Goal: Information Seeking & Learning: Find contact information

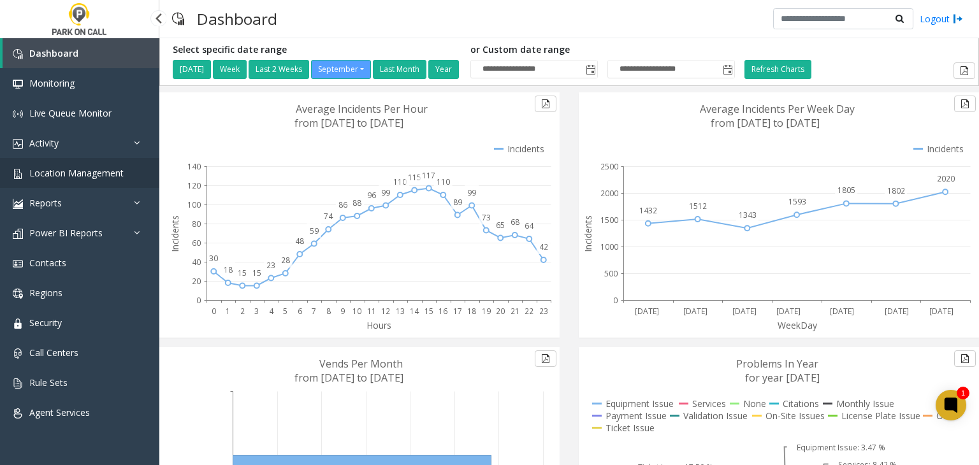
click at [66, 168] on span "Location Management" at bounding box center [76, 173] width 94 height 12
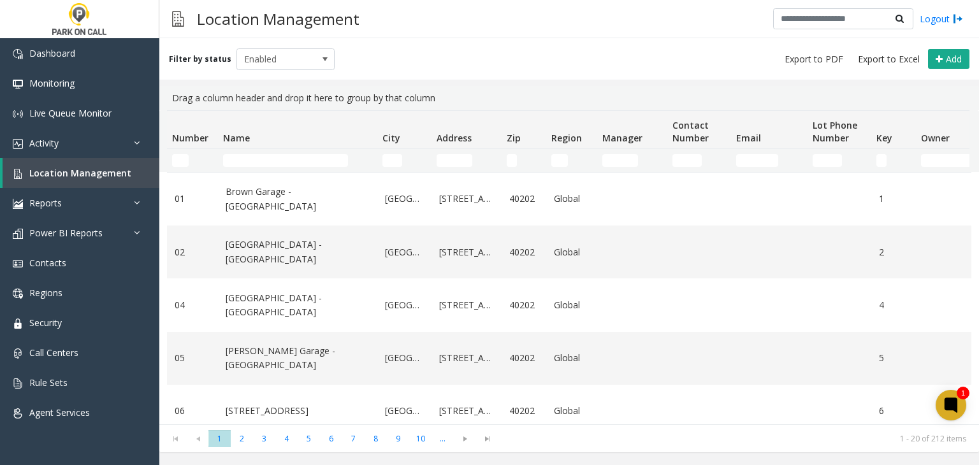
click at [252, 149] on td "Name Filter" at bounding box center [297, 160] width 159 height 23
click at [248, 151] on td "Name Filter" at bounding box center [297, 160] width 159 height 23
click at [248, 152] on td "Name Filter" at bounding box center [297, 160] width 159 height 23
click at [243, 160] on input "Name Filter" at bounding box center [285, 160] width 125 height 13
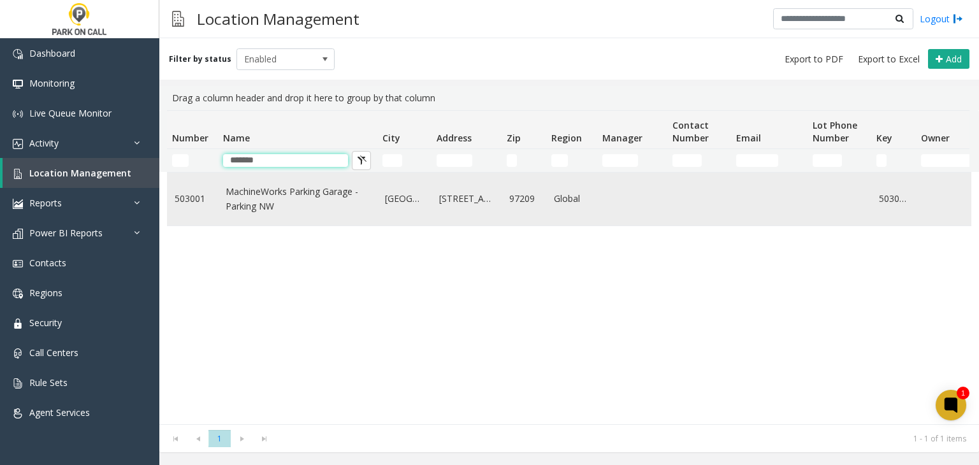
type input "*******"
click at [256, 208] on link "MachineWorks Parking Garage - Parking NW" at bounding box center [298, 199] width 144 height 29
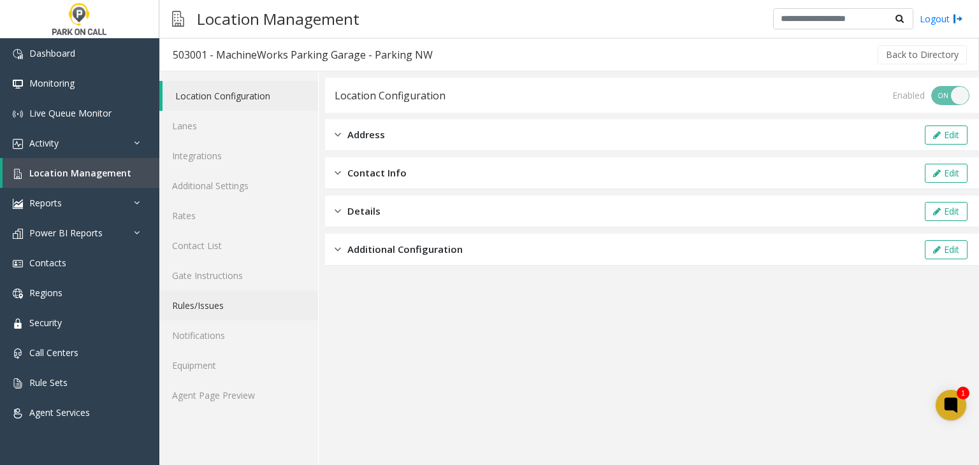
click at [205, 301] on link "Rules/Issues" at bounding box center [238, 306] width 159 height 30
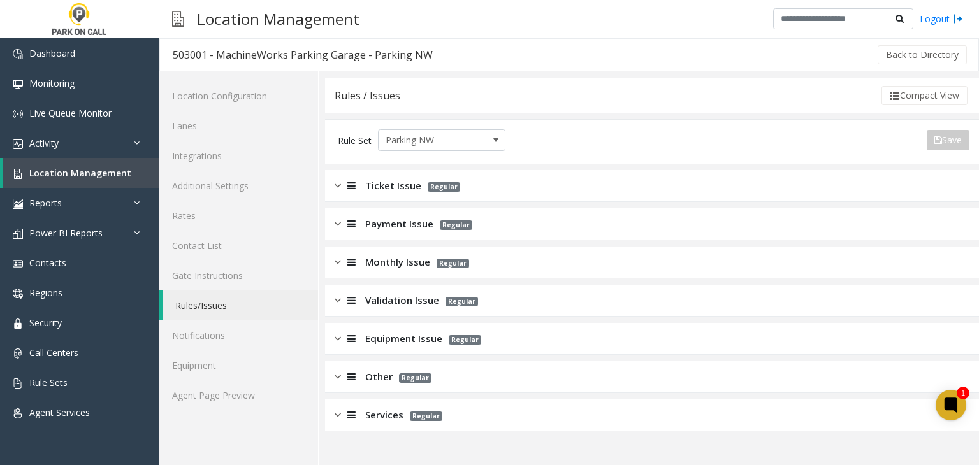
click at [357, 294] on div at bounding box center [350, 300] width 18 height 15
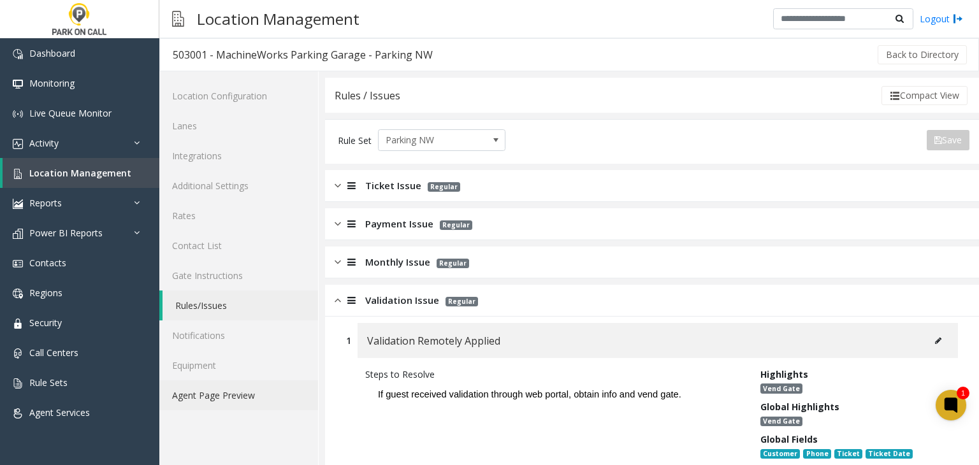
click at [202, 401] on link "Agent Page Preview" at bounding box center [238, 395] width 159 height 30
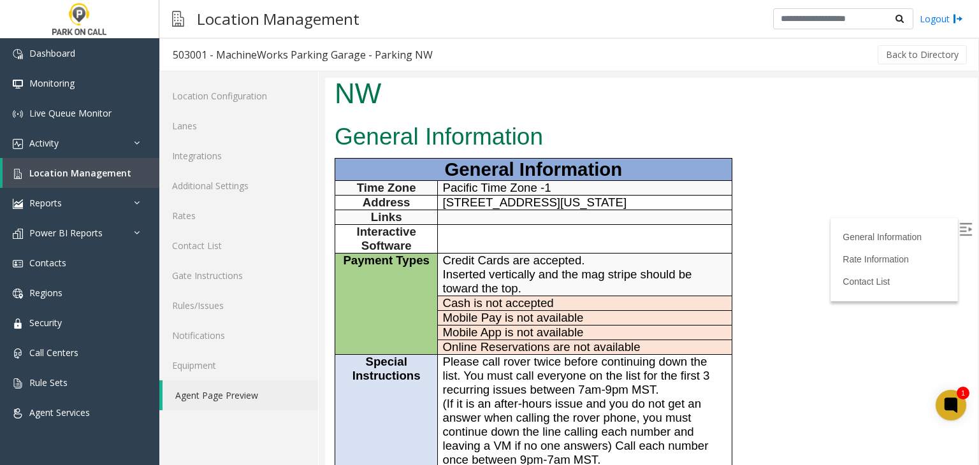
scroll to position [173, 0]
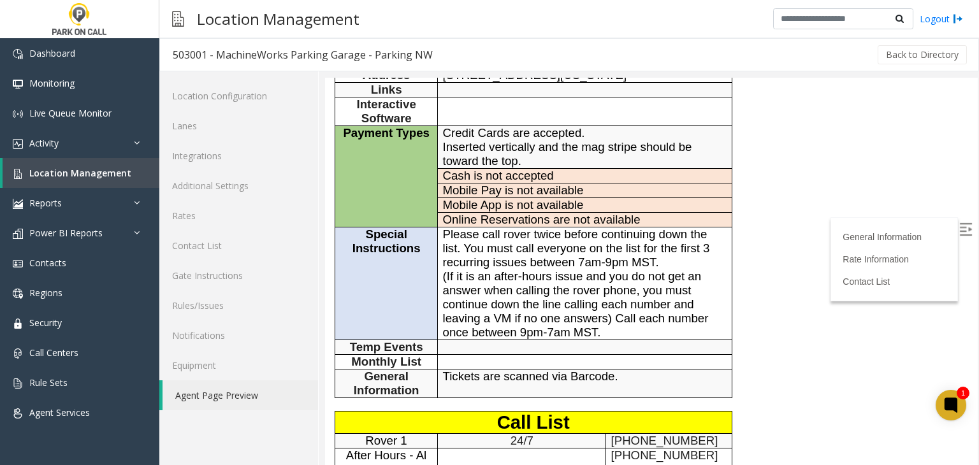
click at [605, 302] on span "(If it is an after-hours issue and you do not get an answer when calling the ro…" at bounding box center [576, 304] width 266 height 69
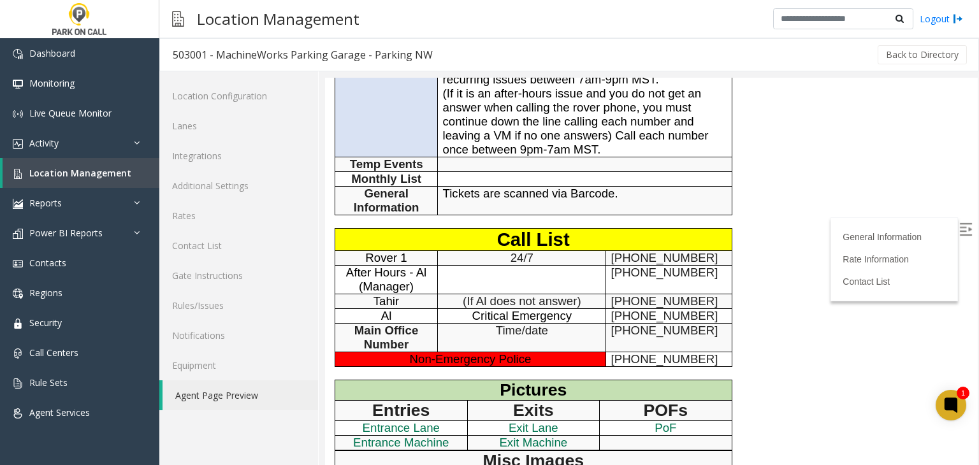
scroll to position [364, 0]
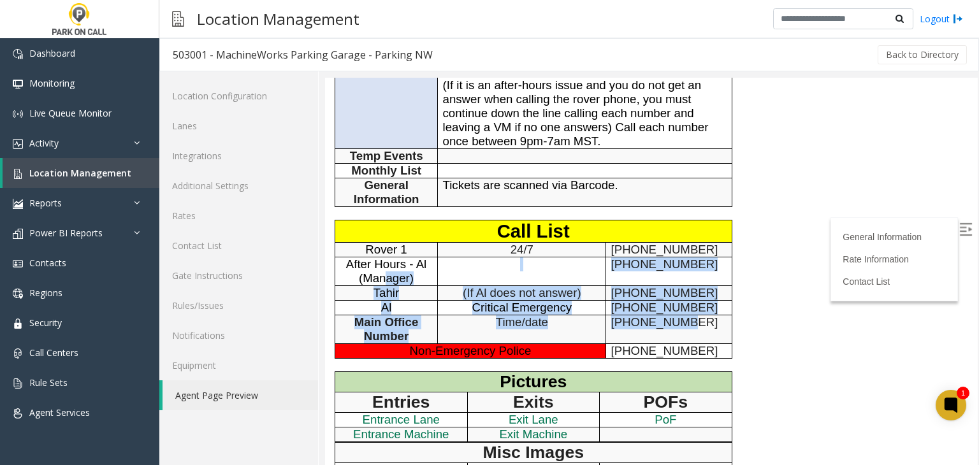
drag, startPoint x: 680, startPoint y: 308, endPoint x: 387, endPoint y: 270, distance: 295.7
click at [387, 270] on tbody "Call List Rover 1 24/7 503-800-1003 After Hours - Al (Manager) 503-803-3959 Tah…" at bounding box center [533, 289] width 397 height 138
click at [387, 270] on span "After Hours - Al (Manager)" at bounding box center [386, 270] width 81 height 27
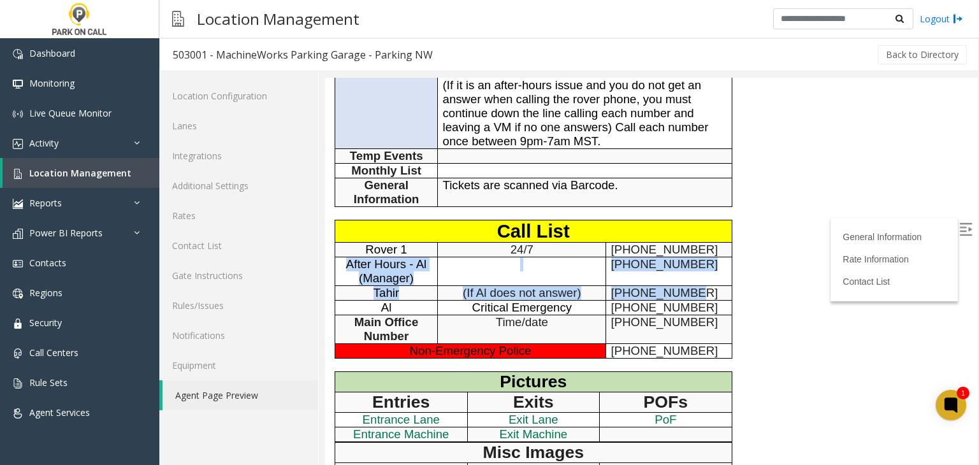
drag, startPoint x: 701, startPoint y: 279, endPoint x: 340, endPoint y: 251, distance: 362.4
click at [340, 251] on tbody "Call List Rover 1 24/7 503-800-1003 After Hours - Al (Manager) 503-803-3959 Tah…" at bounding box center [533, 289] width 397 height 138
click at [340, 257] on p "After Hours - Al (Manager)" at bounding box center [386, 271] width 93 height 28
drag, startPoint x: 340, startPoint y: 251, endPoint x: 681, endPoint y: 294, distance: 344.3
click at [681, 294] on tbody "Call List Rover 1 24/7 503-800-1003 After Hours - Al (Manager) 503-803-3959 Tah…" at bounding box center [533, 289] width 397 height 138
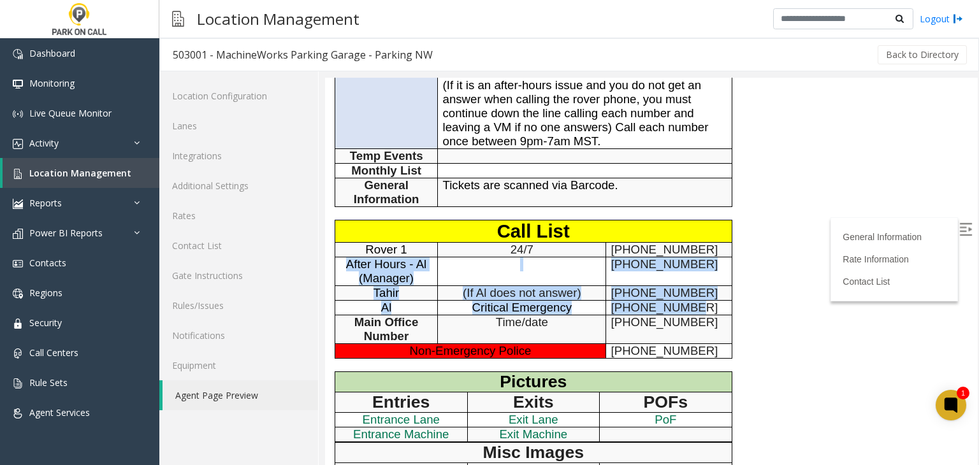
click at [681, 301] on span "503-803-3959" at bounding box center [664, 307] width 107 height 13
drag, startPoint x: 681, startPoint y: 294, endPoint x: 365, endPoint y: 252, distance: 318.8
click at [365, 252] on tbody "Call List Rover 1 24/7 503-800-1003 After Hours - Al (Manager) 503-803-3959 Tah…" at bounding box center [533, 289] width 397 height 138
click at [365, 257] on span "After Hours - Al (Manager)" at bounding box center [386, 270] width 81 height 27
drag, startPoint x: 365, startPoint y: 252, endPoint x: 666, endPoint y: 292, distance: 304.0
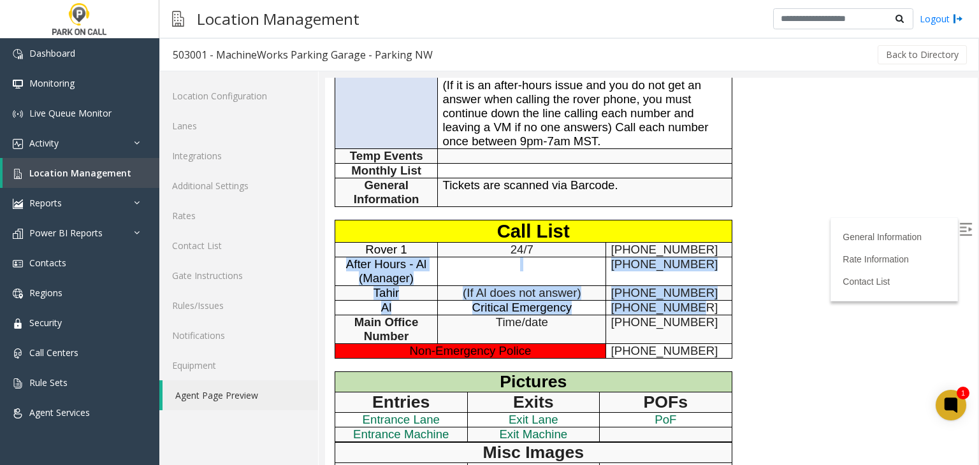
click at [666, 292] on tbody "Call List Rover 1 24/7 503-800-1003 After Hours - Al (Manager) 503-803-3959 Tah…" at bounding box center [533, 289] width 397 height 138
click at [666, 301] on span "503-803-3959" at bounding box center [664, 307] width 107 height 13
drag, startPoint x: 666, startPoint y: 292, endPoint x: 361, endPoint y: 252, distance: 308.5
click at [361, 252] on tbody "Call List Rover 1 24/7 503-800-1003 After Hours - Al (Manager) 503-803-3959 Tah…" at bounding box center [533, 289] width 397 height 138
click at [361, 257] on span "After Hours - Al (Manager)" at bounding box center [386, 270] width 81 height 27
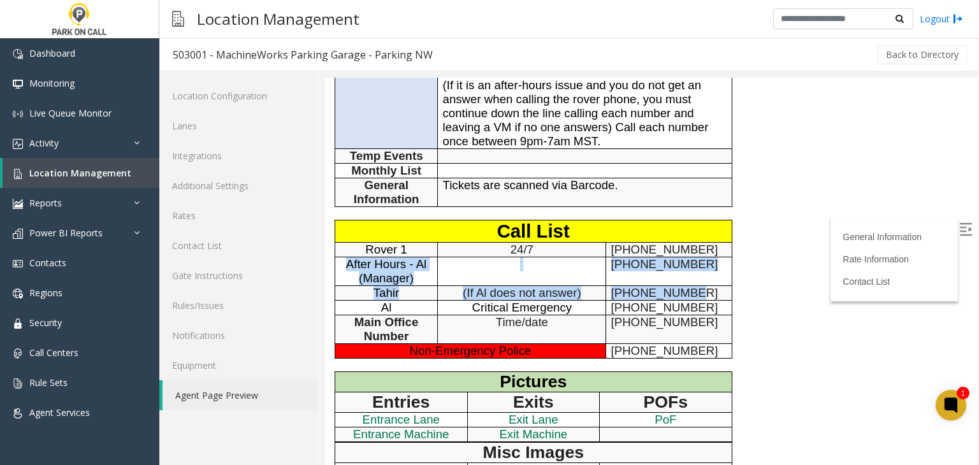
drag, startPoint x: 361, startPoint y: 252, endPoint x: 684, endPoint y: 291, distance: 326.0
click at [684, 291] on tbody "Call List Rover 1 24/7 503-800-1003 After Hours - Al (Manager) 503-803-3959 Tah…" at bounding box center [533, 289] width 397 height 138
click at [684, 301] on span "503-803-3959" at bounding box center [664, 307] width 107 height 13
drag, startPoint x: 684, startPoint y: 291, endPoint x: 359, endPoint y: 257, distance: 326.7
click at [359, 257] on tbody "Call List Rover 1 24/7 503-800-1003 After Hours - Al (Manager) 503-803-3959 Tah…" at bounding box center [533, 289] width 397 height 138
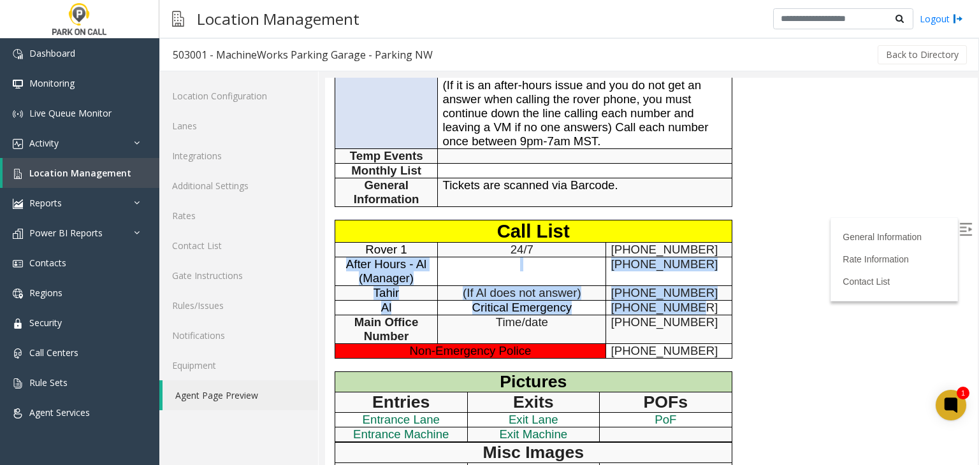
click at [359, 257] on span "After Hours - Al (Manager)" at bounding box center [386, 270] width 81 height 27
drag, startPoint x: 359, startPoint y: 257, endPoint x: 660, endPoint y: 294, distance: 303.1
click at [660, 294] on tbody "Call List Rover 1 24/7 503-800-1003 After Hours - Al (Manager) 503-803-3959 Tah…" at bounding box center [533, 289] width 397 height 138
click at [660, 301] on span "503-803-3959" at bounding box center [664, 307] width 107 height 13
drag, startPoint x: 660, startPoint y: 294, endPoint x: 345, endPoint y: 252, distance: 317.6
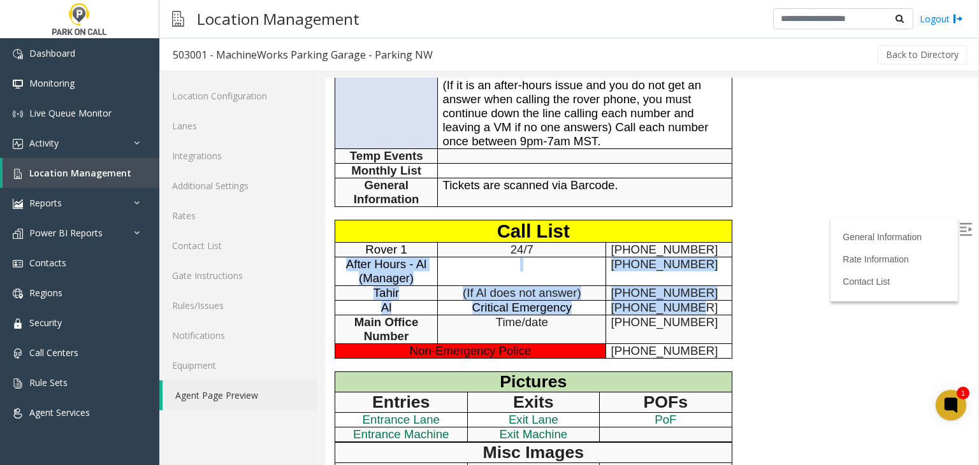
click at [345, 252] on tbody "Call List Rover 1 24/7 503-800-1003 After Hours - Al (Manager) 503-803-3959 Tah…" at bounding box center [533, 289] width 397 height 138
click at [346, 257] on span "After Hours - Al (Manager)" at bounding box center [386, 270] width 81 height 27
drag, startPoint x: 345, startPoint y: 252, endPoint x: 677, endPoint y: 292, distance: 334.4
click at [677, 292] on tbody "Call List Rover 1 24/7 503-800-1003 After Hours - Al (Manager) 503-803-3959 Tah…" at bounding box center [533, 289] width 397 height 138
click at [677, 301] on span "503-803-3959" at bounding box center [664, 307] width 107 height 13
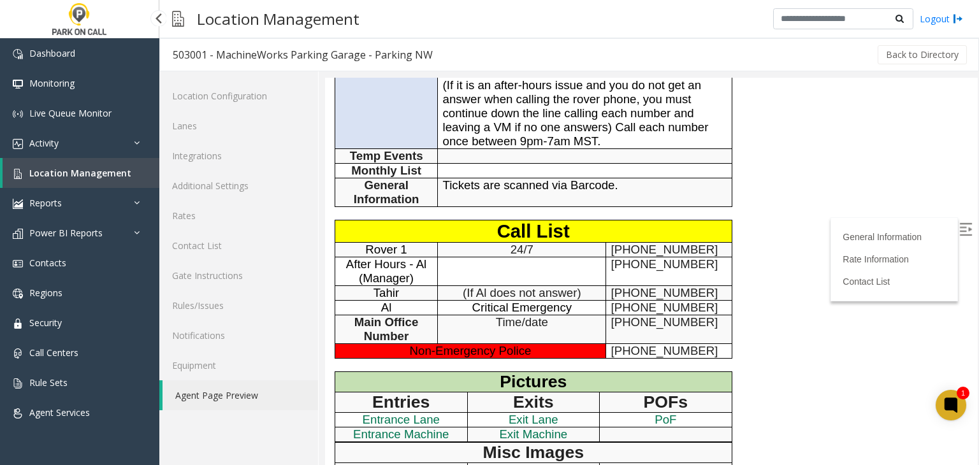
click at [47, 162] on link "Location Management" at bounding box center [81, 173] width 157 height 30
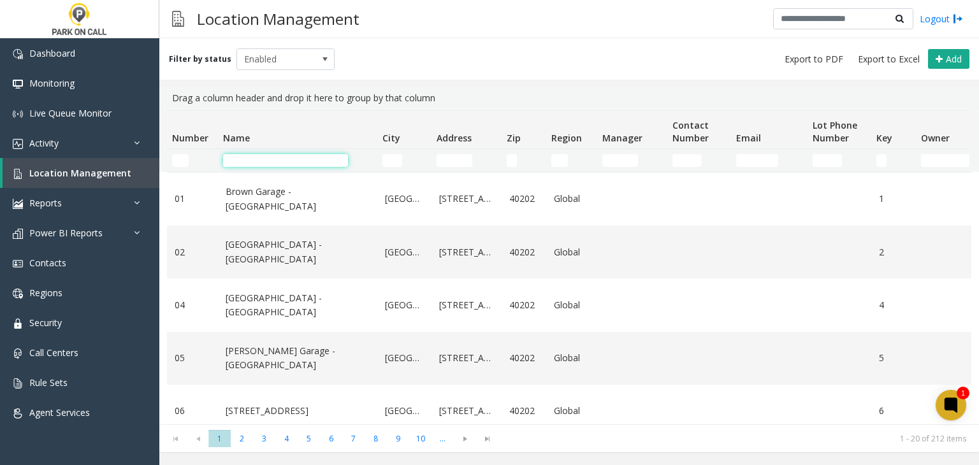
click at [267, 161] on input "Name Filter" at bounding box center [285, 160] width 125 height 13
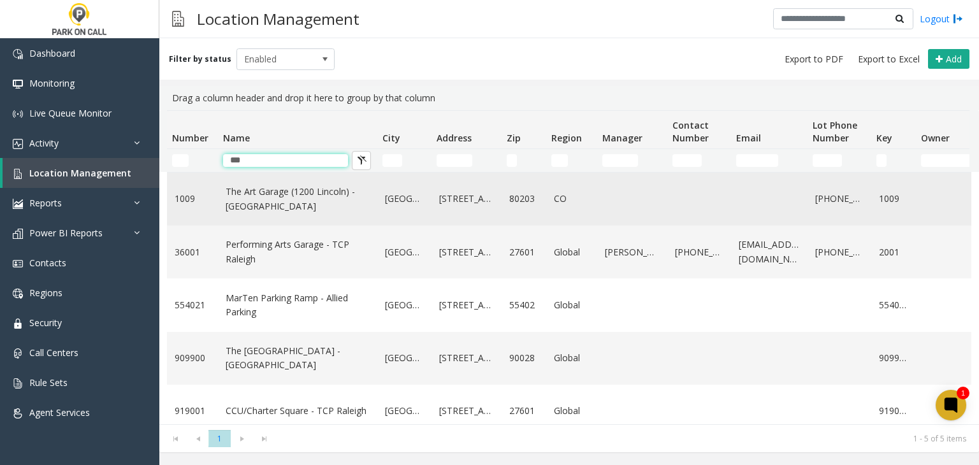
type input "***"
click at [261, 205] on link "The Art Garage (1200 Lincoln) - Parkwell" at bounding box center [298, 199] width 144 height 29
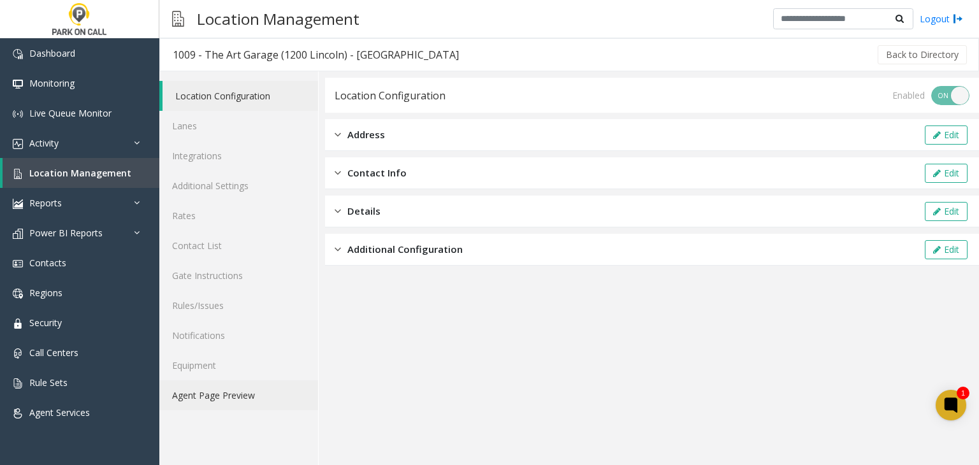
click at [226, 407] on link "Agent Page Preview" at bounding box center [238, 395] width 159 height 30
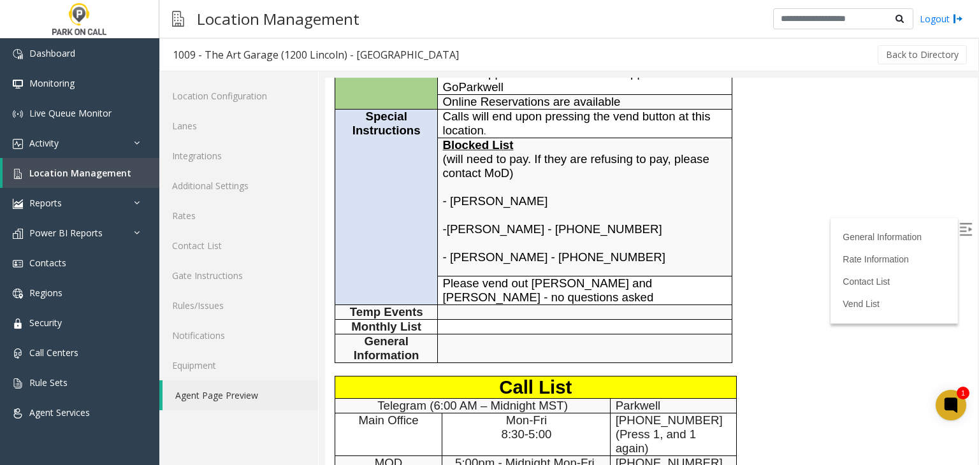
scroll to position [255, 0]
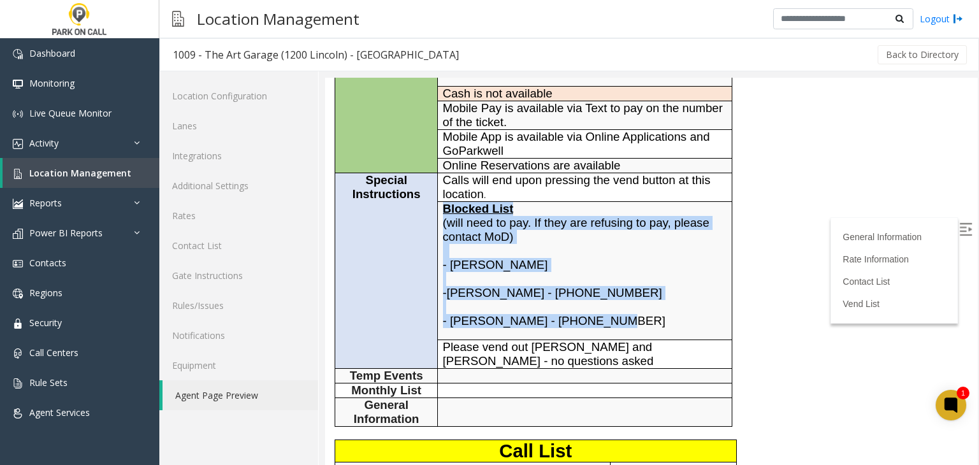
drag, startPoint x: 610, startPoint y: 277, endPoint x: 443, endPoint y: 165, distance: 201.1
click at [444, 202] on td "Blocked List (will need to pay. If they are refusing to pay, please contact MoD…" at bounding box center [585, 271] width 294 height 138
copy td "Blocked List (will need to pay. If they are refusing to pay, please contact MoD…"
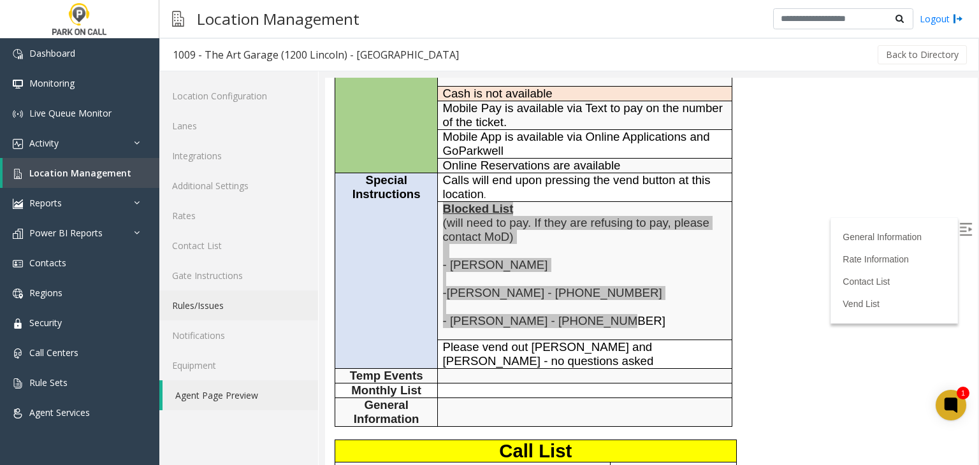
click at [227, 294] on link "Rules/Issues" at bounding box center [238, 306] width 159 height 30
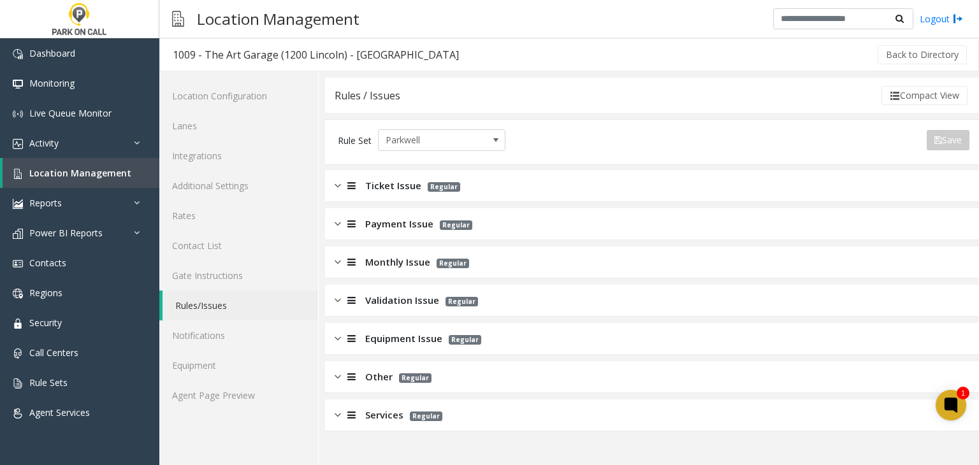
drag, startPoint x: 350, startPoint y: 258, endPoint x: 406, endPoint y: 256, distance: 56.1
click at [350, 258] on icon at bounding box center [351, 262] width 8 height 10
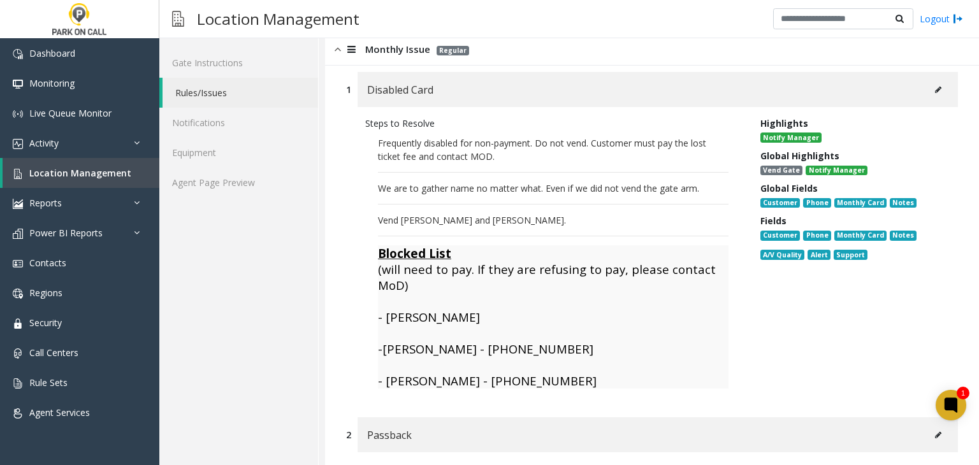
scroll to position [191, 0]
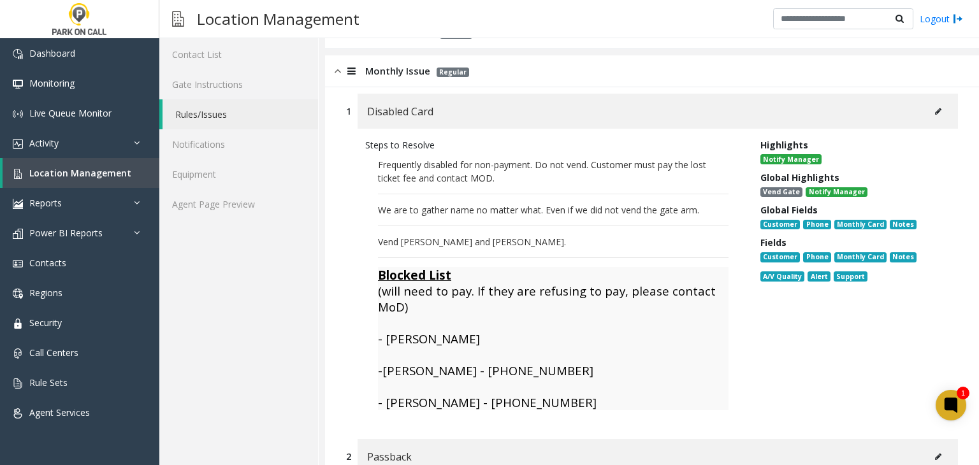
click at [928, 117] on button at bounding box center [938, 111] width 20 height 19
click at [112, 183] on link "Location Management" at bounding box center [81, 173] width 157 height 30
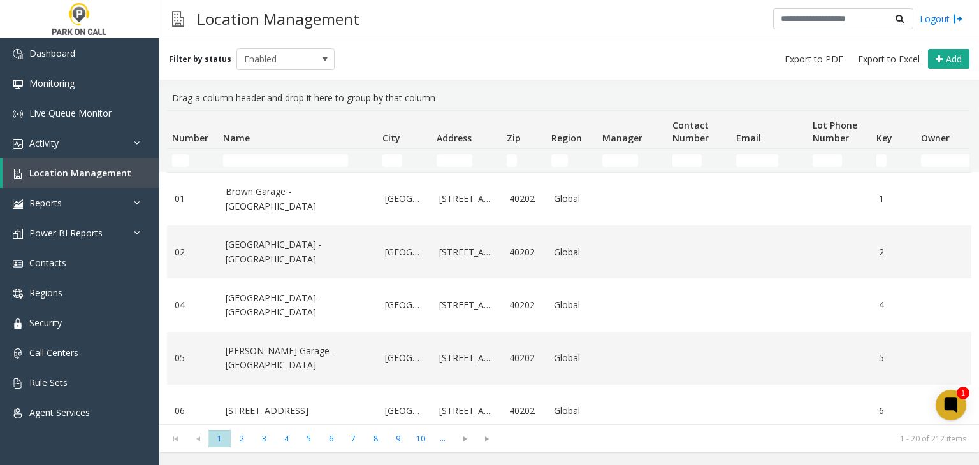
click at [273, 149] on td "Name Filter" at bounding box center [297, 160] width 159 height 23
drag, startPoint x: 271, startPoint y: 151, endPoint x: 259, endPoint y: 164, distance: 18.0
click at [270, 153] on td "Name Filter" at bounding box center [297, 160] width 159 height 23
click at [259, 164] on input "Name Filter" at bounding box center [285, 160] width 125 height 13
click at [240, 154] on input "Name Filter" at bounding box center [285, 160] width 125 height 13
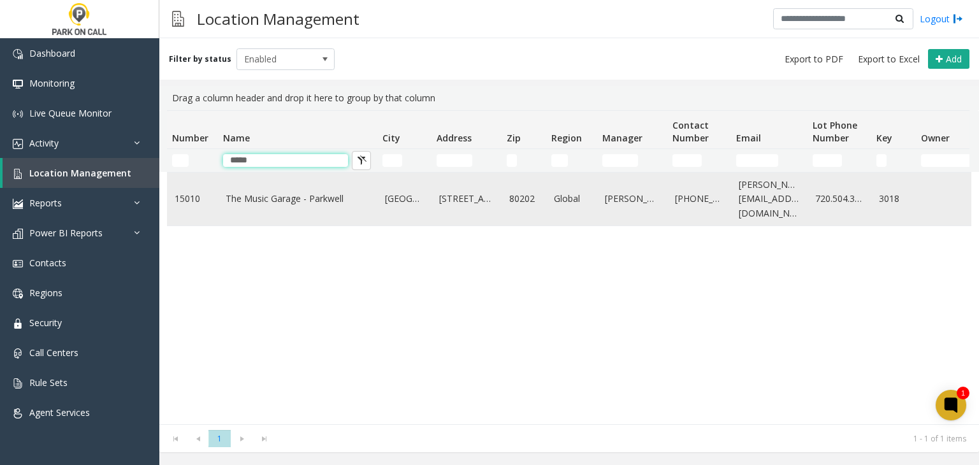
type input "*****"
click at [247, 203] on link "The Music Garage - Parkwell" at bounding box center [298, 199] width 144 height 14
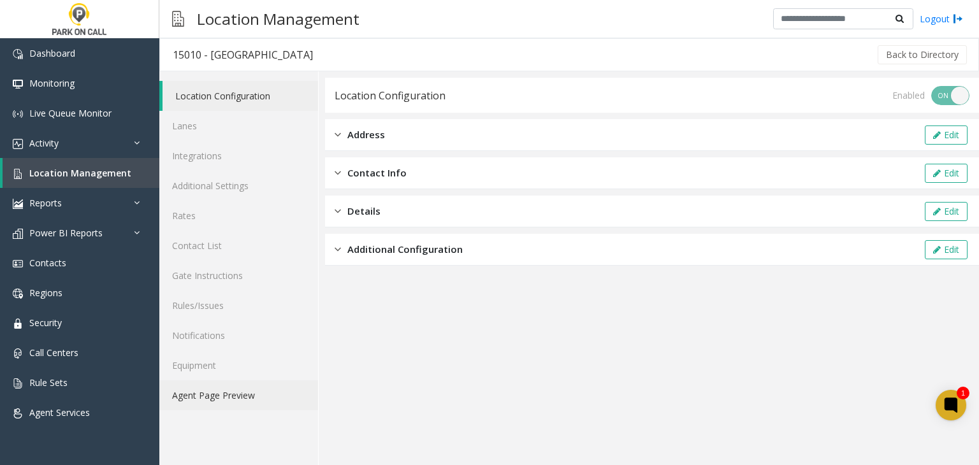
click at [215, 396] on link "Agent Page Preview" at bounding box center [238, 395] width 159 height 30
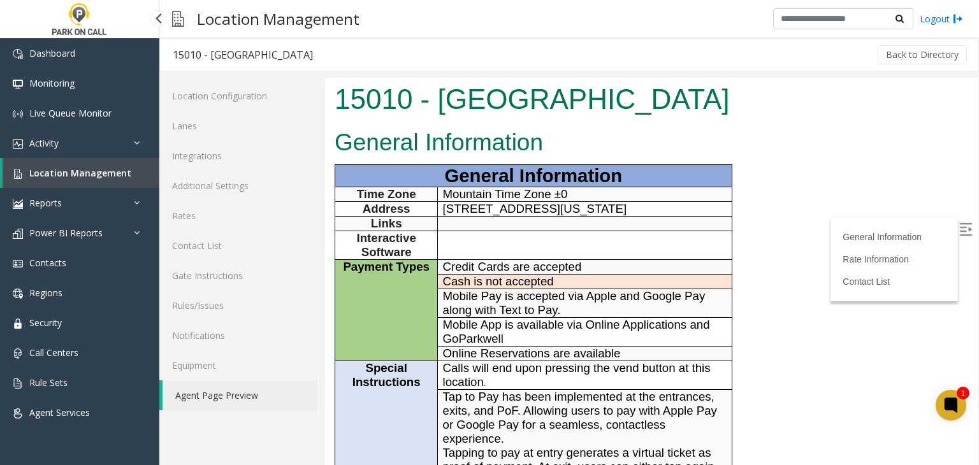
click at [54, 185] on link "Location Management" at bounding box center [81, 173] width 157 height 30
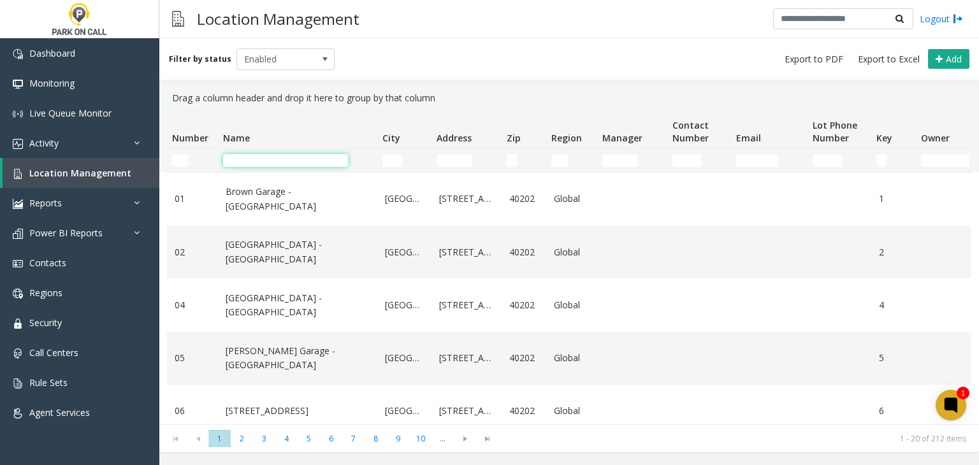
click at [240, 164] on input "Name Filter" at bounding box center [285, 160] width 125 height 13
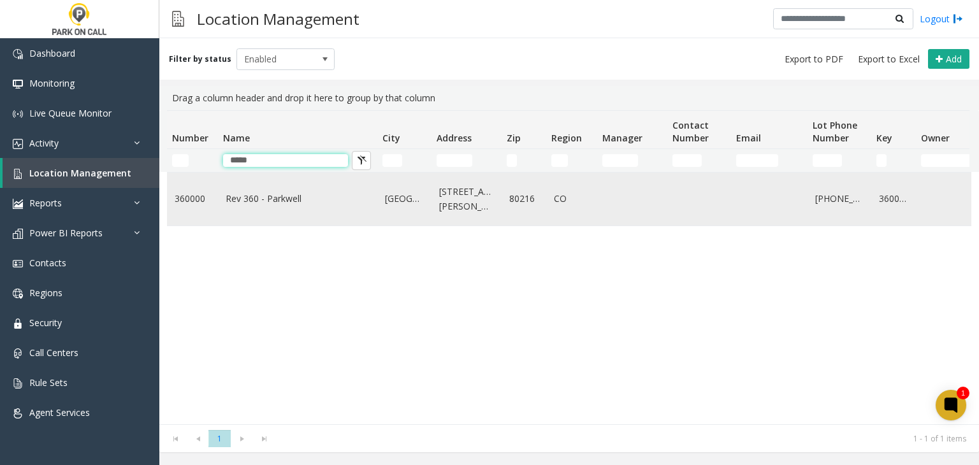
type input "*****"
click at [218, 197] on td "Rev 360 - Parkwell" at bounding box center [297, 199] width 159 height 53
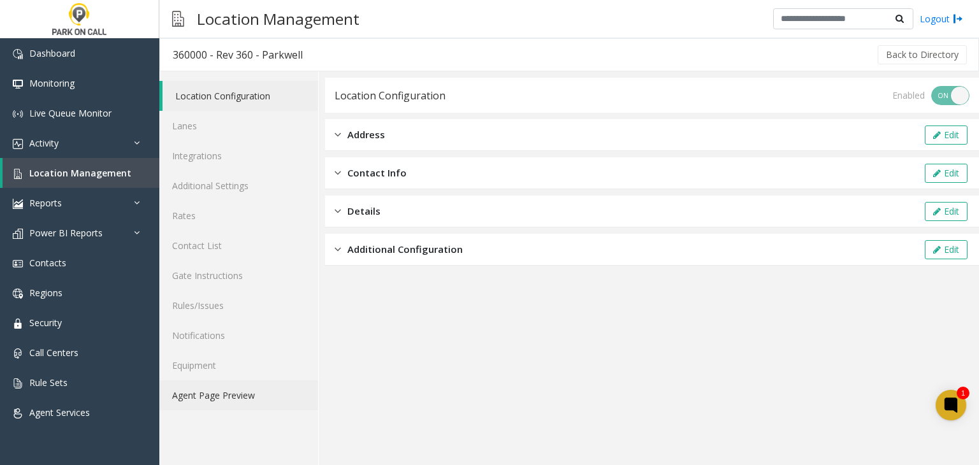
click at [231, 406] on link "Agent Page Preview" at bounding box center [238, 395] width 159 height 30
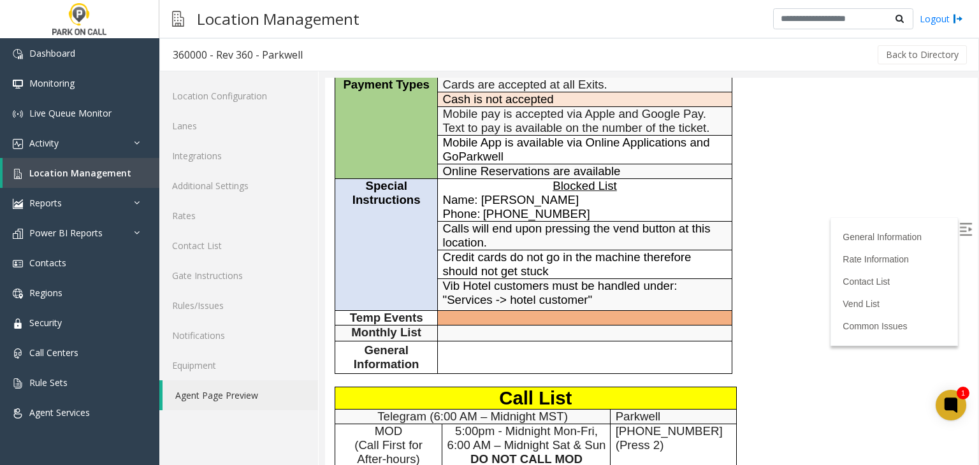
scroll to position [64, 0]
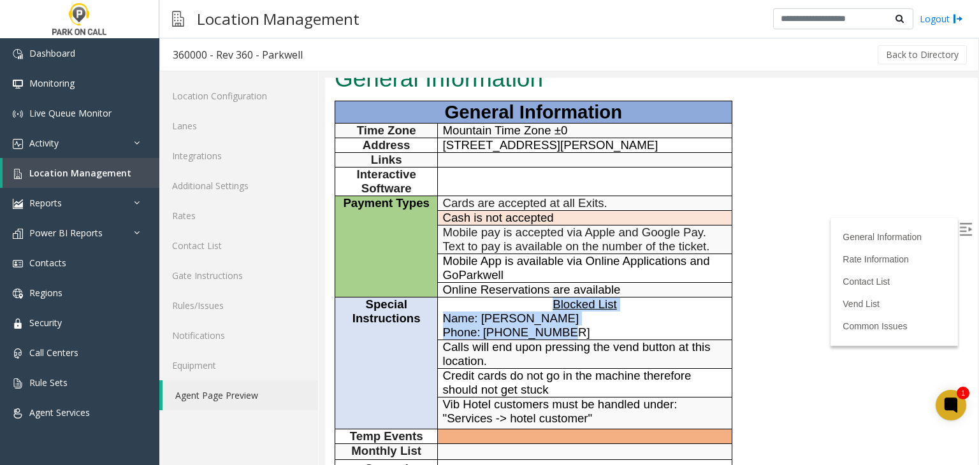
drag, startPoint x: 580, startPoint y: 320, endPoint x: 536, endPoint y: 302, distance: 47.7
click at [536, 302] on td "Blocked List Name: Allen Mello Phone: 720-779-7595" at bounding box center [585, 318] width 294 height 43
copy td "Blocked List Name: Allen Mello Phone: 720-779-7595"
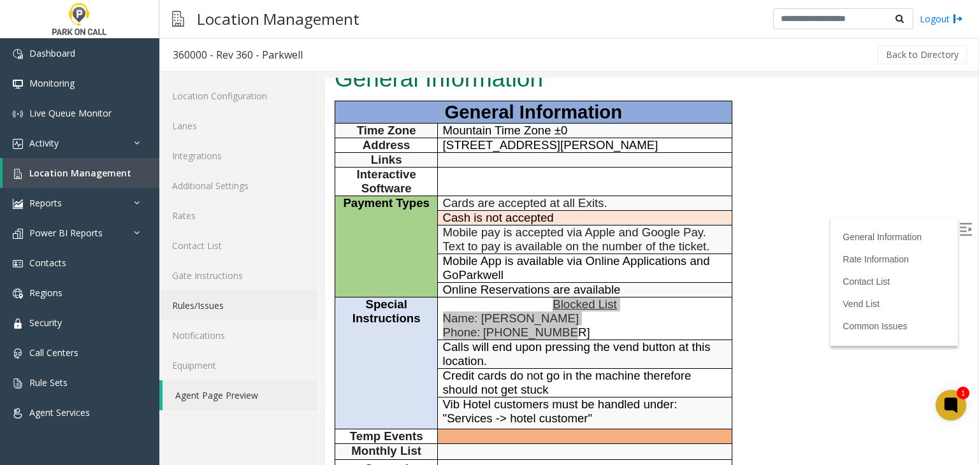
drag, startPoint x: 210, startPoint y: 301, endPoint x: 252, endPoint y: 285, distance: 44.7
click at [210, 301] on link "Rules/Issues" at bounding box center [238, 306] width 159 height 30
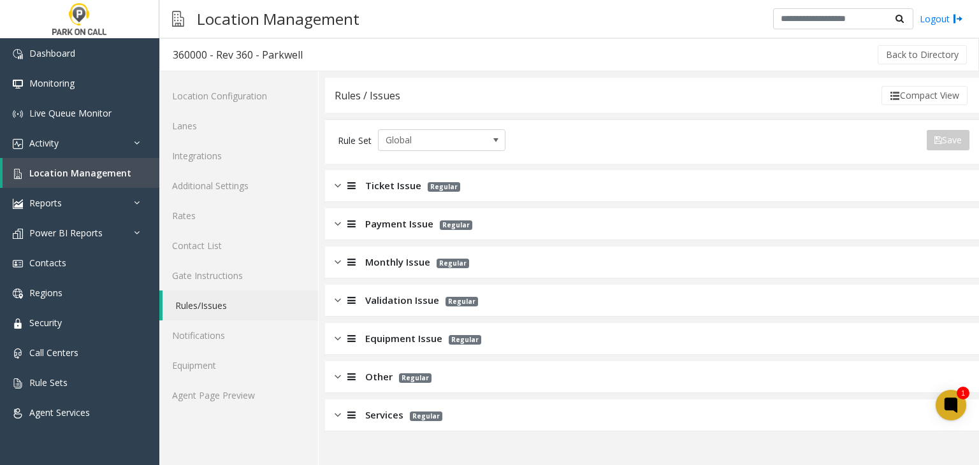
click at [383, 245] on app-rules-listview "Ticket Issue Regular Payment Issue Regular Monthly Issue Regular Validation Iss…" at bounding box center [652, 300] width 654 height 261
click at [380, 257] on span "Monthly Issue" at bounding box center [397, 262] width 65 height 15
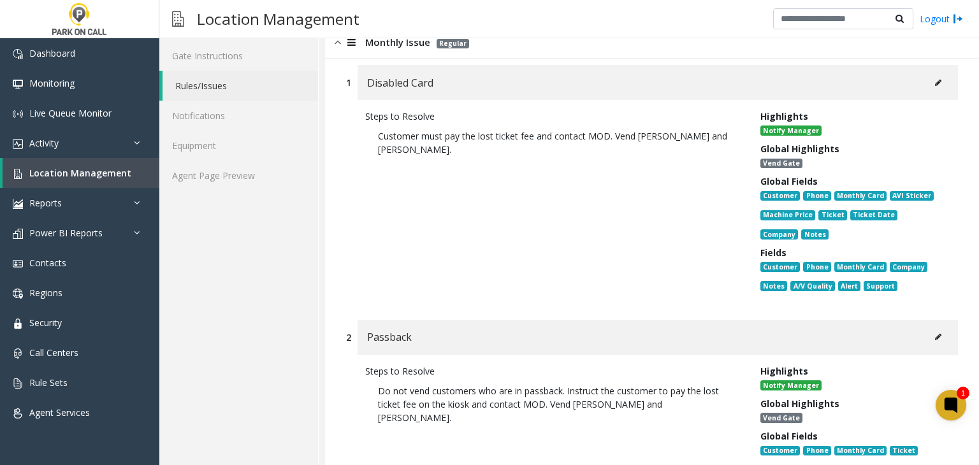
scroll to position [191, 0]
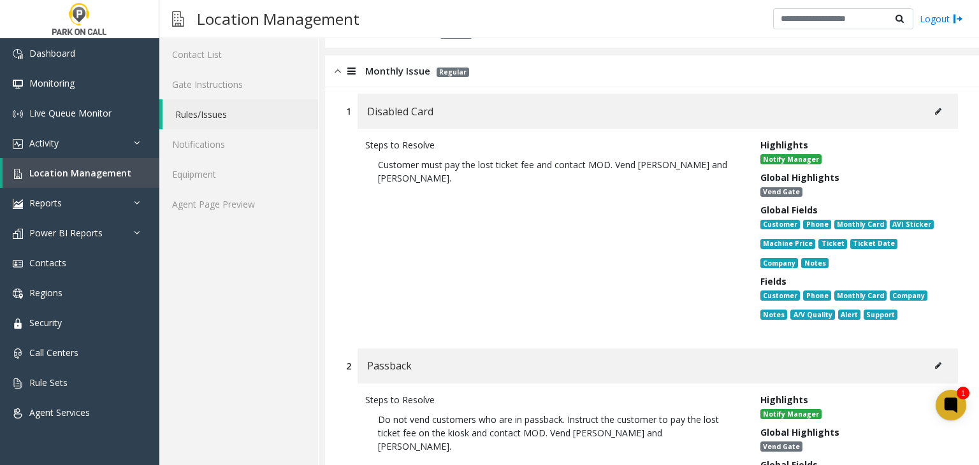
click at [934, 105] on button at bounding box center [938, 111] width 20 height 19
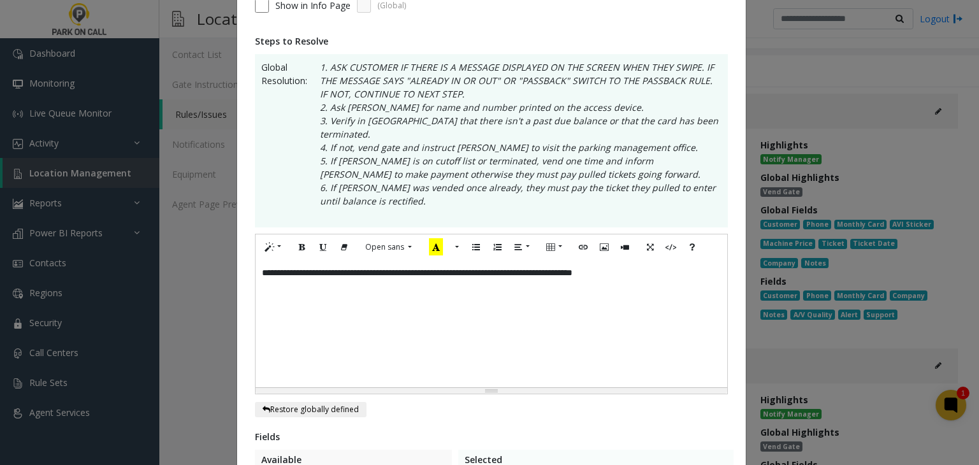
click at [684, 260] on div "**********" at bounding box center [492, 323] width 472 height 127
paste div
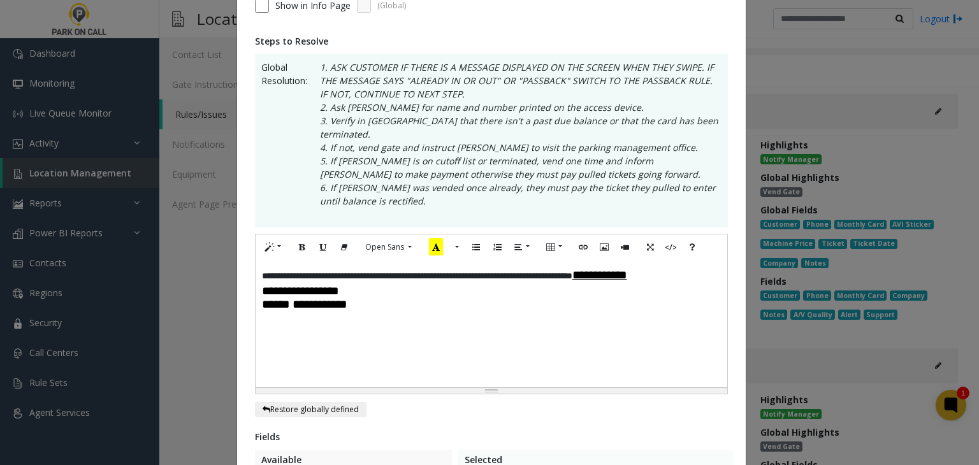
click at [627, 269] on span "**********" at bounding box center [599, 275] width 55 height 12
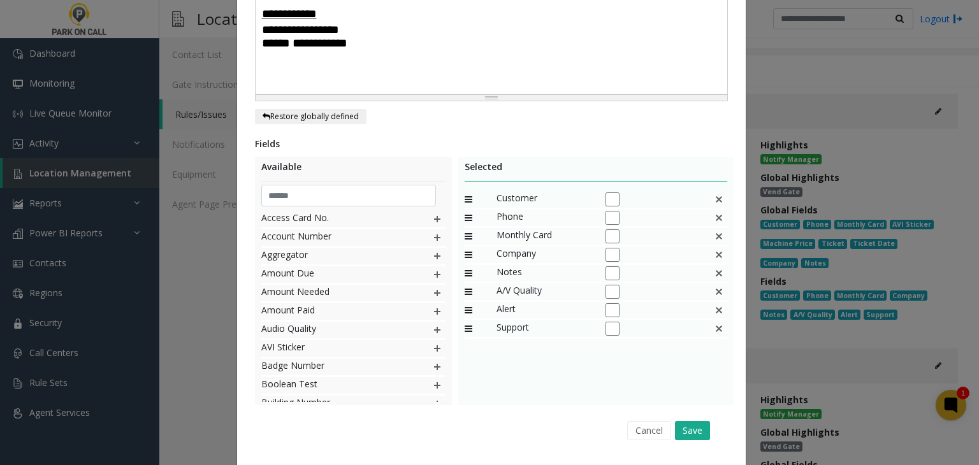
scroll to position [505, 0]
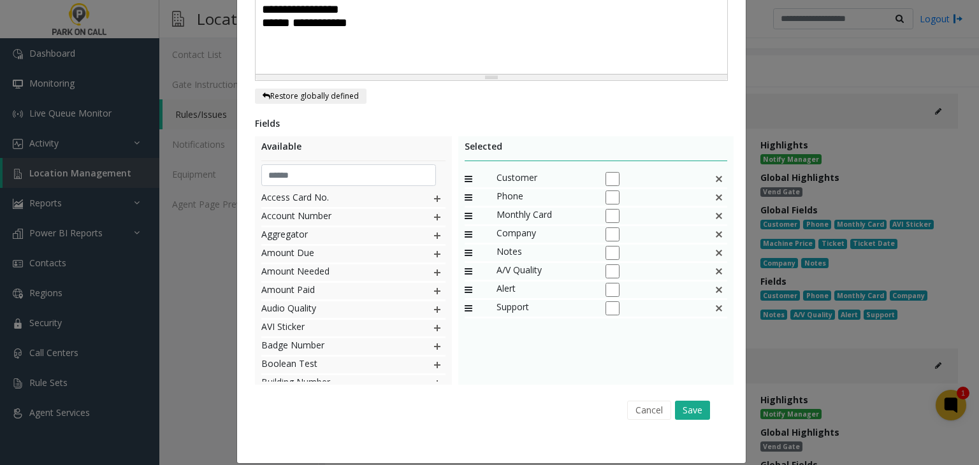
click at [698, 407] on div "Cancel Save" at bounding box center [491, 410] width 455 height 32
click at [692, 401] on button "Save" at bounding box center [692, 410] width 35 height 19
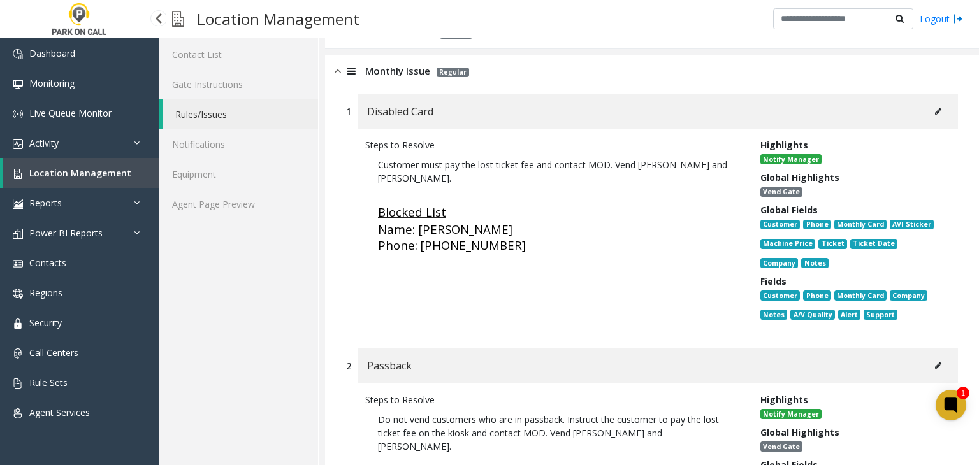
click at [112, 176] on span "Location Management" at bounding box center [80, 173] width 102 height 12
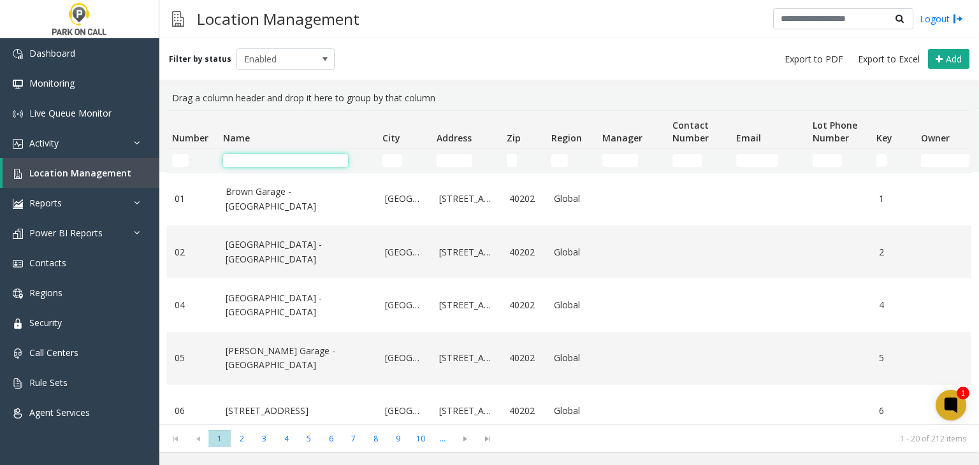
click at [308, 161] on input "Name Filter" at bounding box center [285, 160] width 125 height 13
paste input "**********"
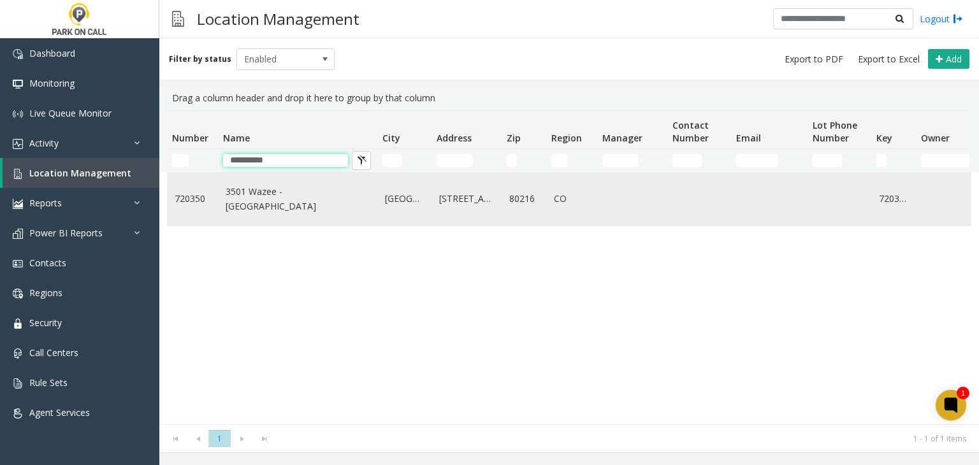
type input "**********"
click at [294, 191] on td "3501 Wazee - Parkwell" at bounding box center [297, 199] width 159 height 53
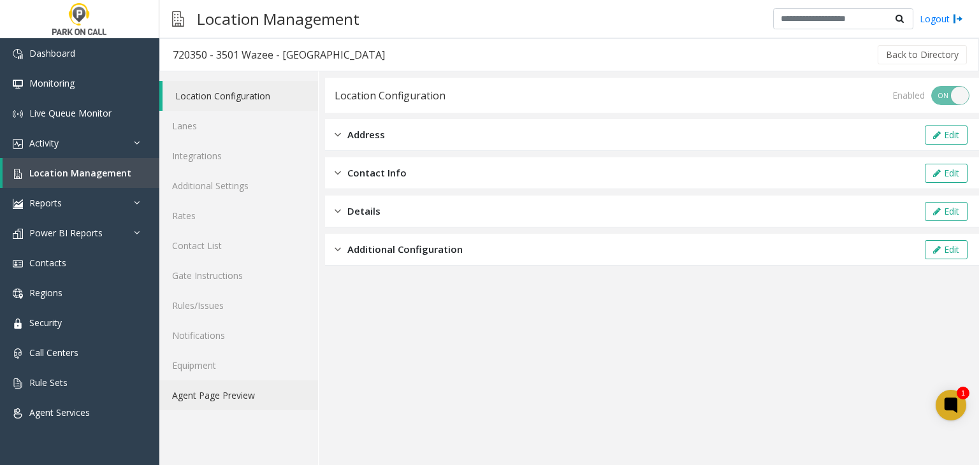
click at [260, 391] on link "Agent Page Preview" at bounding box center [238, 395] width 159 height 30
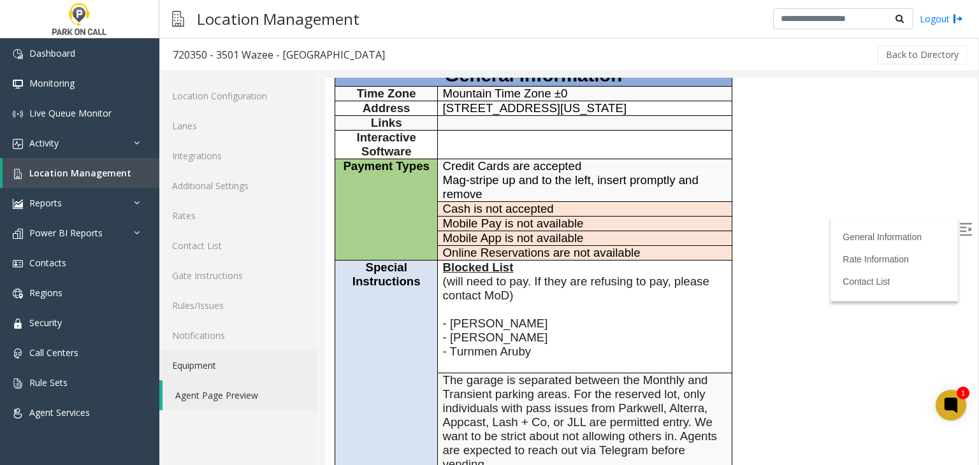
scroll to position [191, 0]
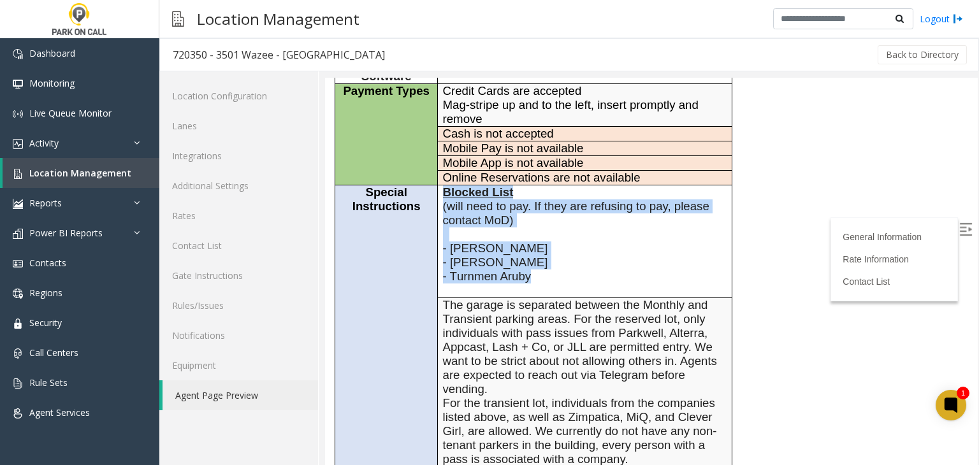
drag, startPoint x: 553, startPoint y: 279, endPoint x: 438, endPoint y: 184, distance: 149.3
click at [438, 185] on td "Blocked List (will need to pay. If they are refusing to pay, please contact MoD…" at bounding box center [585, 241] width 294 height 113
copy td "Blocked List (will need to pay. If they are refusing to pay, please contact MoD…"
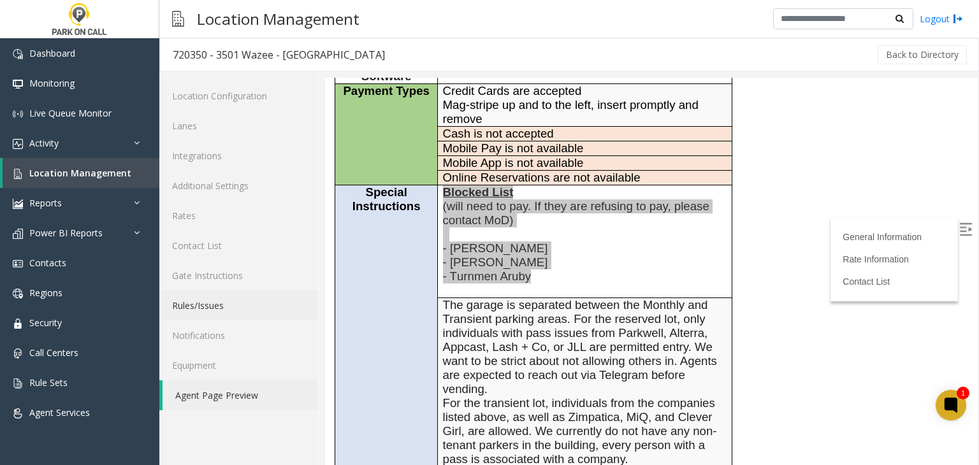
click at [220, 301] on link "Rules/Issues" at bounding box center [238, 306] width 159 height 30
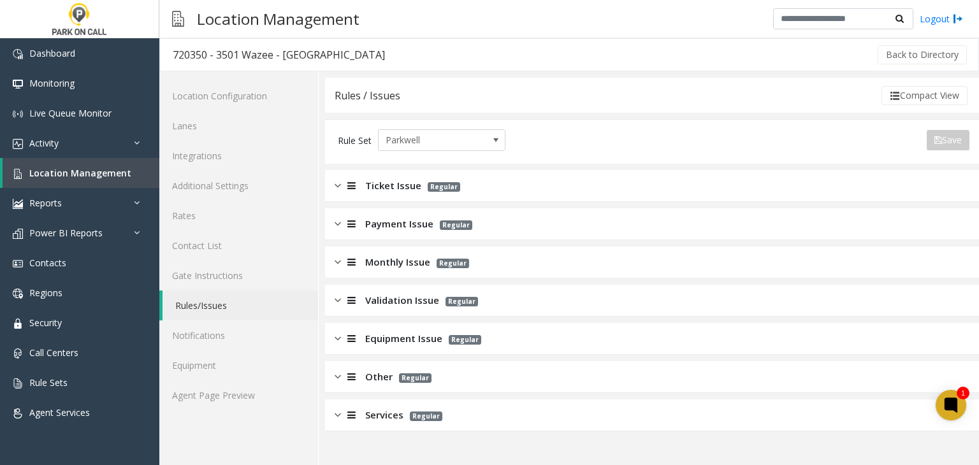
click at [342, 258] on div at bounding box center [350, 262] width 18 height 15
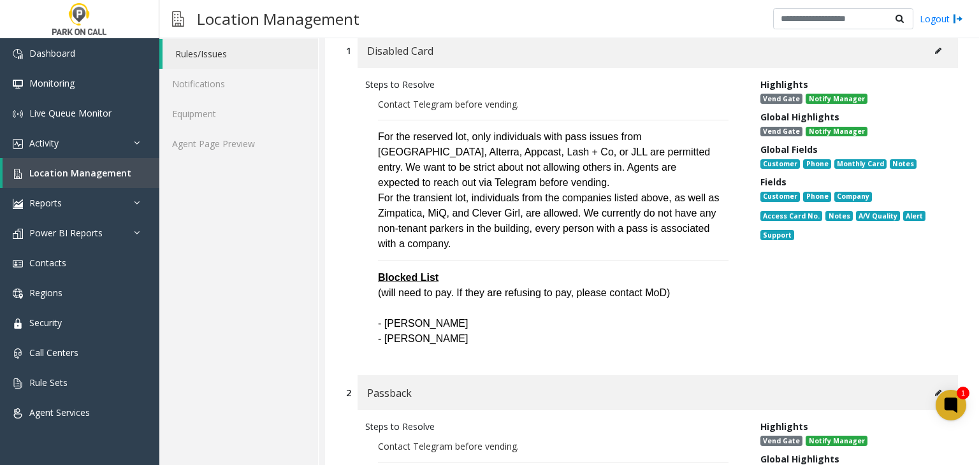
scroll to position [255, 0]
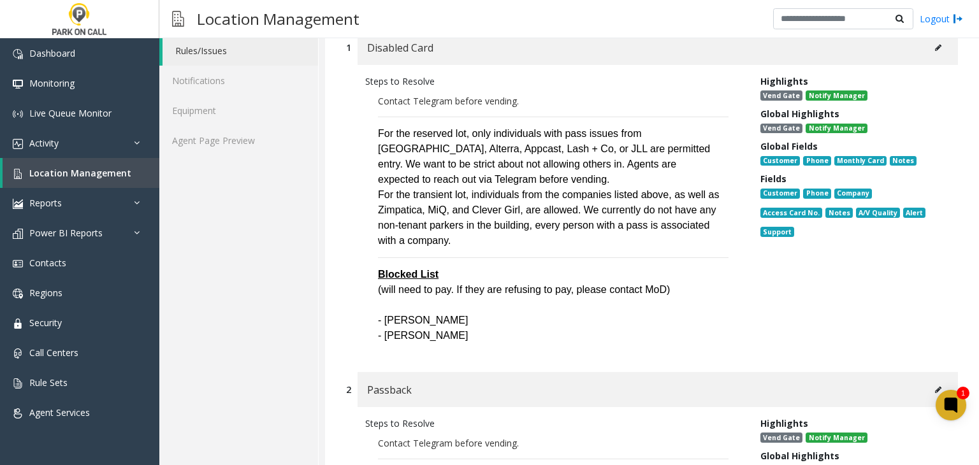
click at [940, 43] on div "Disabled Card" at bounding box center [657, 47] width 600 height 35
click at [935, 45] on button at bounding box center [938, 47] width 20 height 19
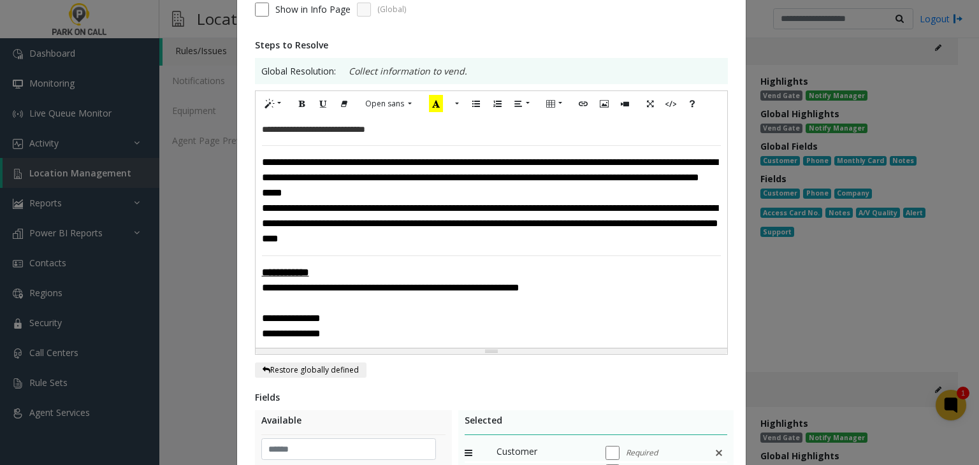
scroll to position [319, 0]
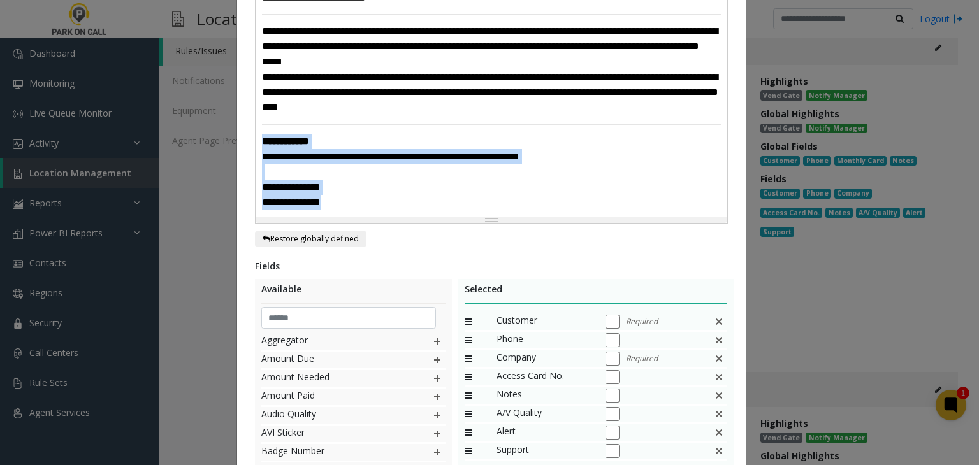
drag, startPoint x: 336, startPoint y: 200, endPoint x: 248, endPoint y: 143, distance: 105.2
click at [248, 143] on div "**********" at bounding box center [491, 171] width 508 height 870
paste div
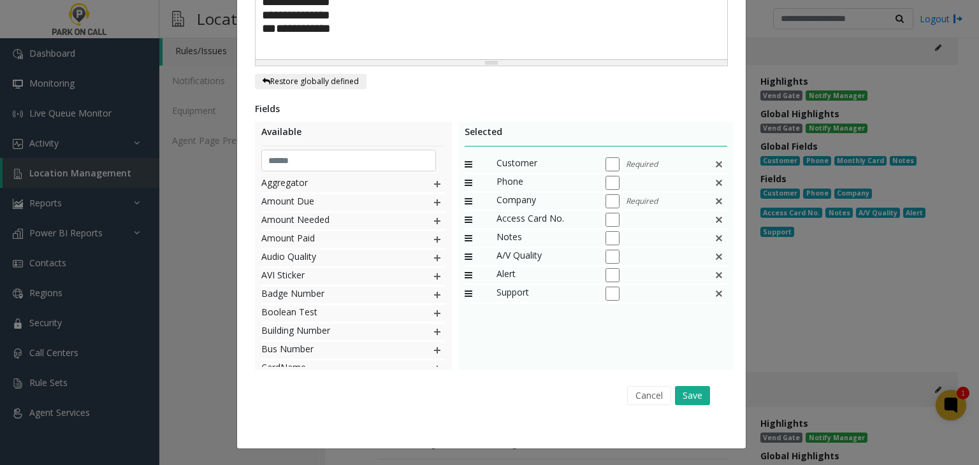
scroll to position [514, 0]
click at [698, 399] on button "Save" at bounding box center [692, 395] width 35 height 19
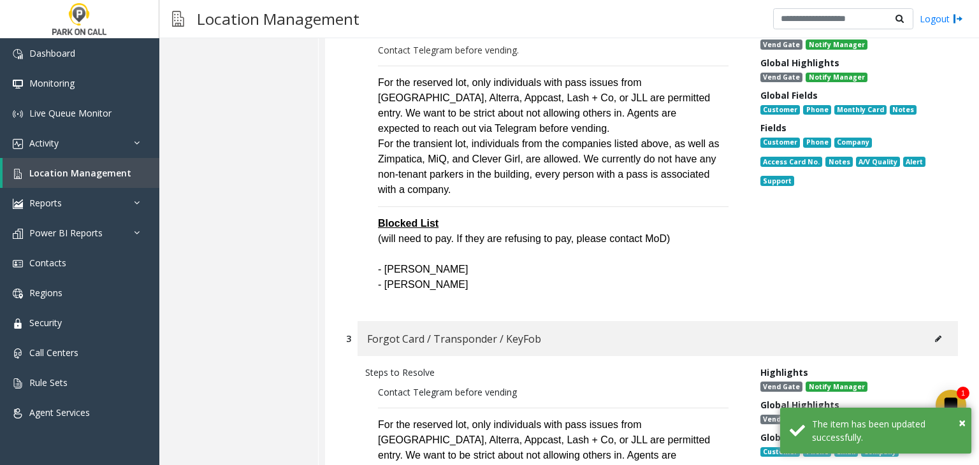
scroll to position [510, 0]
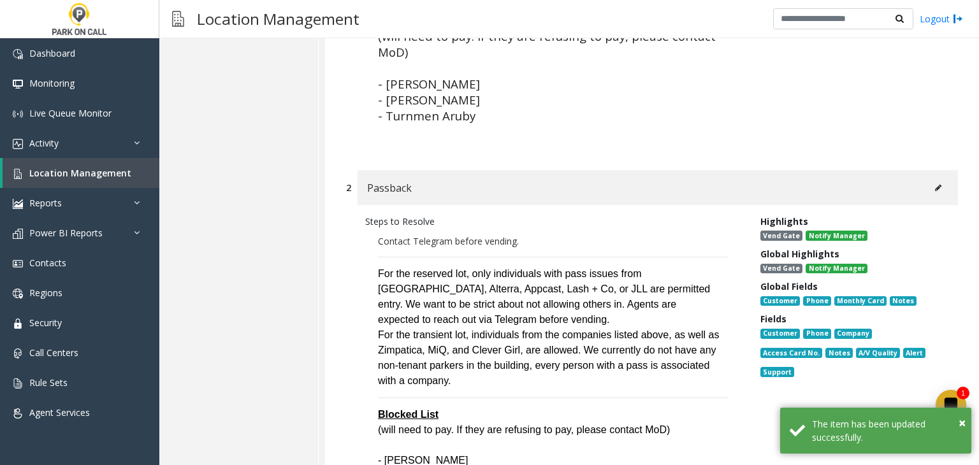
click at [928, 182] on button at bounding box center [938, 187] width 20 height 19
type input "********"
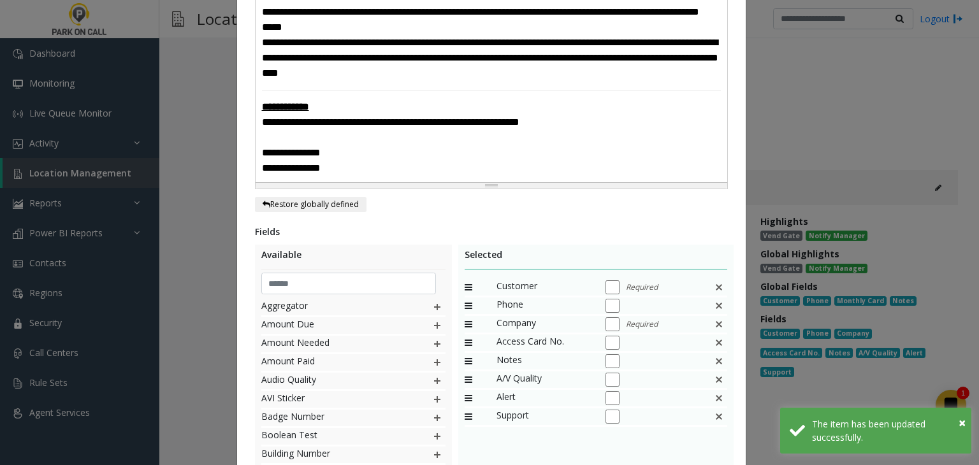
scroll to position [255, 0]
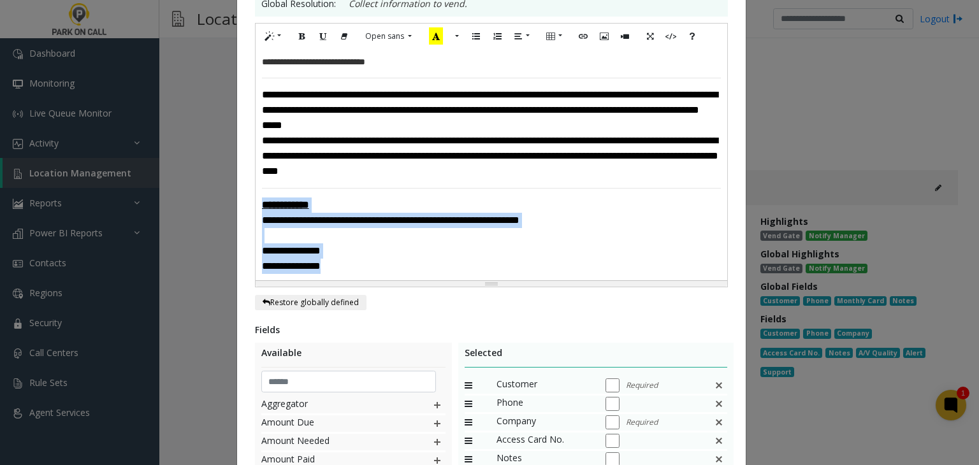
drag, startPoint x: 331, startPoint y: 275, endPoint x: 247, endPoint y: 212, distance: 106.0
click at [246, 210] on div "**********" at bounding box center [491, 235] width 508 height 870
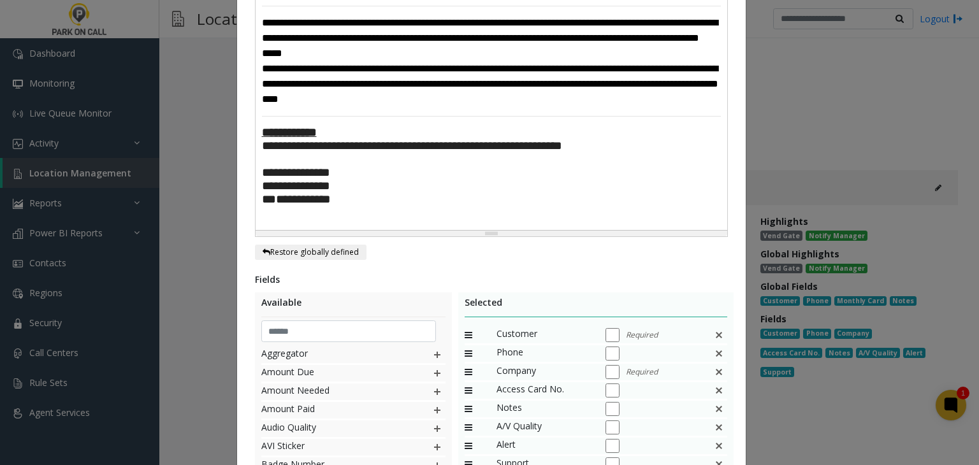
scroll to position [514, 0]
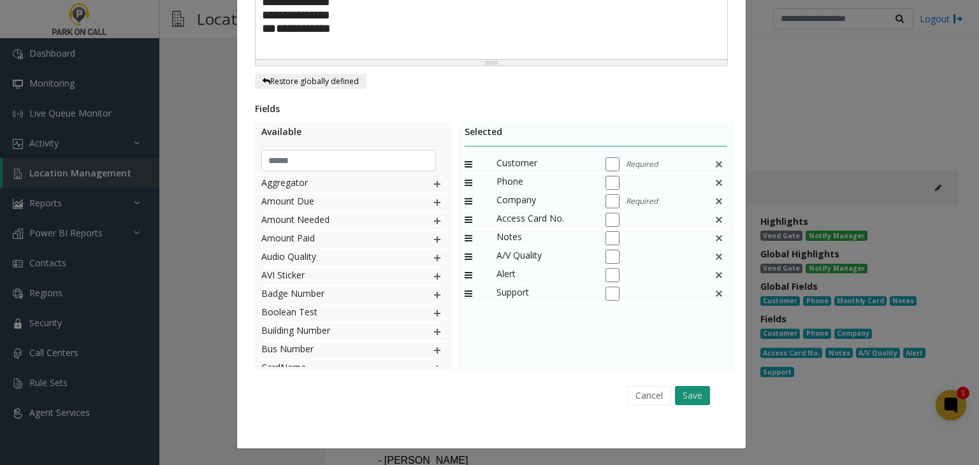
click at [687, 386] on button "Save" at bounding box center [692, 395] width 35 height 19
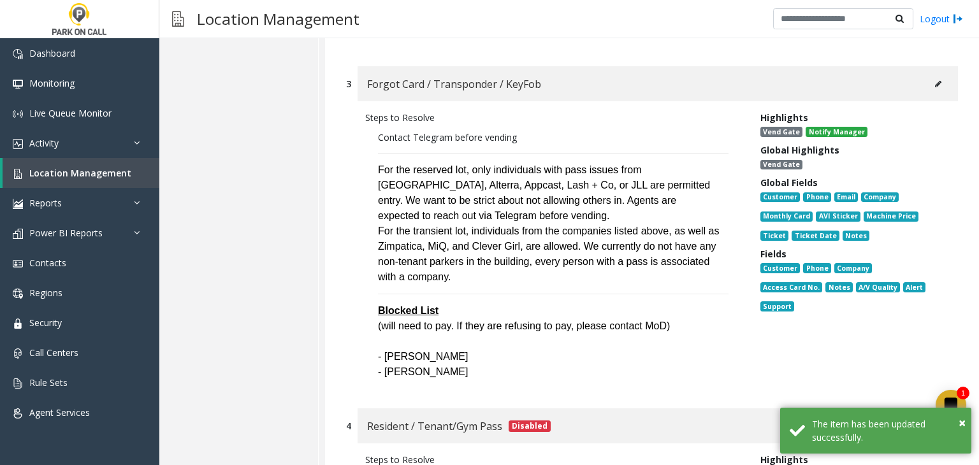
scroll to position [956, 0]
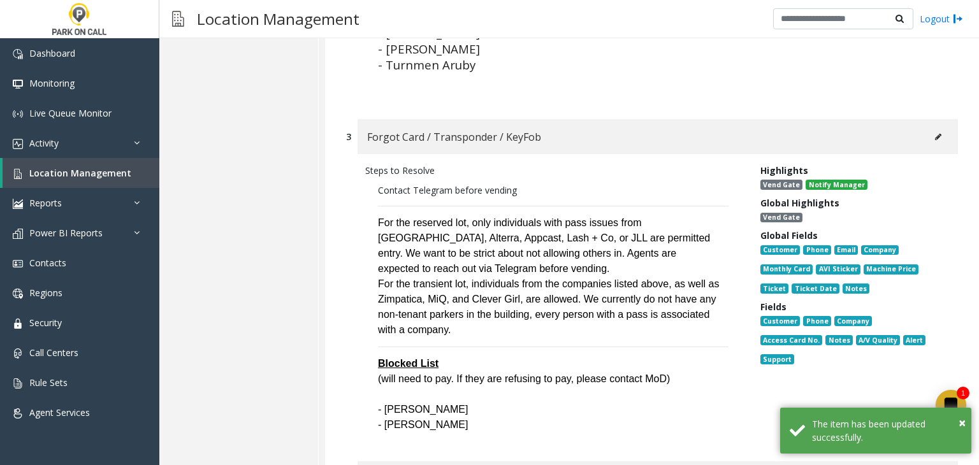
click at [935, 139] on icon at bounding box center [938, 137] width 6 height 8
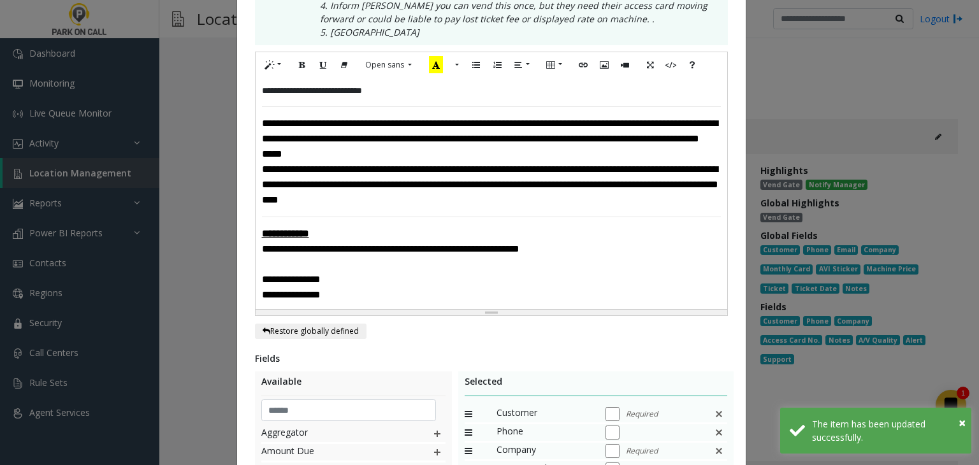
scroll to position [319, 0]
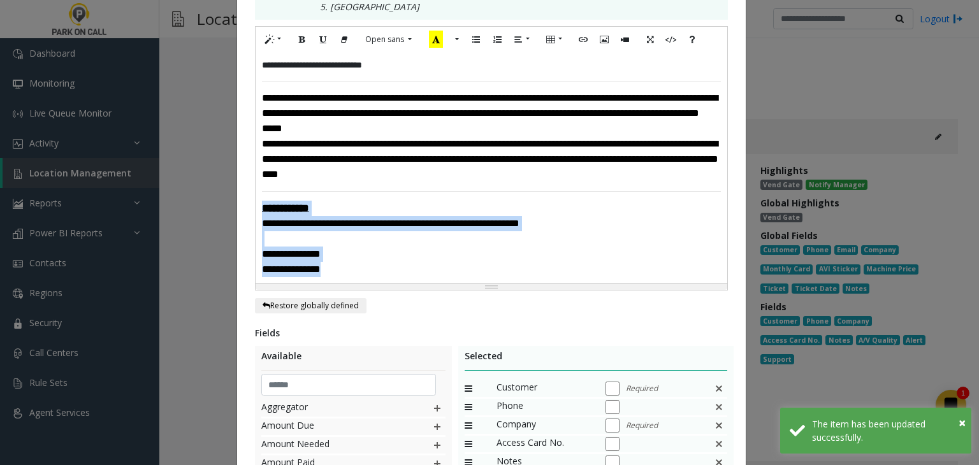
drag, startPoint x: 360, startPoint y: 278, endPoint x: 240, endPoint y: 215, distance: 136.2
click at [240, 215] on div "**********" at bounding box center [491, 204] width 508 height 937
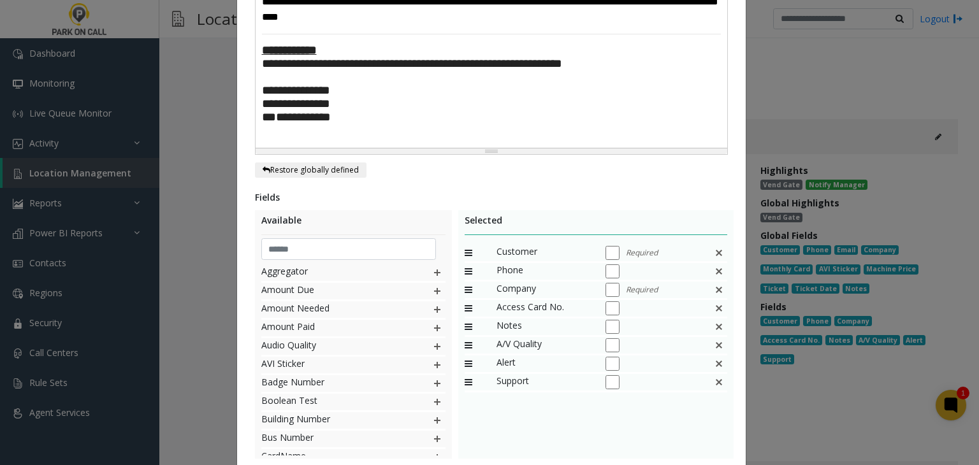
scroll to position [581, 0]
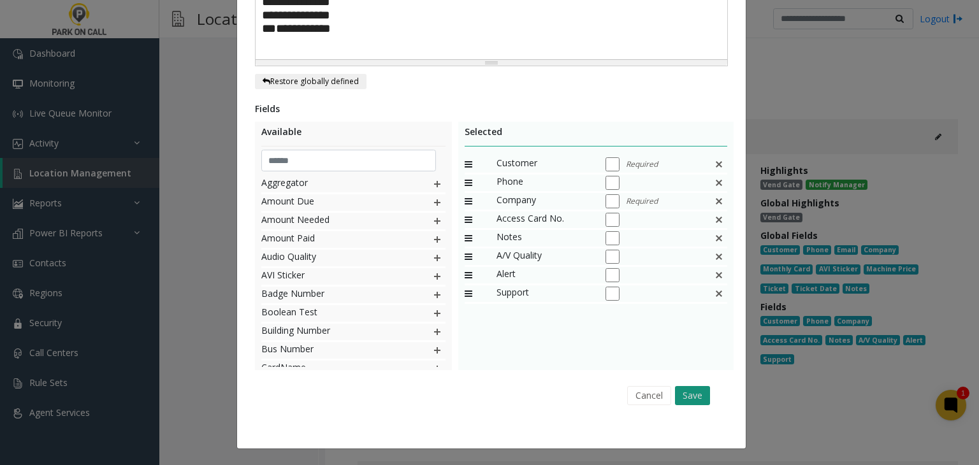
click at [686, 400] on button "Save" at bounding box center [692, 395] width 35 height 19
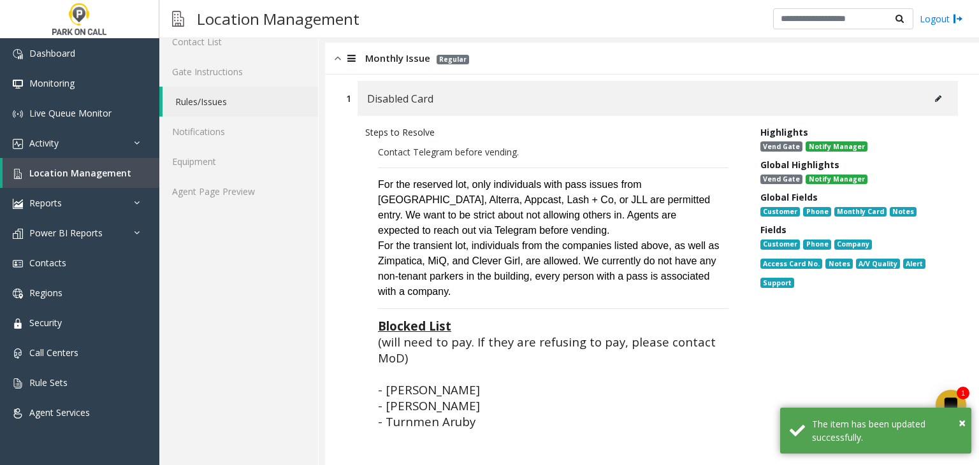
scroll to position [0, 0]
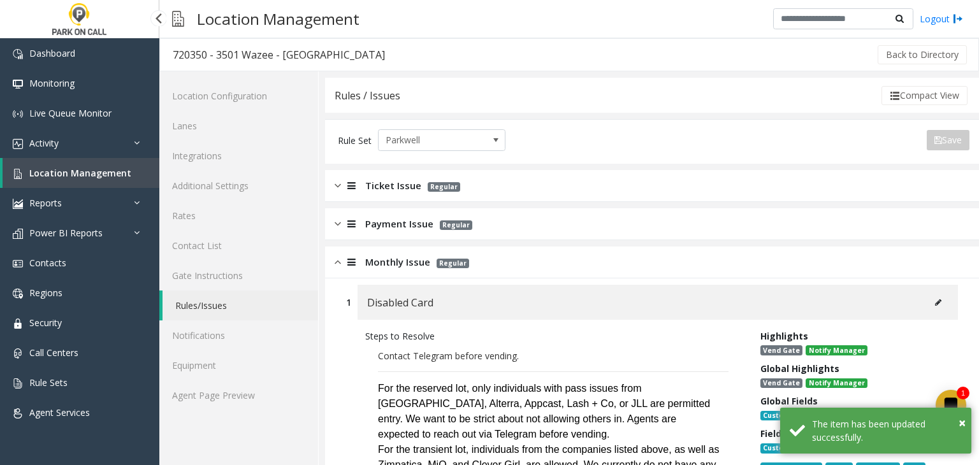
click at [89, 180] on link "Location Management" at bounding box center [81, 173] width 157 height 30
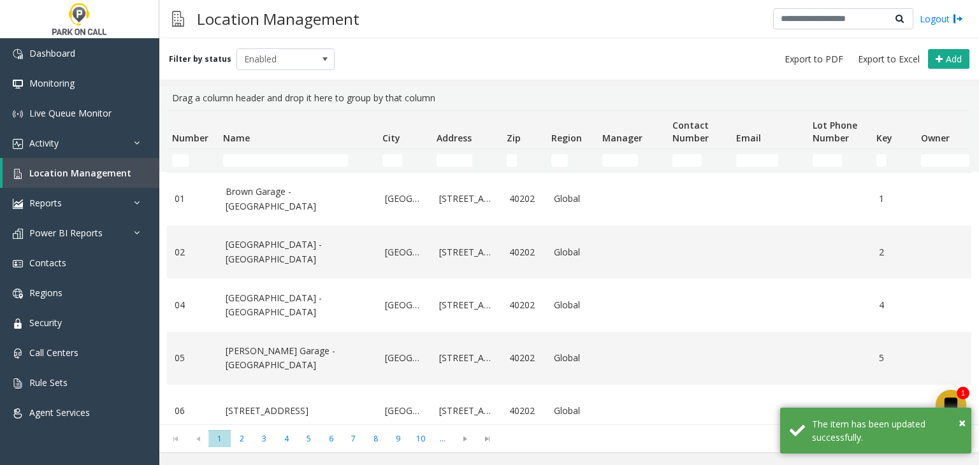
click at [233, 152] on td "Name Filter" at bounding box center [297, 160] width 159 height 23
click at [232, 154] on input "Name Filter" at bounding box center [285, 160] width 125 height 13
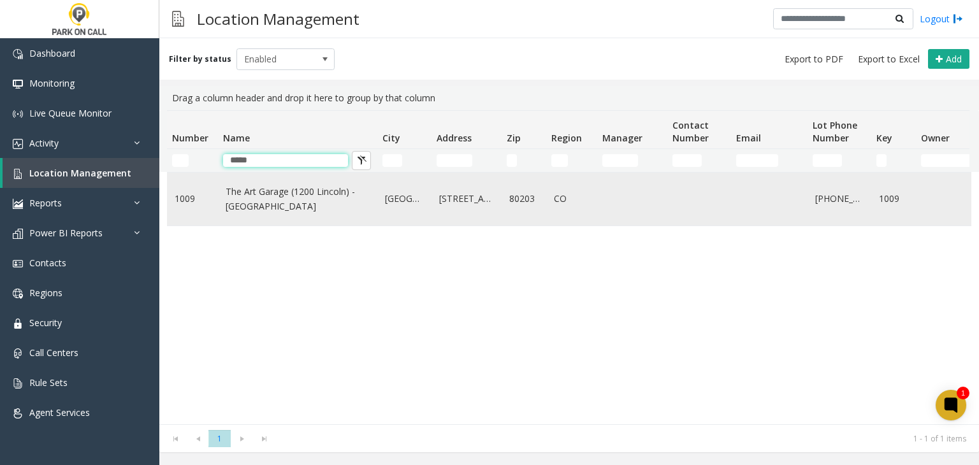
type input "*****"
click at [257, 213] on td "The Art Garage (1200 Lincoln) - Parkwell" at bounding box center [297, 199] width 159 height 53
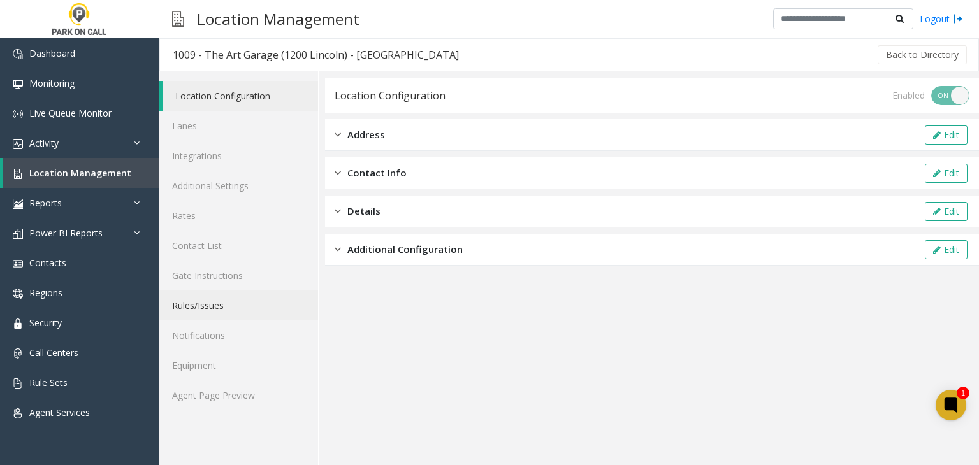
click at [227, 297] on link "Rules/Issues" at bounding box center [238, 306] width 159 height 30
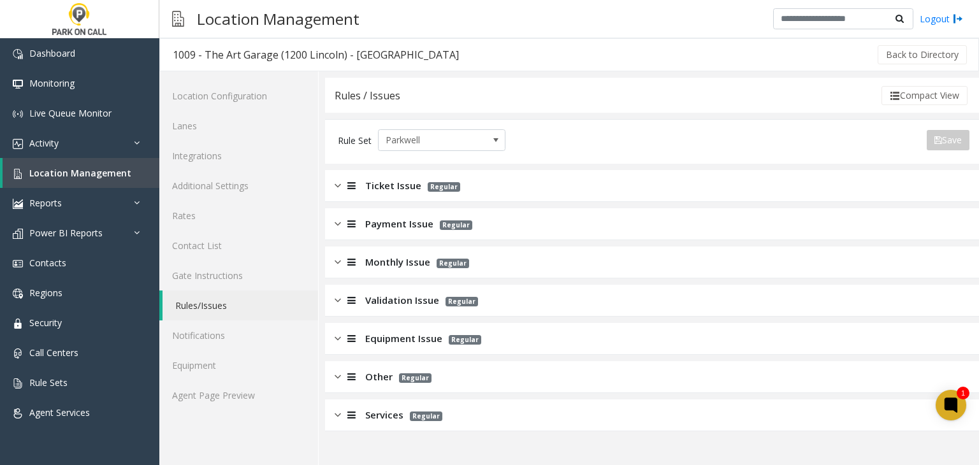
click at [382, 263] on span "Monthly Issue" at bounding box center [397, 262] width 65 height 15
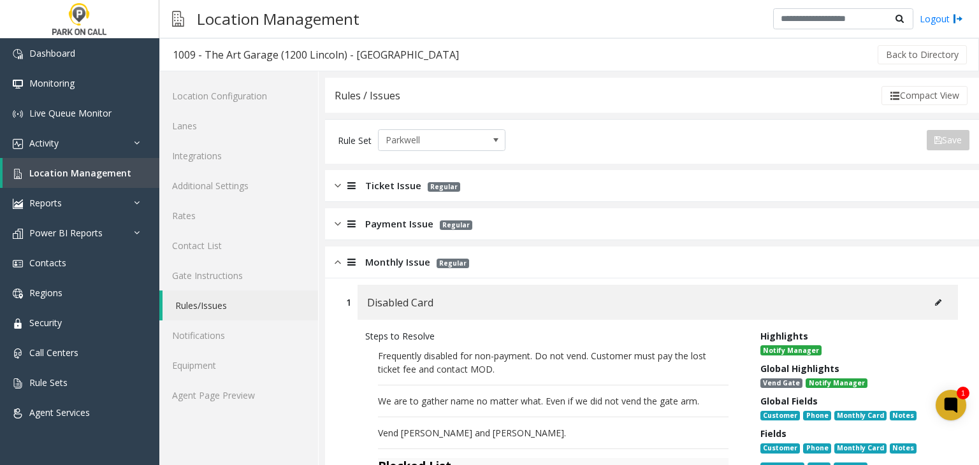
scroll to position [319, 0]
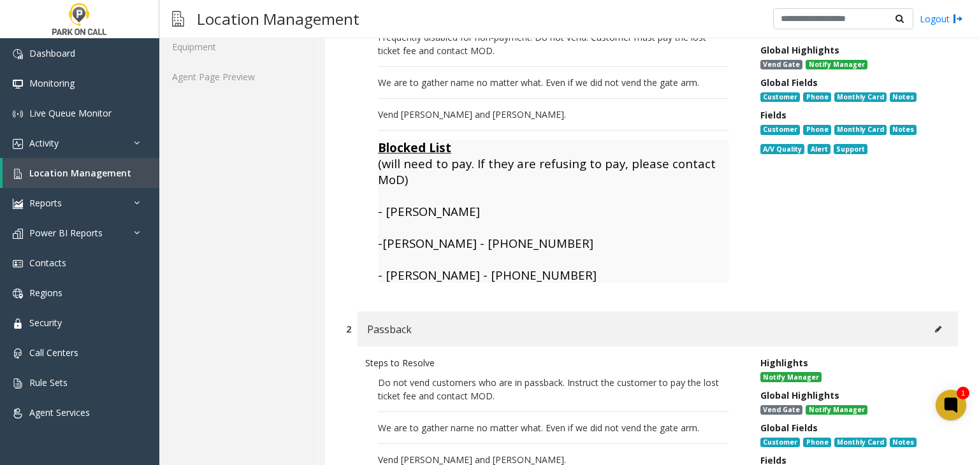
click at [556, 270] on p "- Jime Fierrf - (732)6736504" at bounding box center [553, 275] width 350 height 16
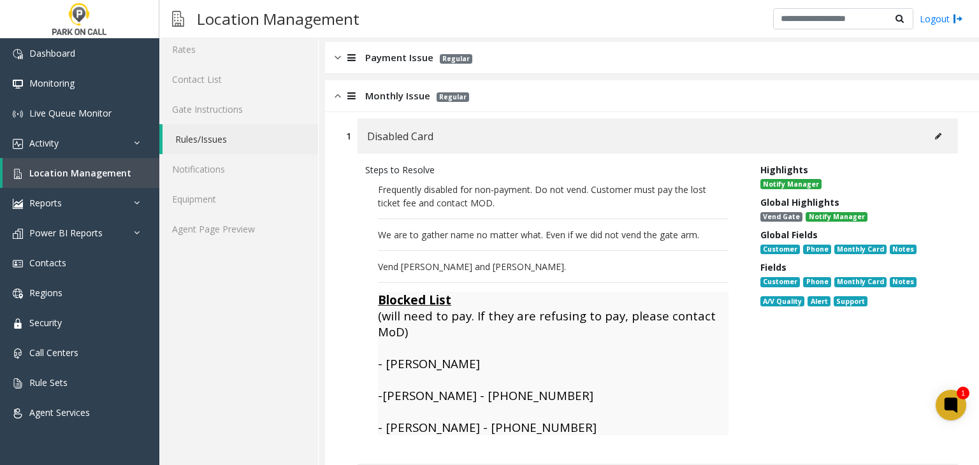
scroll to position [0, 0]
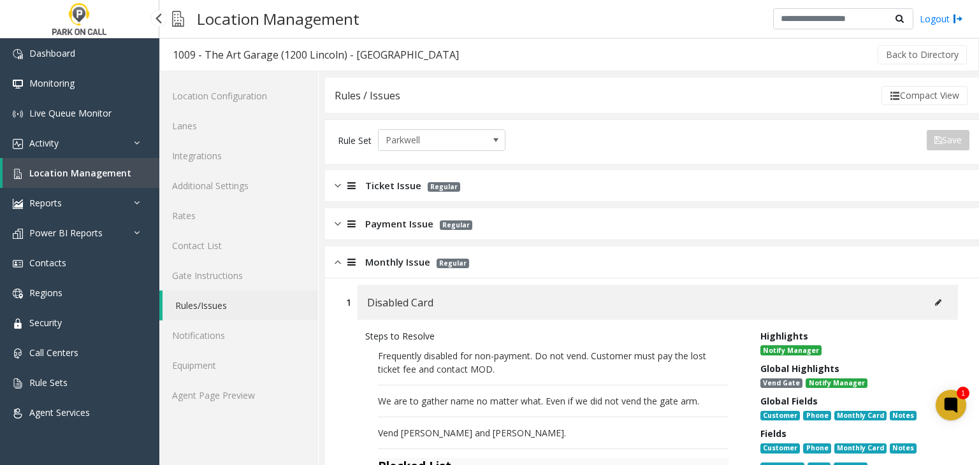
click at [65, 179] on link "Location Management" at bounding box center [81, 173] width 157 height 30
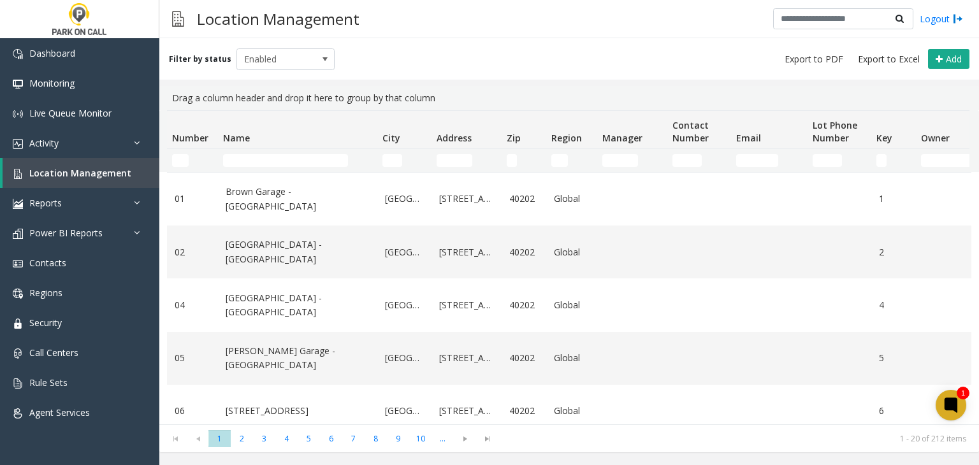
click at [277, 167] on td "Name Filter" at bounding box center [297, 160] width 159 height 23
click at [274, 166] on input "Name Filter" at bounding box center [285, 160] width 125 height 13
paste input "**********"
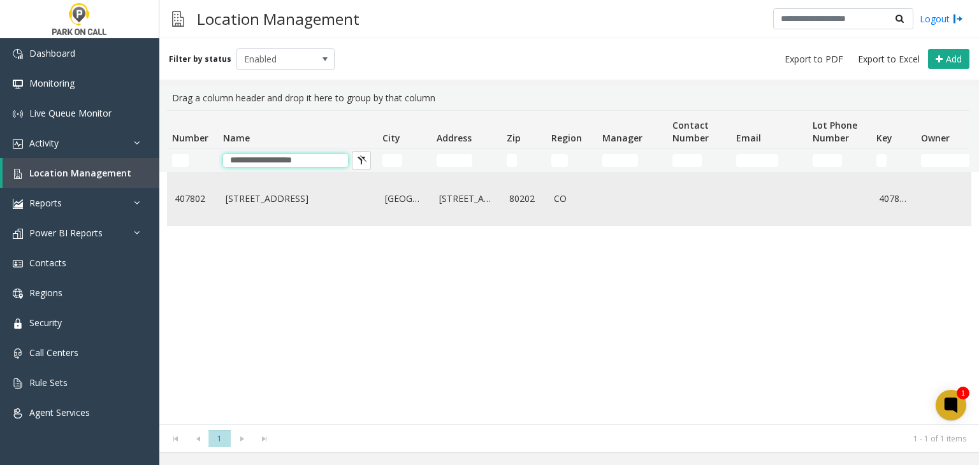
type input "**********"
click at [268, 194] on link "1001 17th St Garage - Parkwell" at bounding box center [298, 199] width 144 height 14
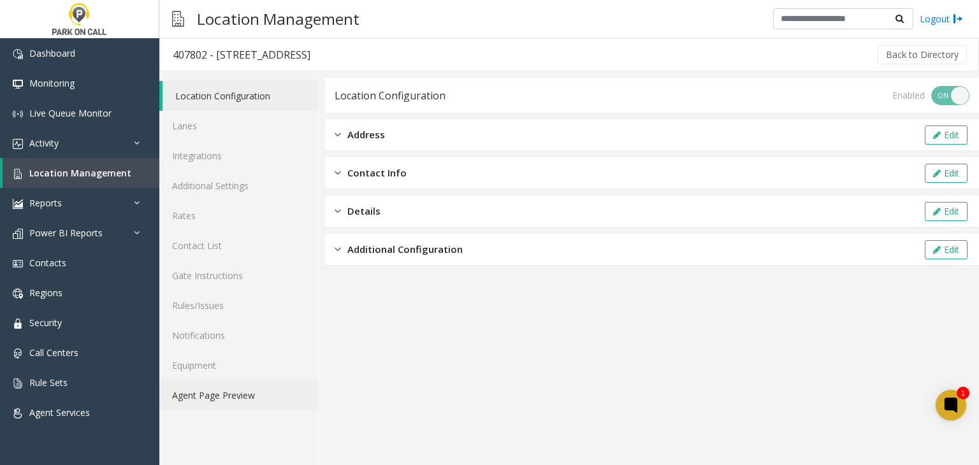
click at [229, 396] on link "Agent Page Preview" at bounding box center [238, 395] width 159 height 30
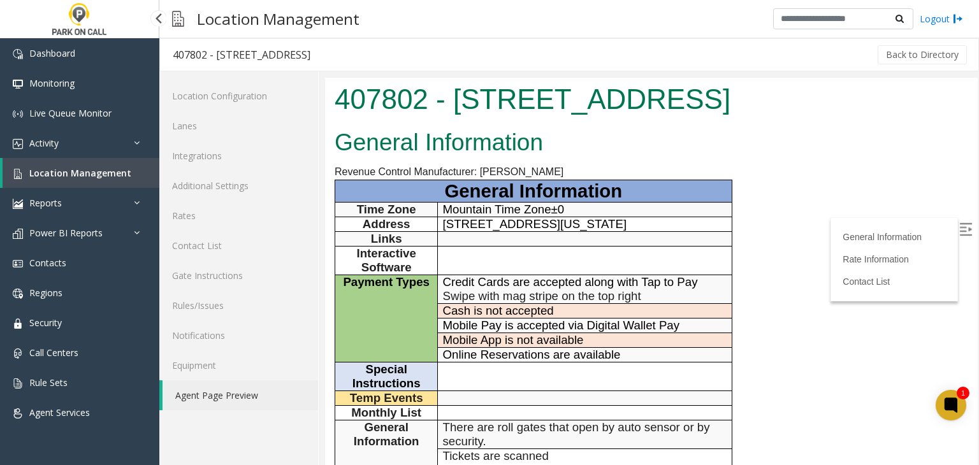
click at [98, 176] on span "Location Management" at bounding box center [80, 173] width 102 height 12
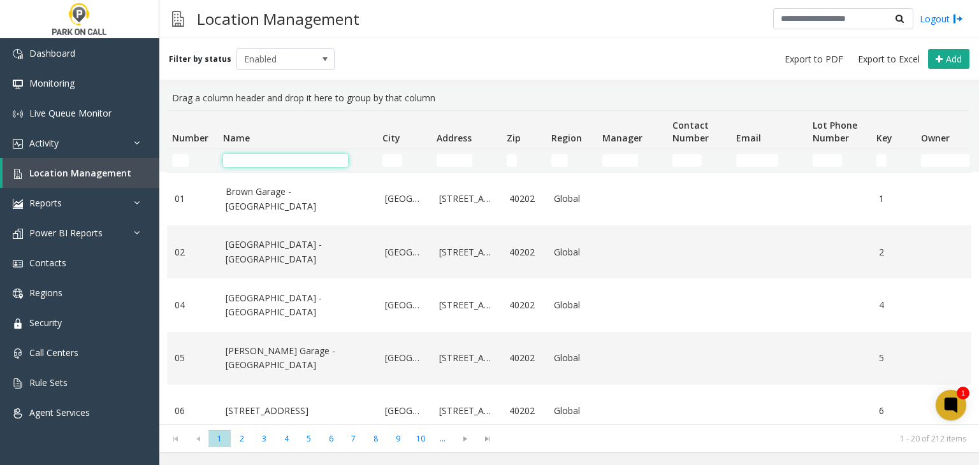
click at [270, 166] on input "Name Filter" at bounding box center [285, 160] width 125 height 13
paste input "**********"
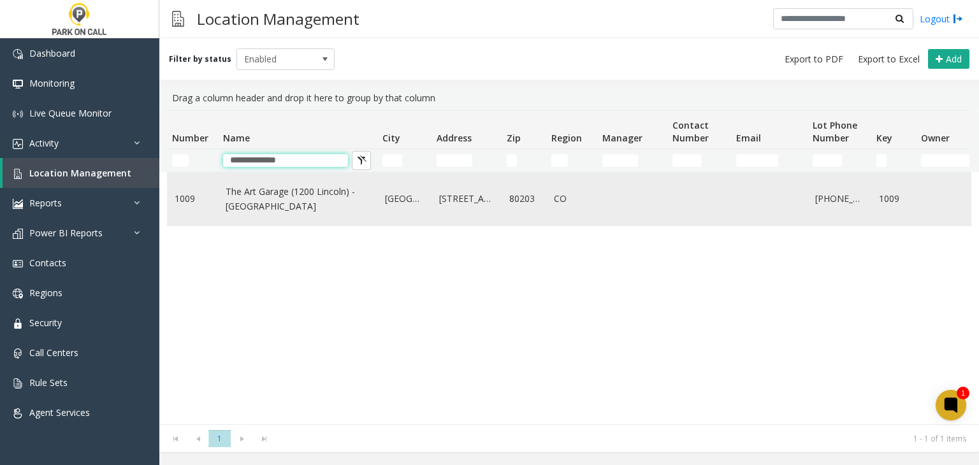
type input "**********"
click at [270, 211] on link "The Art Garage (1200 Lincoln) - Parkwell" at bounding box center [298, 199] width 144 height 29
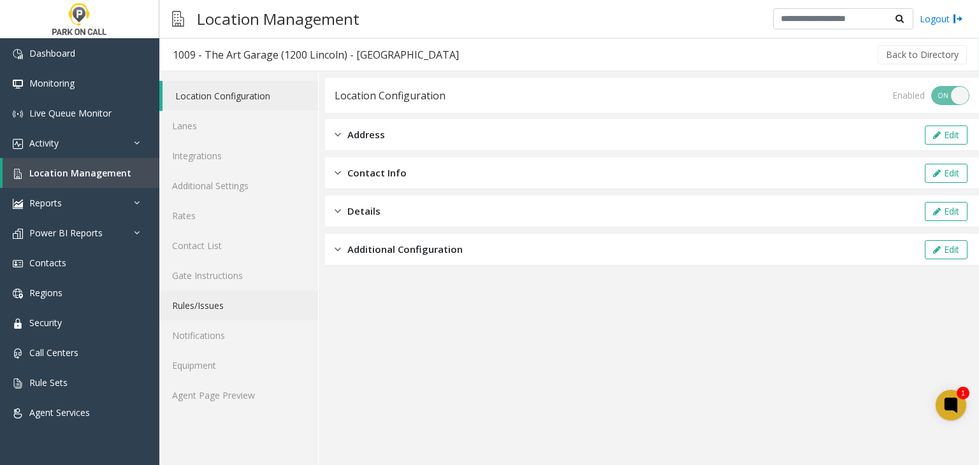
click at [229, 303] on link "Rules/Issues" at bounding box center [238, 306] width 159 height 30
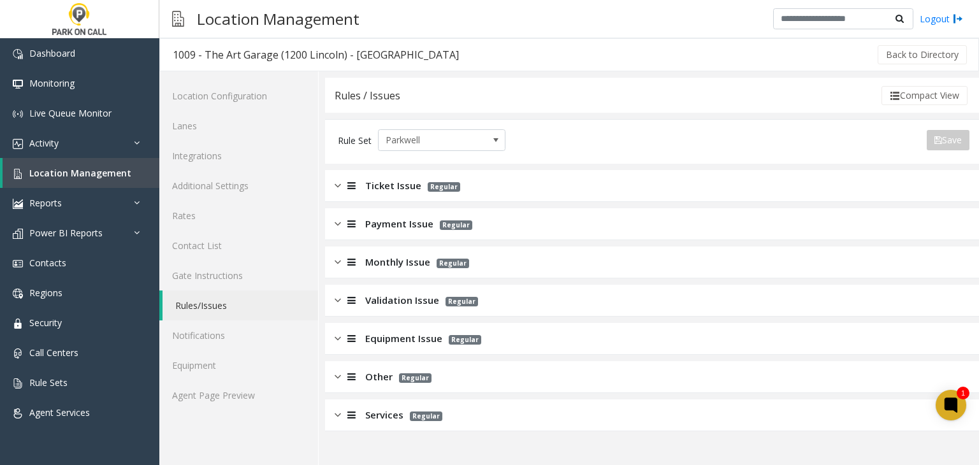
click at [349, 273] on div "Monthly Issue Regular" at bounding box center [652, 263] width 654 height 32
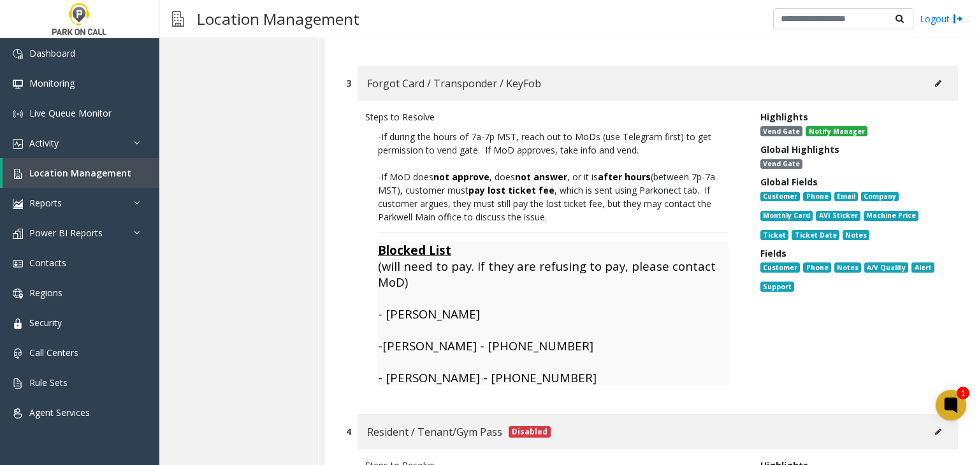
scroll to position [1083, 0]
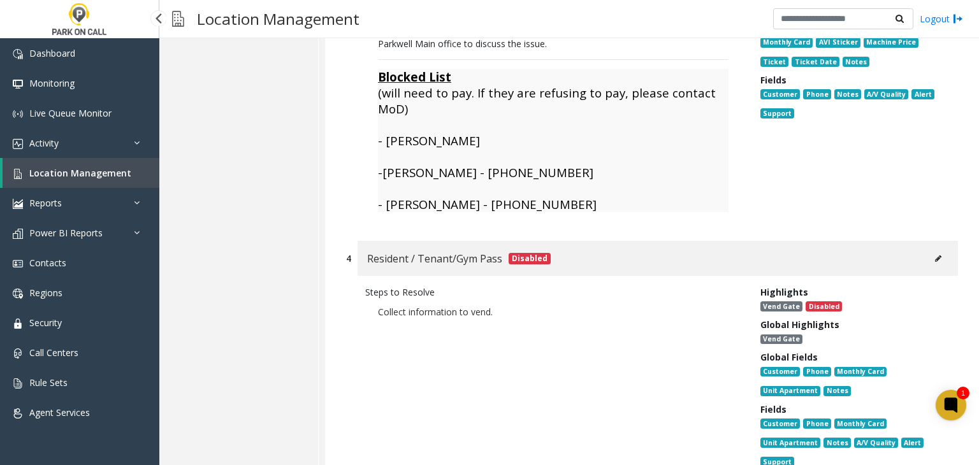
click at [73, 176] on span "Location Management" at bounding box center [80, 173] width 102 height 12
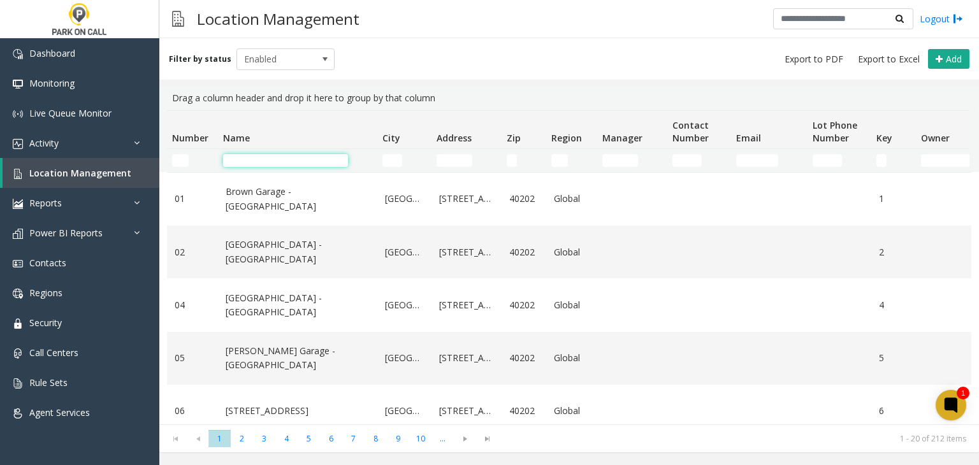
click at [265, 154] on input "Name Filter" at bounding box center [285, 160] width 125 height 13
paste input "*******"
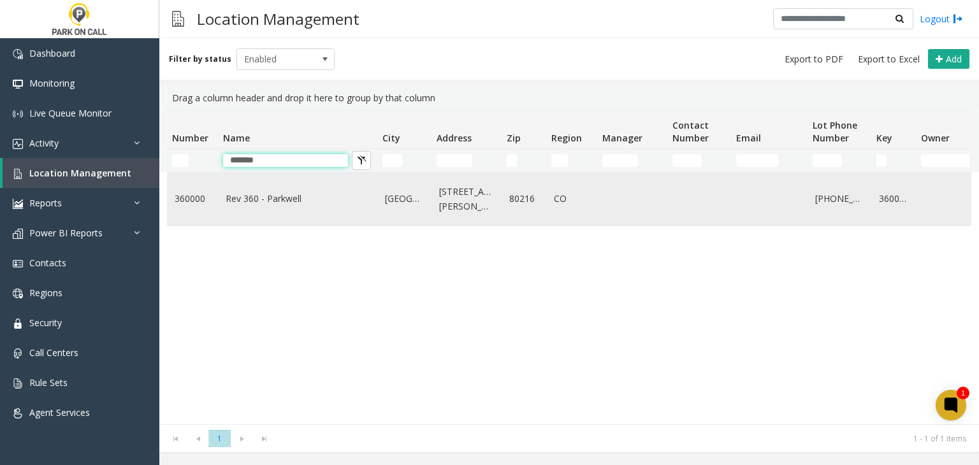
type input "*******"
click at [261, 212] on td "Rev 360 - Parkwell" at bounding box center [297, 199] width 159 height 53
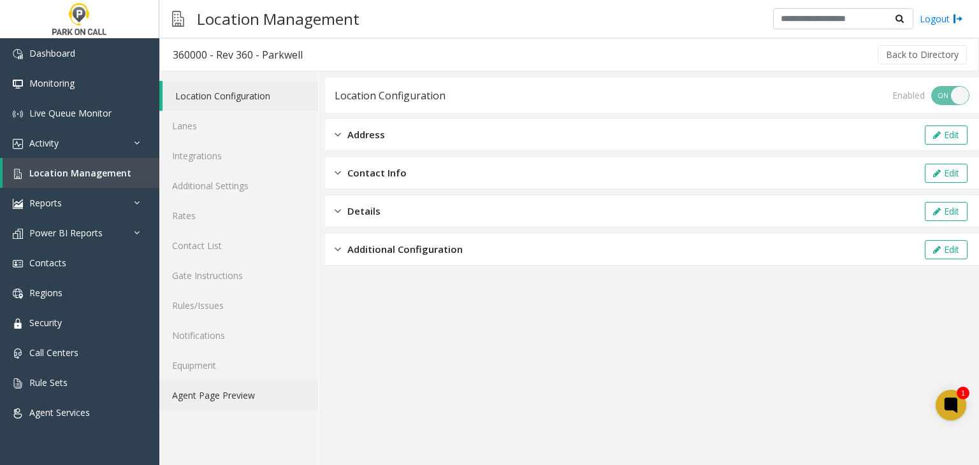
click at [231, 394] on link "Agent Page Preview" at bounding box center [238, 395] width 159 height 30
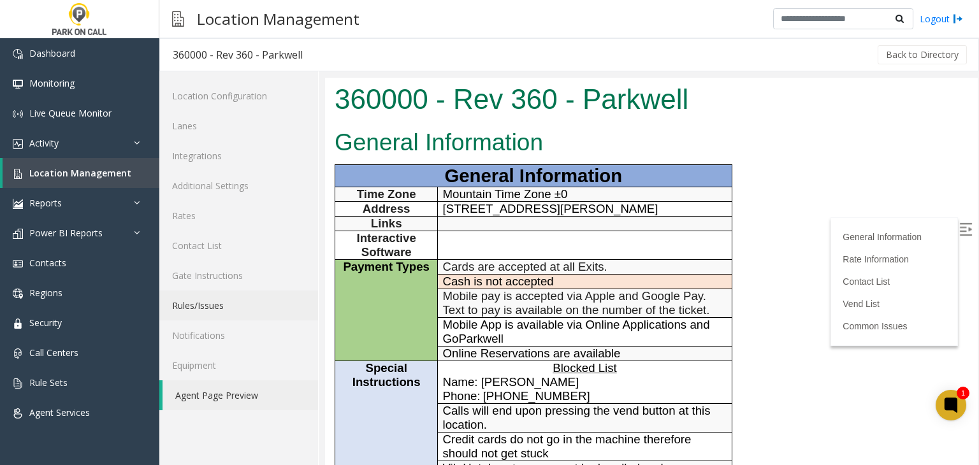
click at [265, 291] on link "Rules/Issues" at bounding box center [238, 306] width 159 height 30
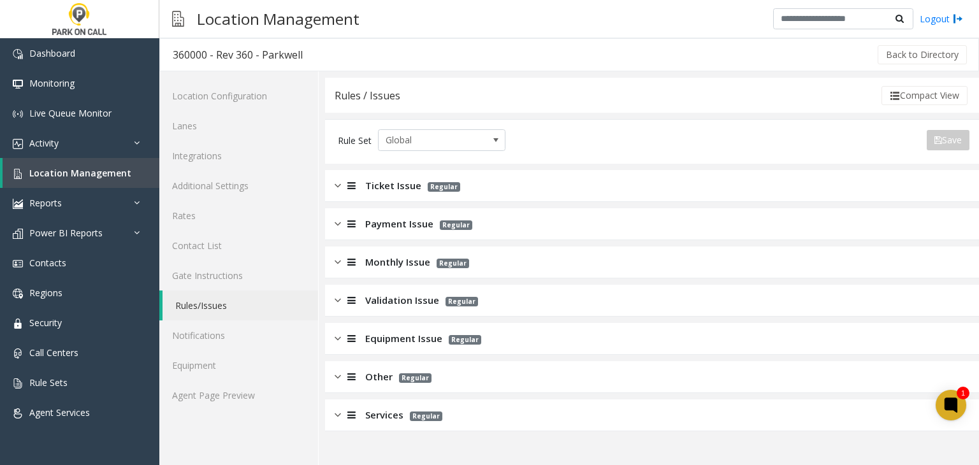
click at [339, 255] on img at bounding box center [338, 262] width 6 height 15
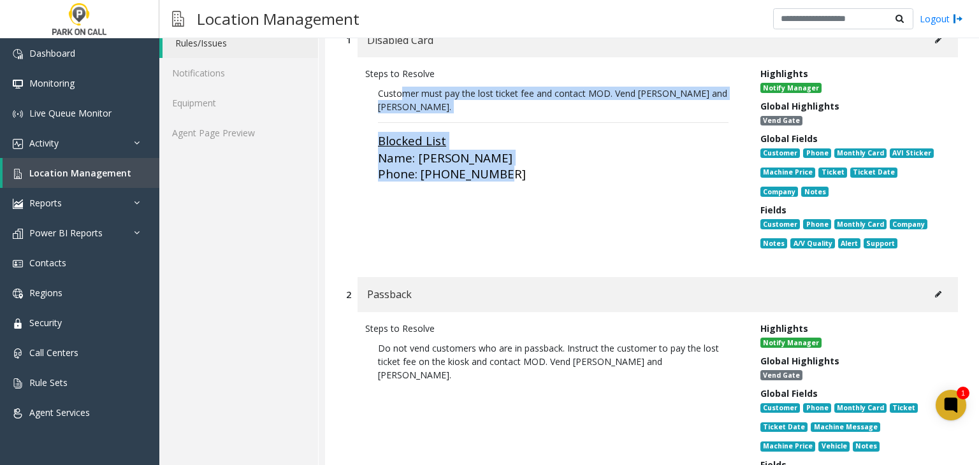
scroll to position [255, 0]
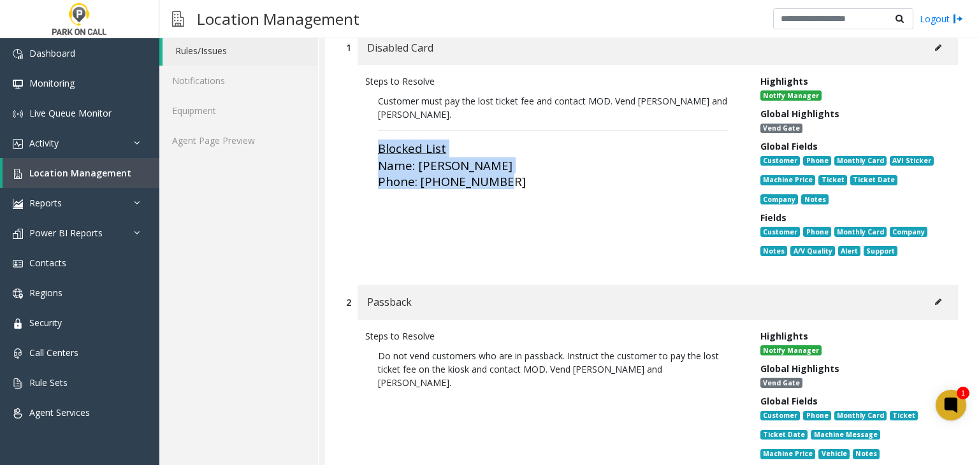
drag, startPoint x: 530, startPoint y: 139, endPoint x: 382, endPoint y: 169, distance: 150.8
click at [363, 132] on div "Steps to Resolve Customer must pay the lost ticket fee and contact MOD. Vend Jo…" at bounding box center [553, 169] width 395 height 188
copy p "Blocked List Name: Allen Mello Phone: 720-779-7595"
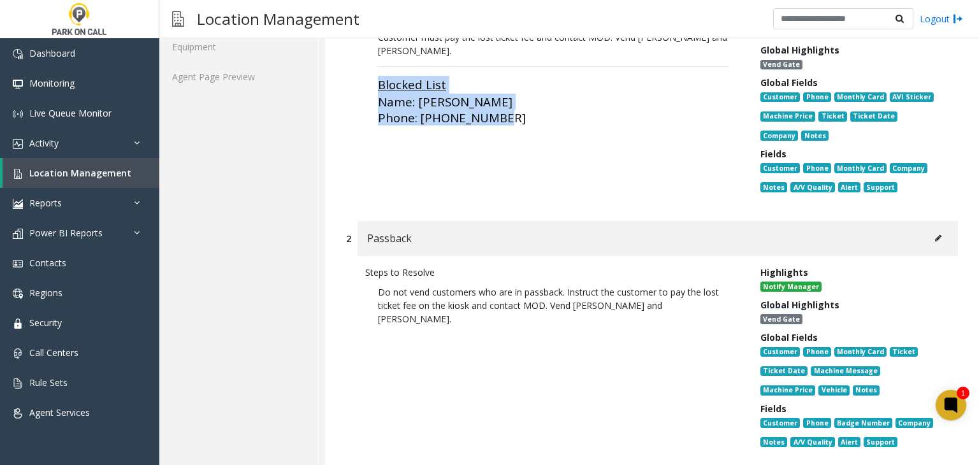
click at [933, 230] on button at bounding box center [938, 238] width 20 height 19
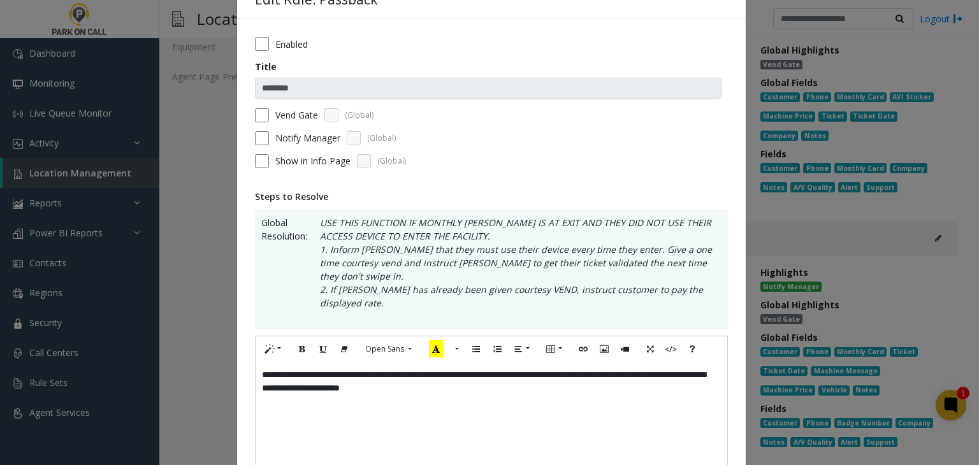
scroll to position [64, 0]
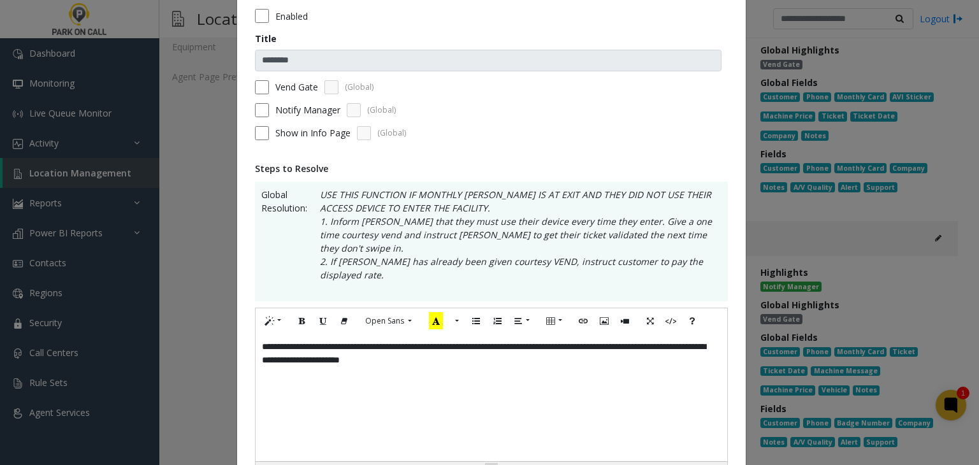
click at [577, 345] on div "**********" at bounding box center [492, 397] width 472 height 127
paste div
click at [398, 356] on span "**********" at bounding box center [370, 362] width 55 height 12
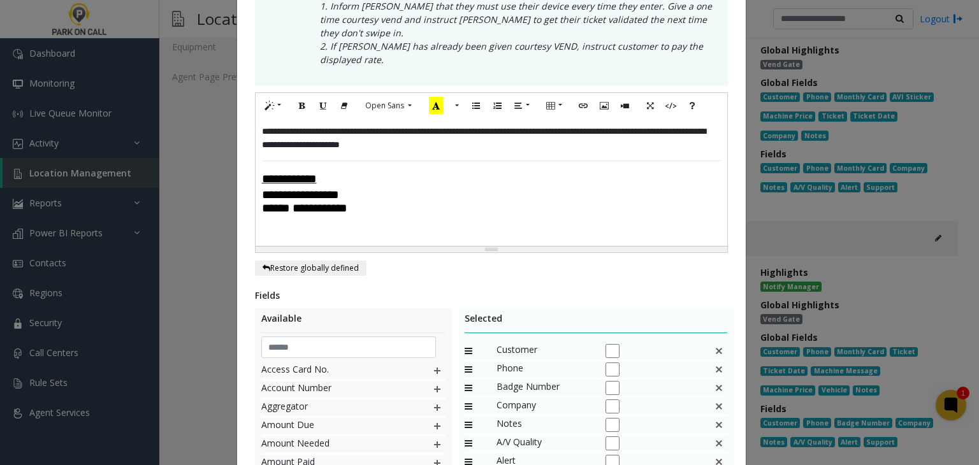
scroll to position [438, 0]
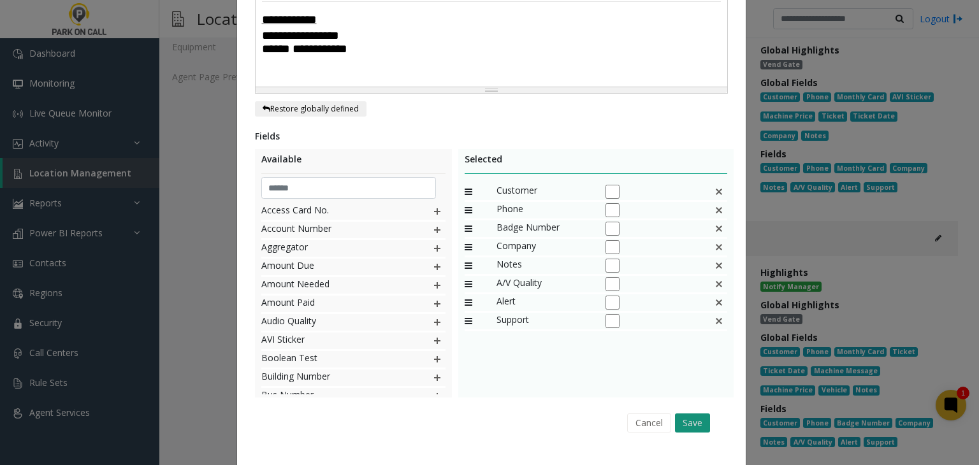
click at [675, 414] on button "Save" at bounding box center [692, 423] width 35 height 19
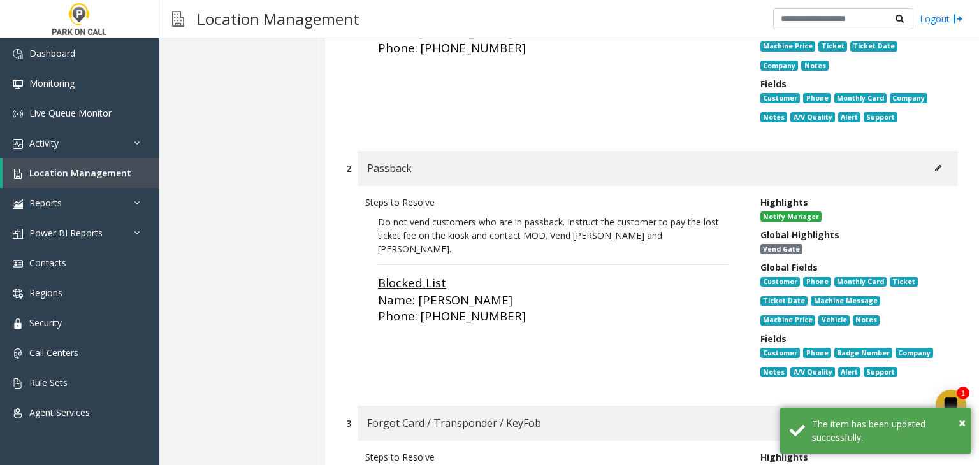
scroll to position [573, 0]
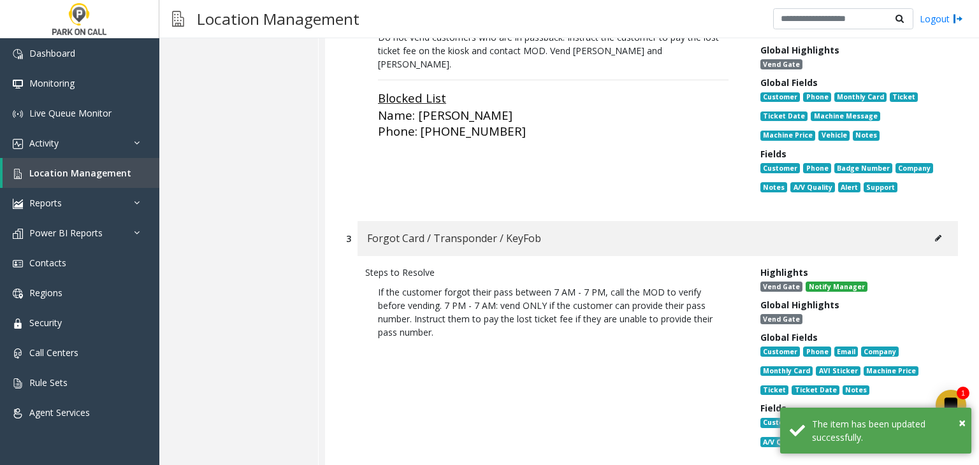
click at [930, 232] on button at bounding box center [938, 238] width 20 height 19
type input "**********"
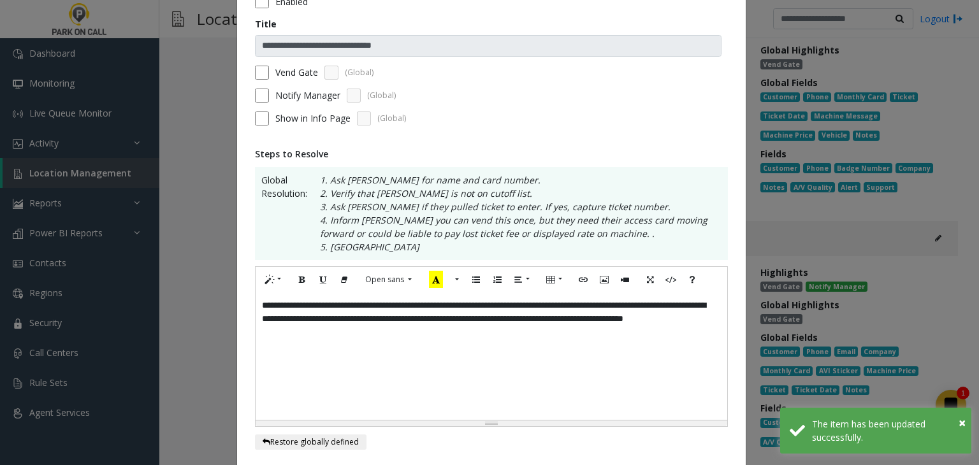
scroll to position [127, 0]
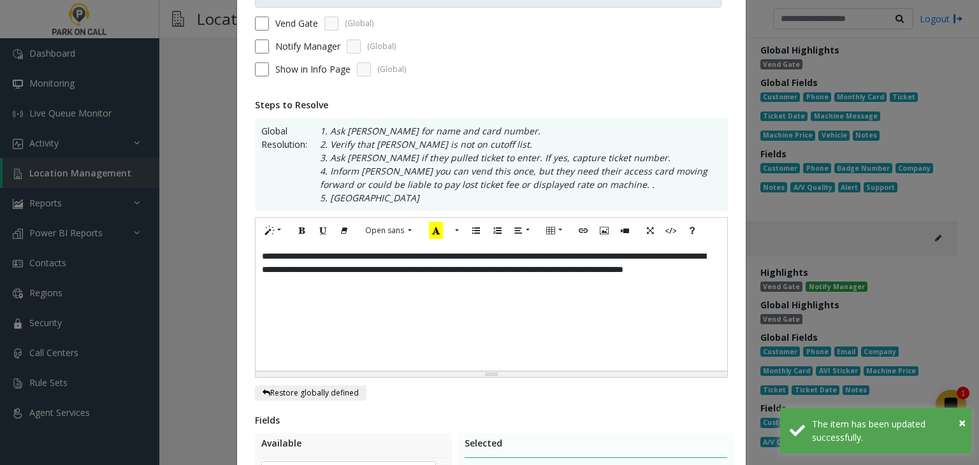
click at [464, 295] on div "**********" at bounding box center [492, 306] width 472 height 127
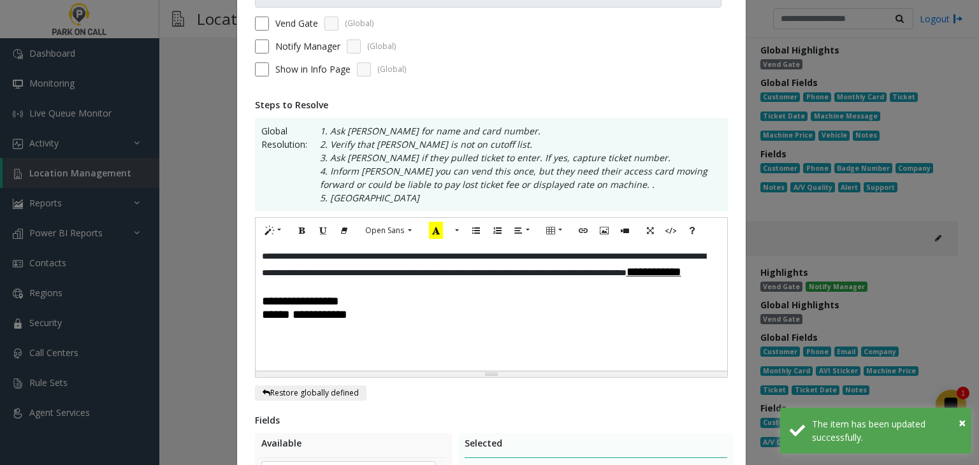
click at [626, 278] on span "**********" at bounding box center [653, 272] width 55 height 12
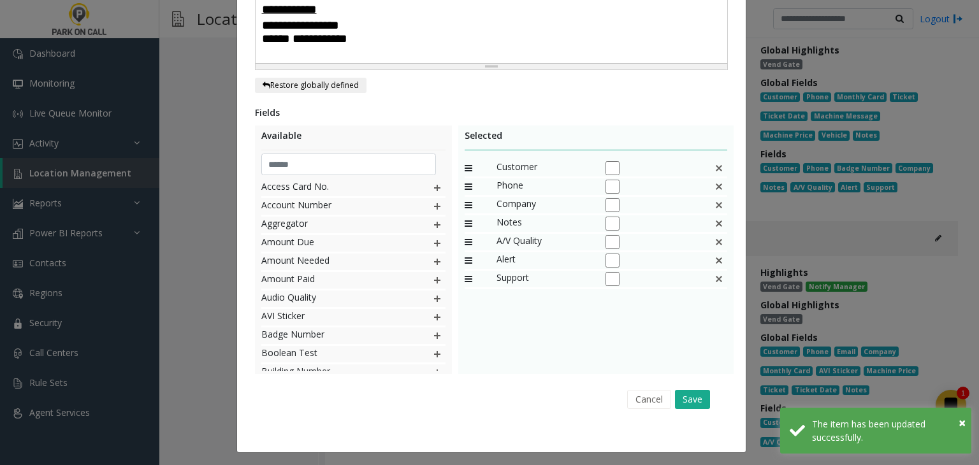
scroll to position [438, 0]
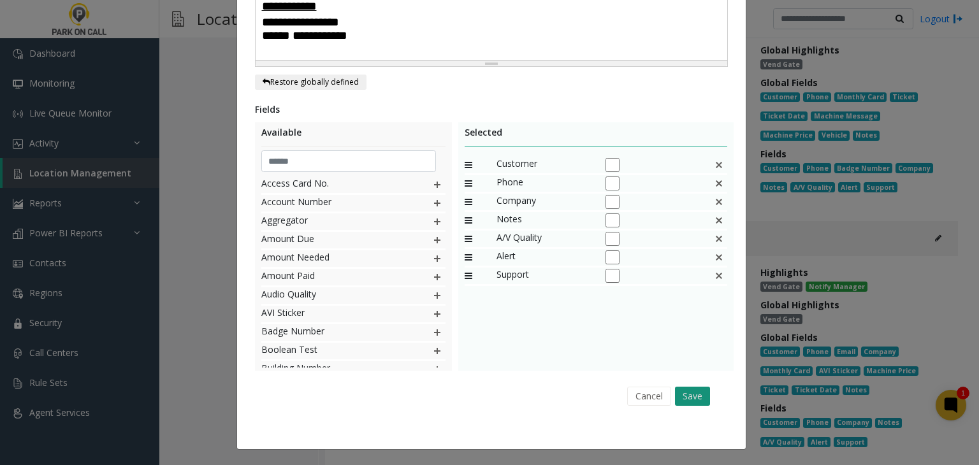
click at [691, 403] on button "Save" at bounding box center [692, 396] width 35 height 19
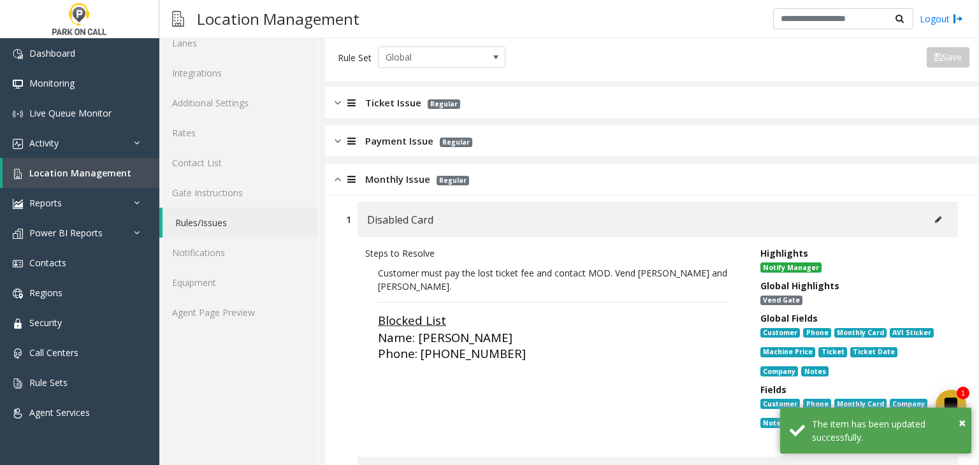
scroll to position [0, 0]
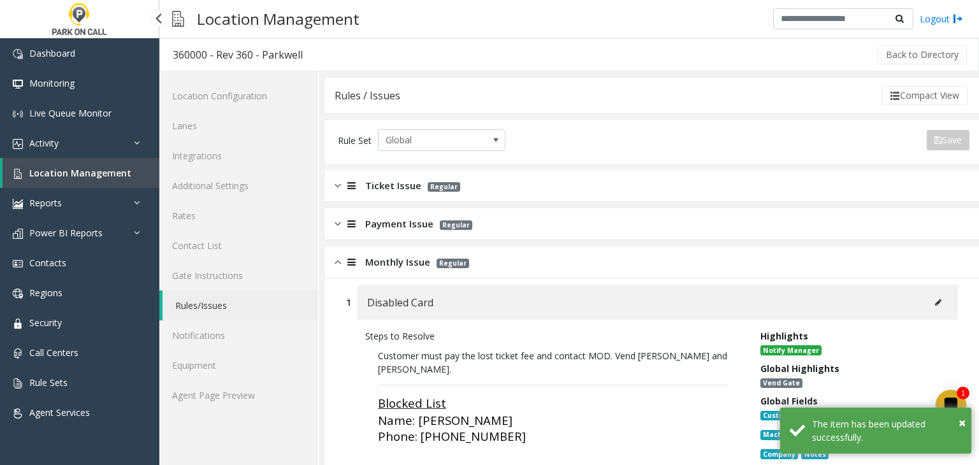
click at [107, 176] on span "Location Management" at bounding box center [80, 173] width 102 height 12
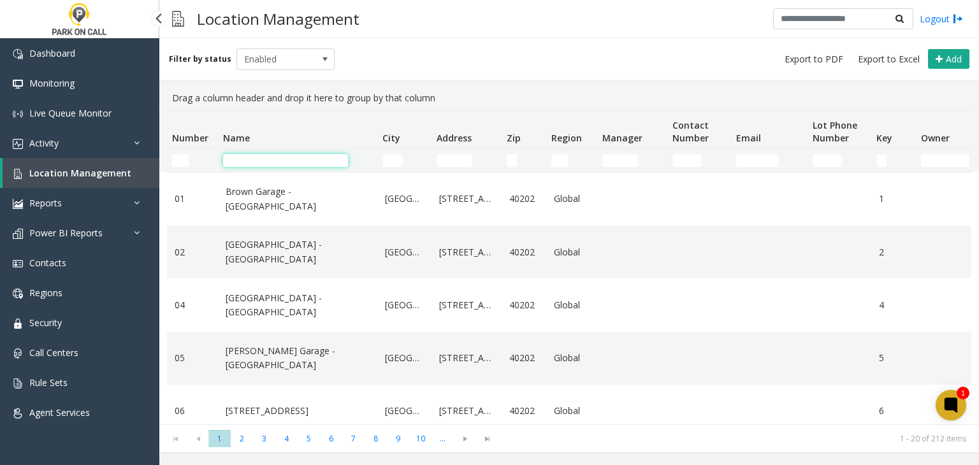
click at [234, 162] on input "Name Filter" at bounding box center [285, 160] width 125 height 13
paste input "**********"
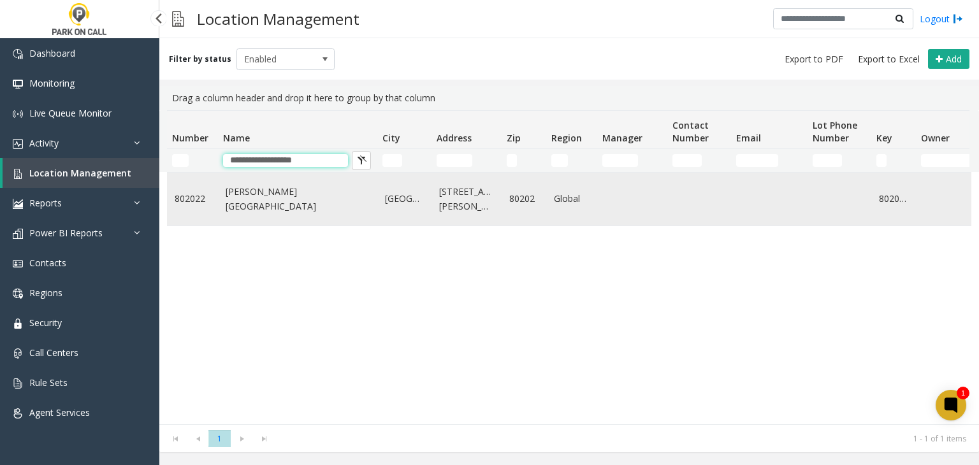
type input "**********"
click at [240, 205] on link "Stout Street Garage - Parkwell" at bounding box center [298, 199] width 144 height 29
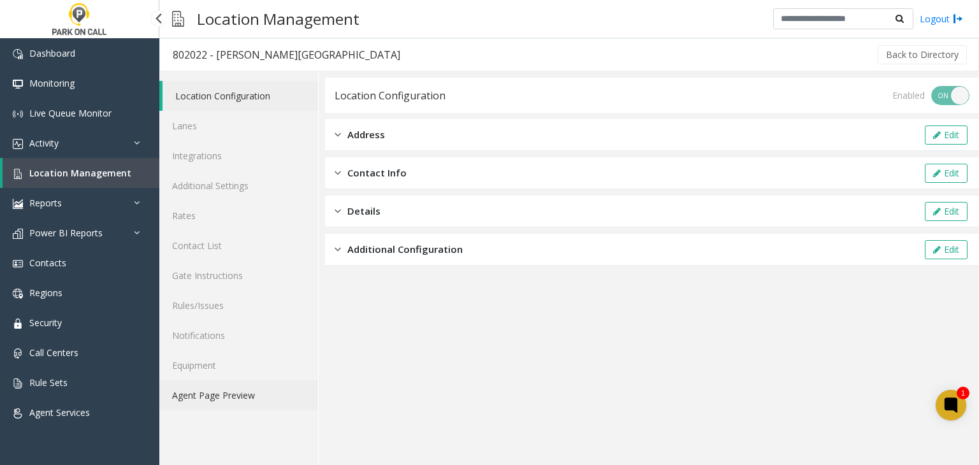
click at [220, 388] on link "Agent Page Preview" at bounding box center [238, 395] width 159 height 30
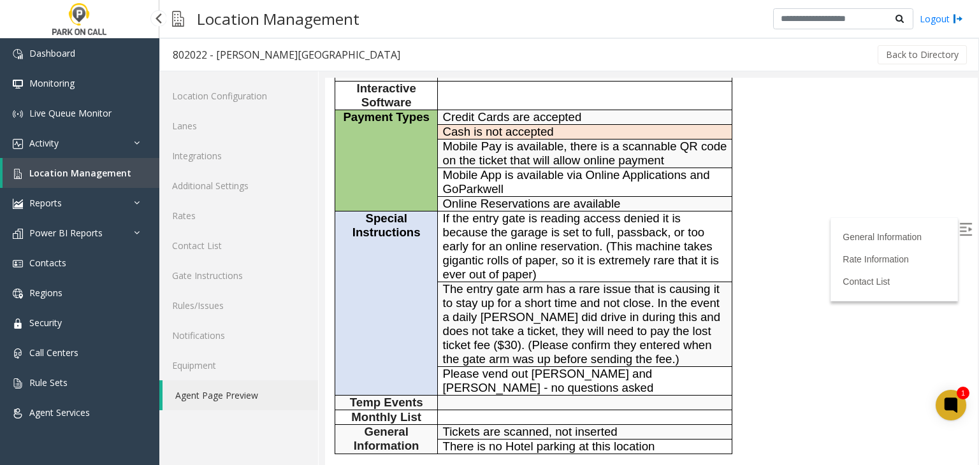
scroll to position [127, 0]
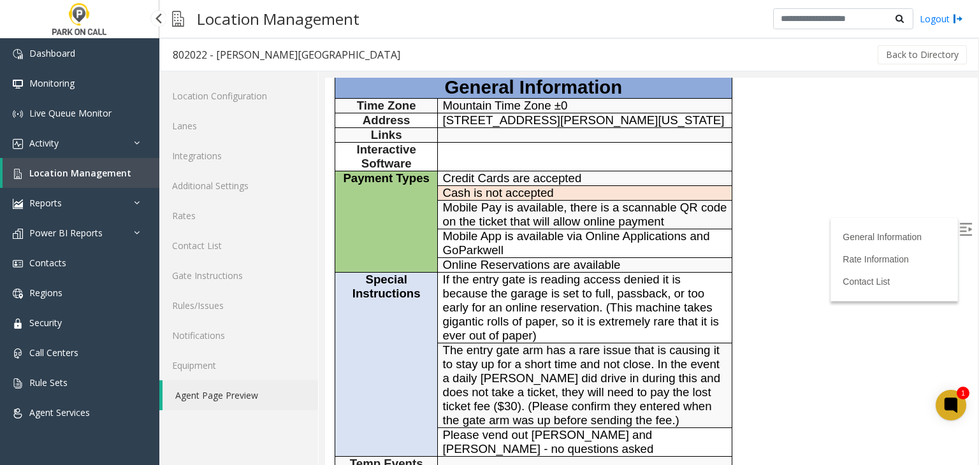
click at [89, 175] on span "Location Management" at bounding box center [80, 173] width 102 height 12
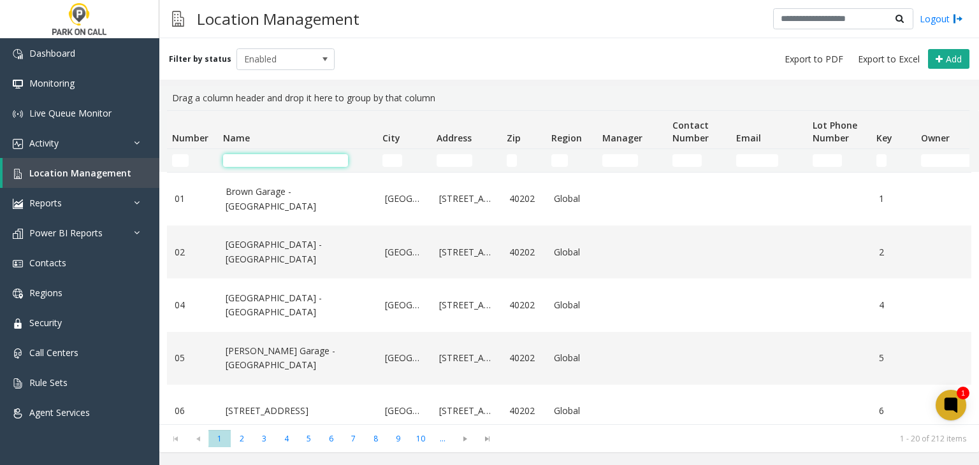
click at [257, 164] on input "Name Filter" at bounding box center [285, 160] width 125 height 13
paste input "**"
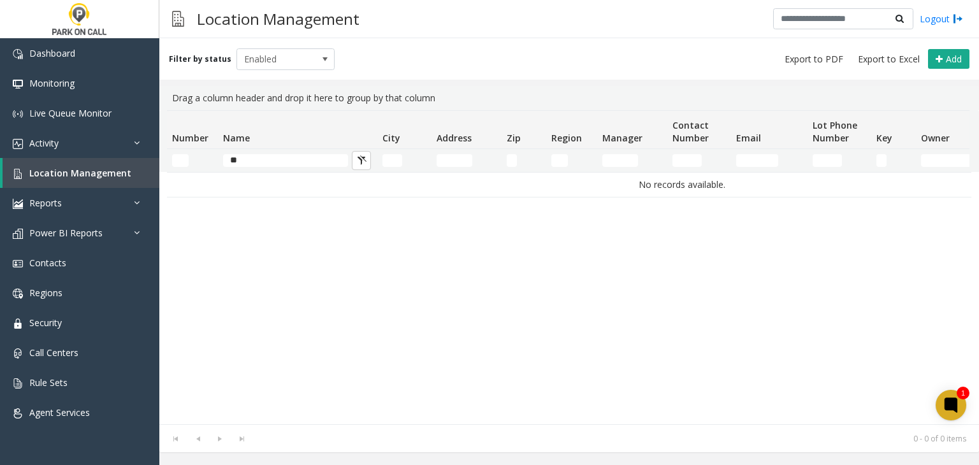
click at [251, 207] on div "No records available." at bounding box center [569, 298] width 804 height 252
click at [254, 148] on th "Name" at bounding box center [297, 130] width 159 height 38
click at [251, 156] on input "**" at bounding box center [285, 160] width 125 height 13
paste input "**********"
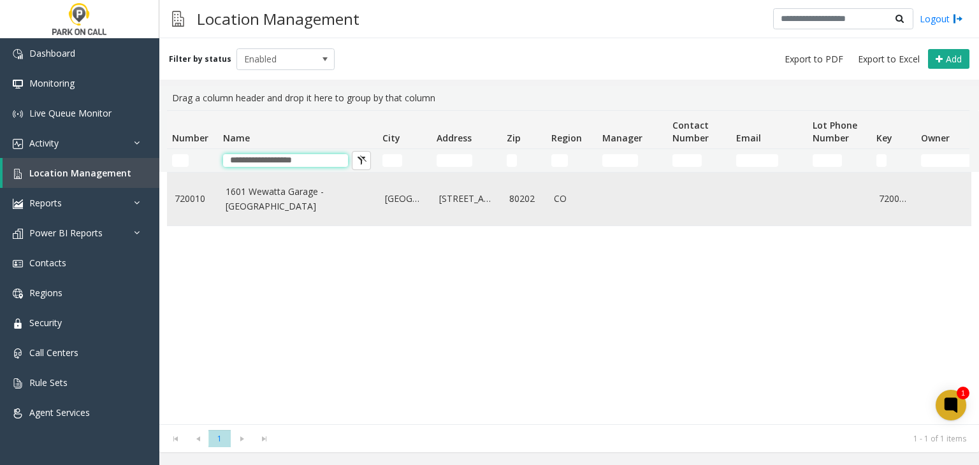
type input "**********"
click at [257, 209] on td "1601 Wewatta Garage - Parkwell" at bounding box center [297, 199] width 159 height 53
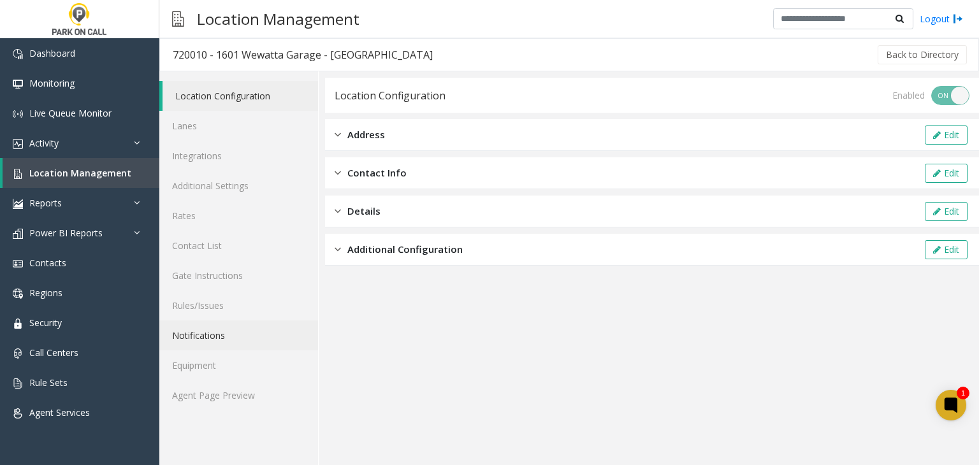
click at [233, 324] on link "Notifications" at bounding box center [238, 335] width 159 height 30
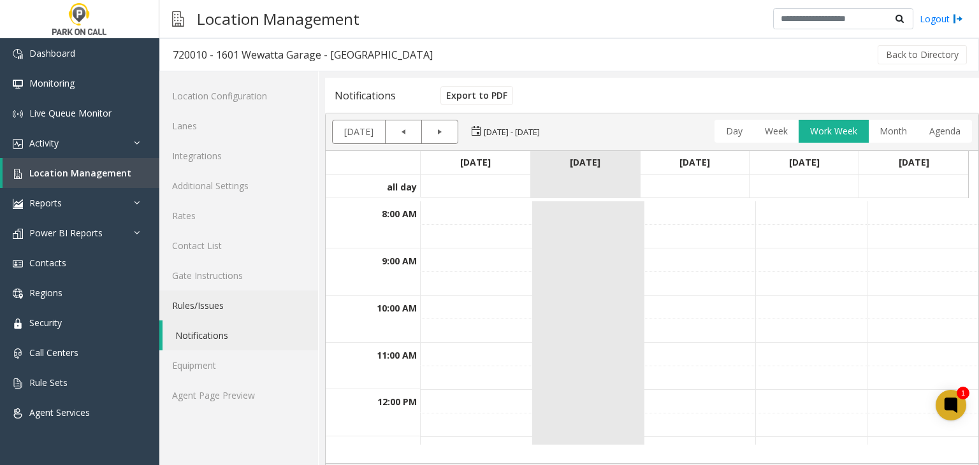
click at [229, 312] on link "Rules/Issues" at bounding box center [238, 306] width 159 height 30
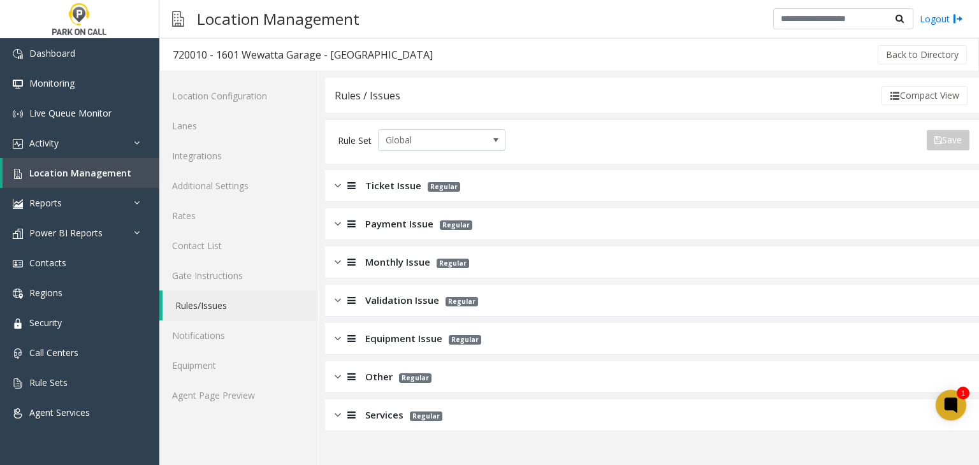
click at [395, 266] on span "Monthly Issue" at bounding box center [397, 262] width 65 height 15
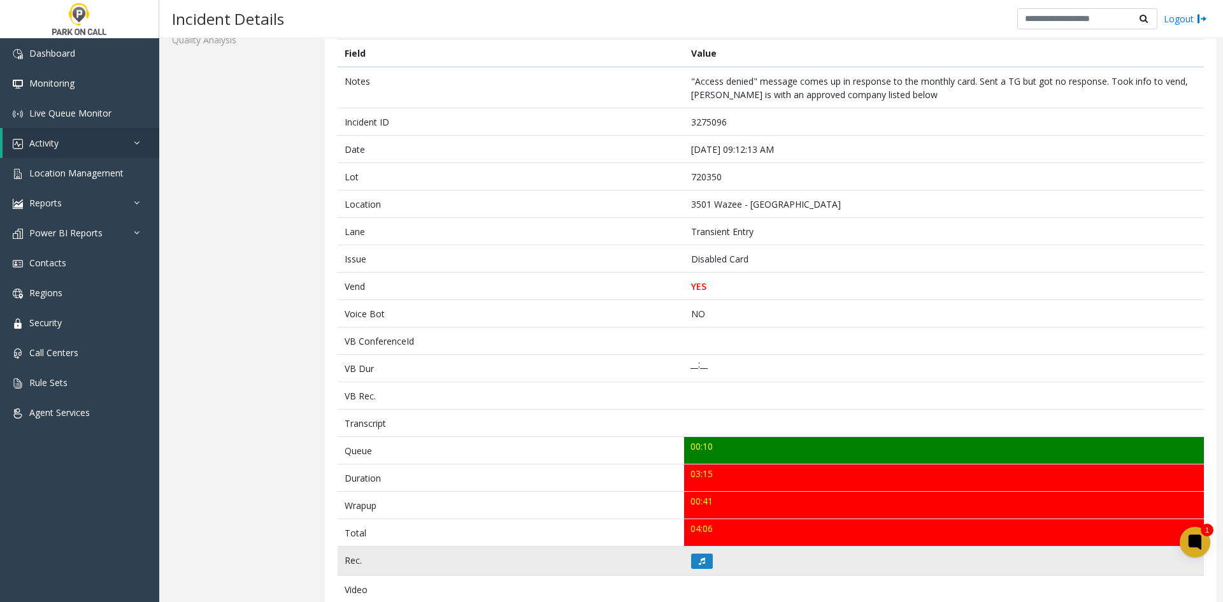
scroll to position [64, 0]
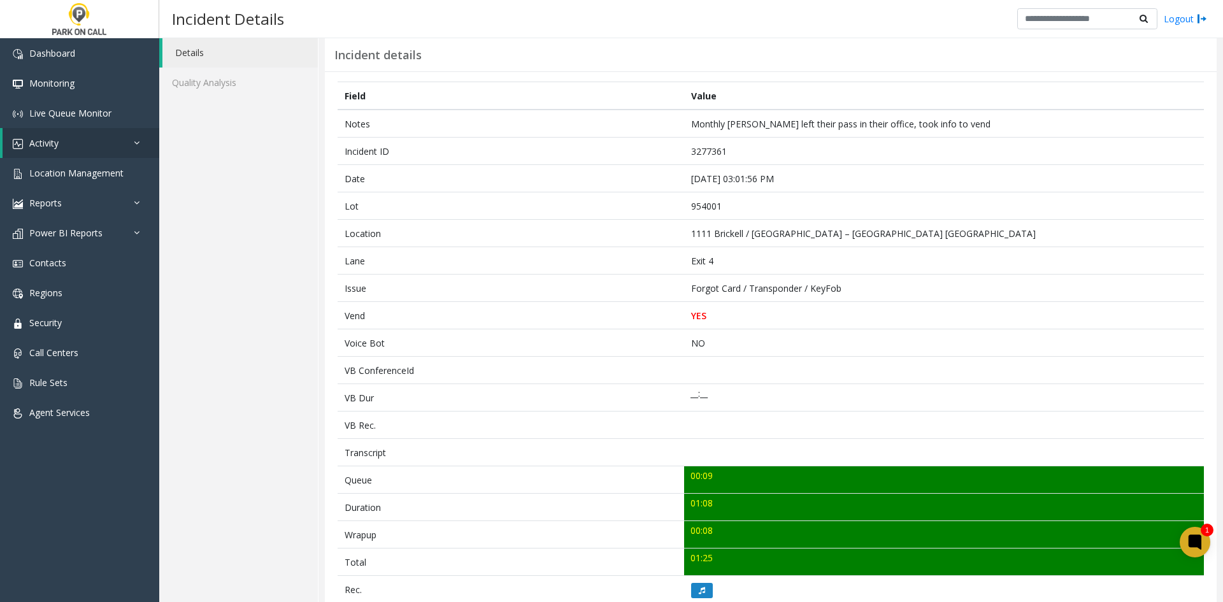
scroll to position [64, 0]
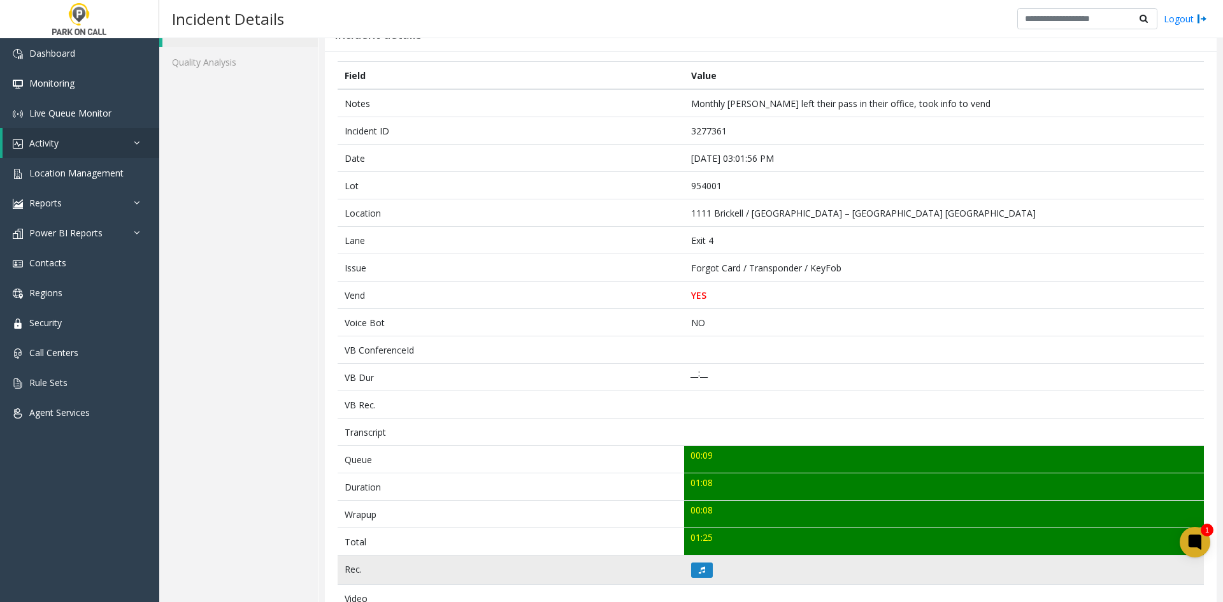
click at [694, 558] on td at bounding box center [944, 570] width 520 height 29
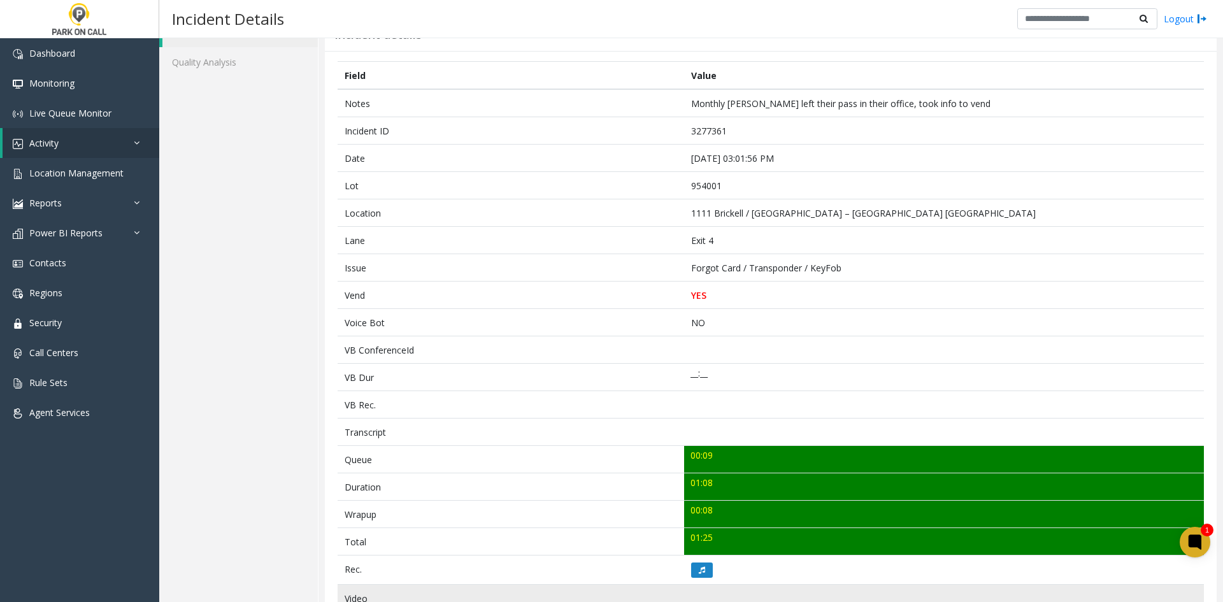
click at [700, 590] on td at bounding box center [944, 598] width 520 height 27
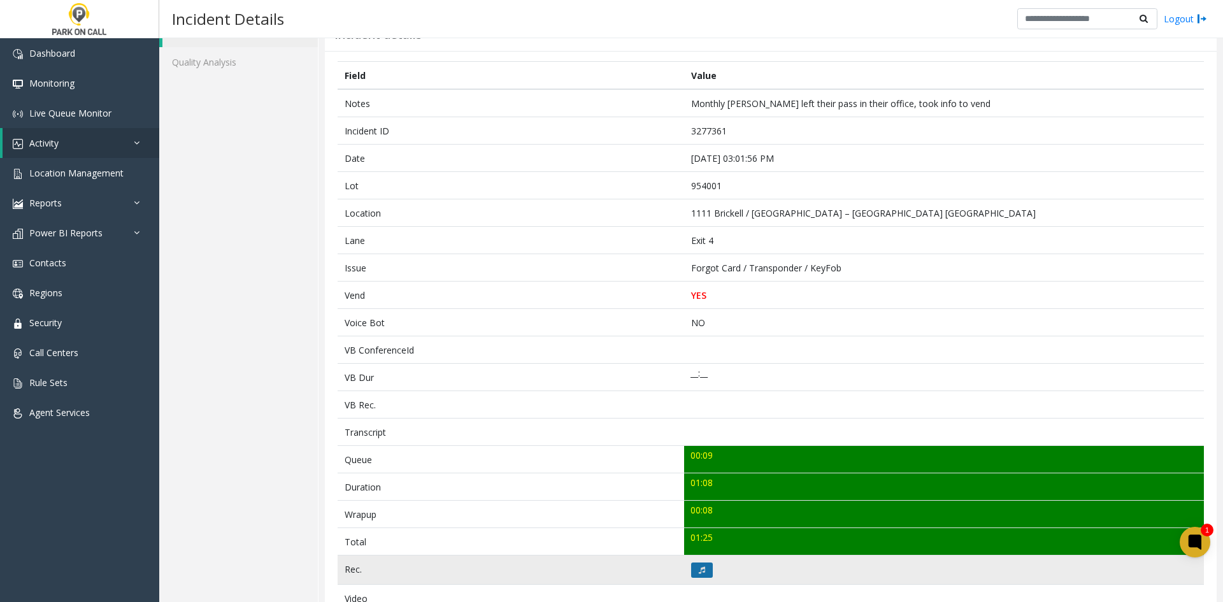
click at [700, 577] on button at bounding box center [702, 570] width 22 height 15
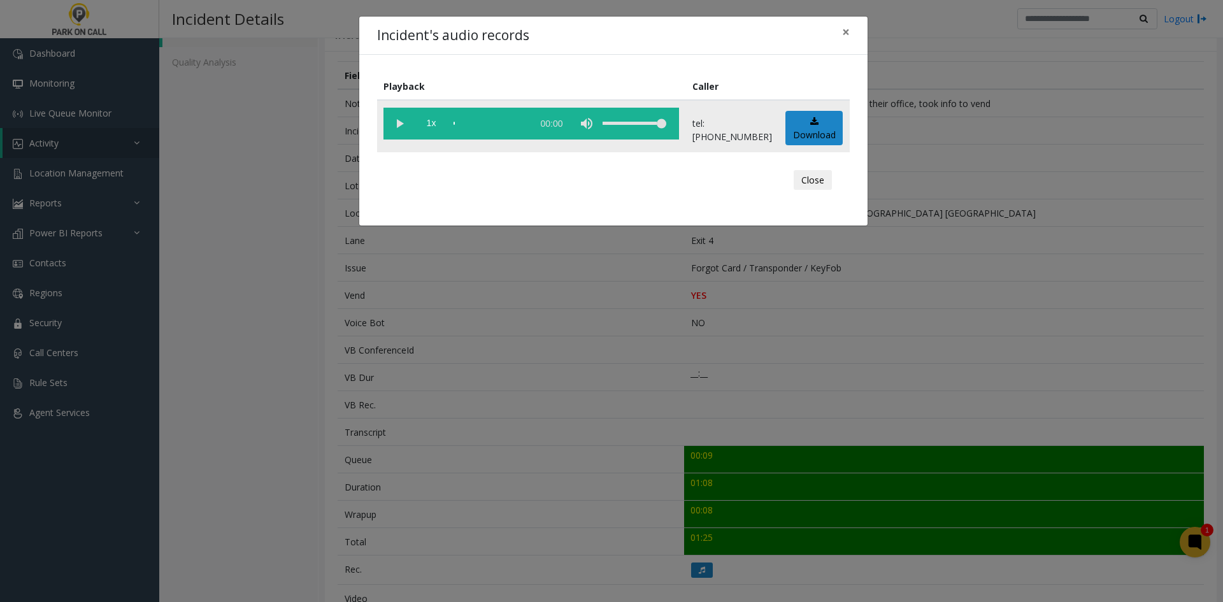
click at [387, 136] on vg-play-pause at bounding box center [400, 124] width 32 height 32
drag, startPoint x: 447, startPoint y: 128, endPoint x: 438, endPoint y: 128, distance: 8.9
click at [445, 128] on vg-controls "1x 01:11" at bounding box center [532, 124] width 296 height 32
click at [431, 128] on span "1x" at bounding box center [431, 124] width 32 height 32
click at [431, 128] on span "1.5x" at bounding box center [431, 124] width 32 height 32
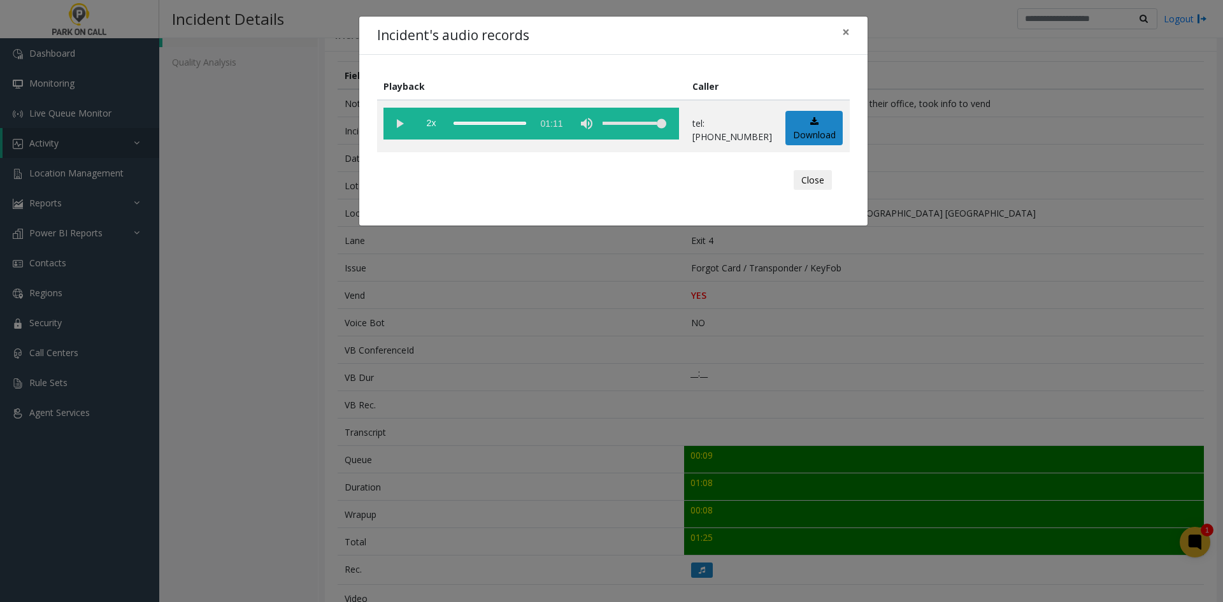
click at [354, 446] on div "Incident's audio records × Playback Caller 2x 01:11 tel:9540019004 Download Clo…" at bounding box center [611, 301] width 1223 height 602
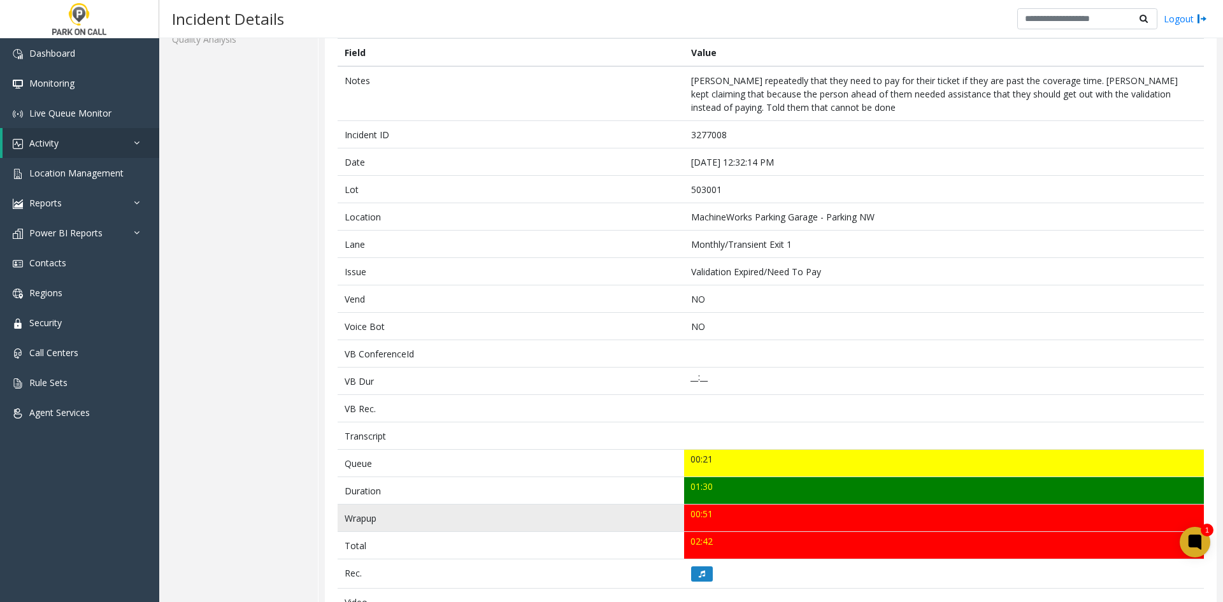
scroll to position [64, 0]
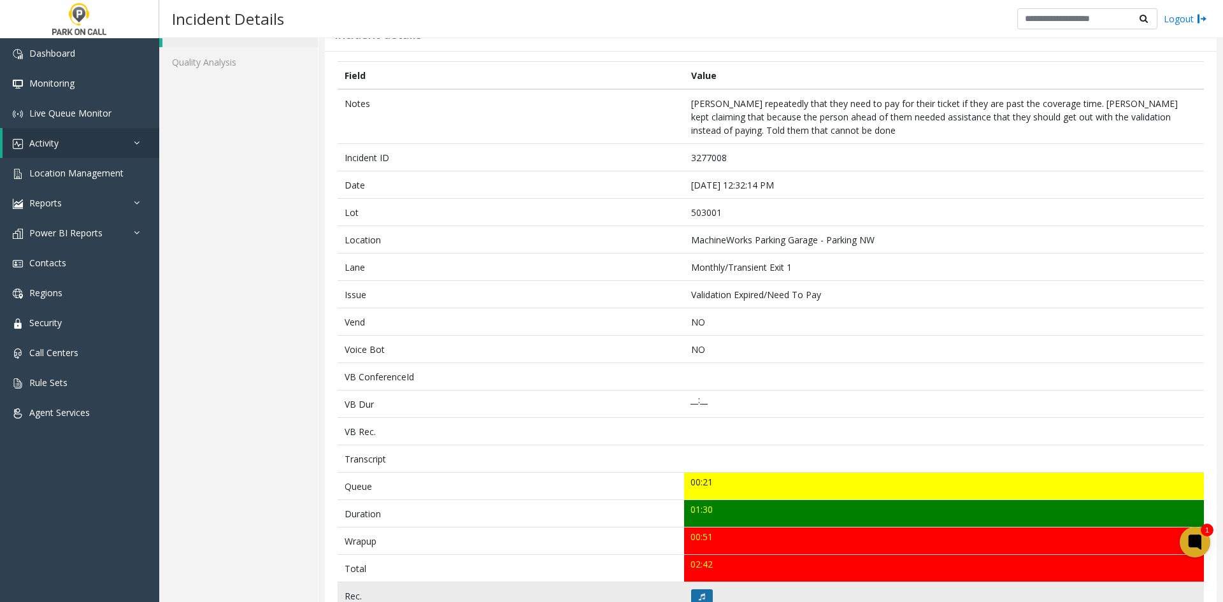
click at [699, 596] on icon at bounding box center [702, 597] width 6 height 8
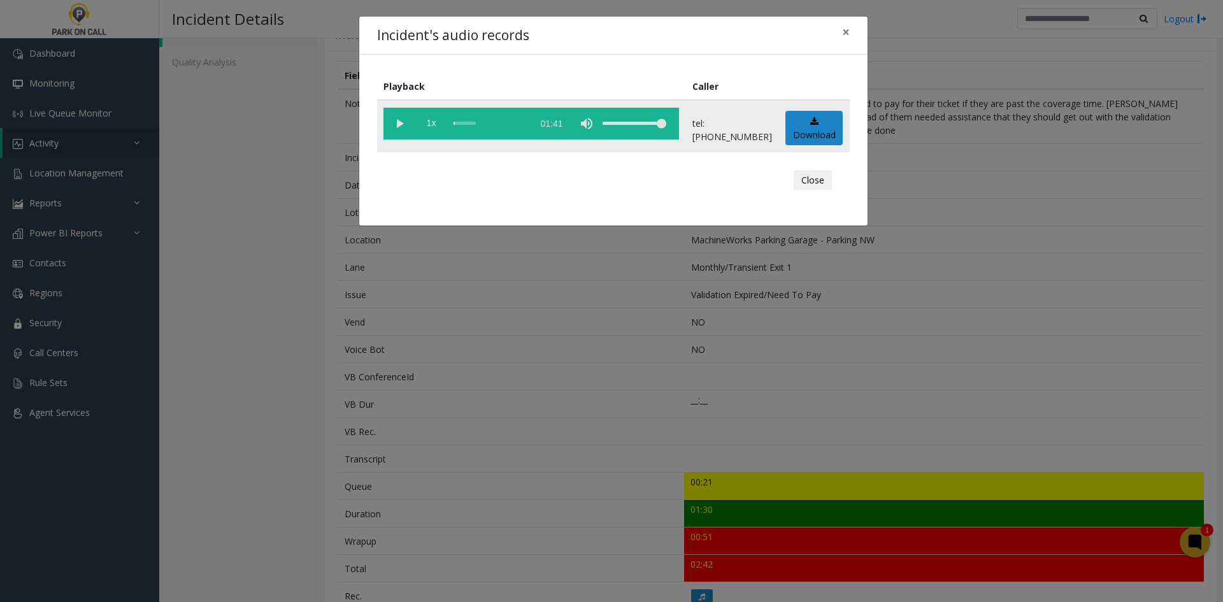
click at [401, 131] on vg-play-pause at bounding box center [400, 124] width 32 height 32
click at [446, 417] on div "Incident's audio records × Playback Caller 1x 01:41 tel:5030019002 Download Clo…" at bounding box center [611, 301] width 1223 height 602
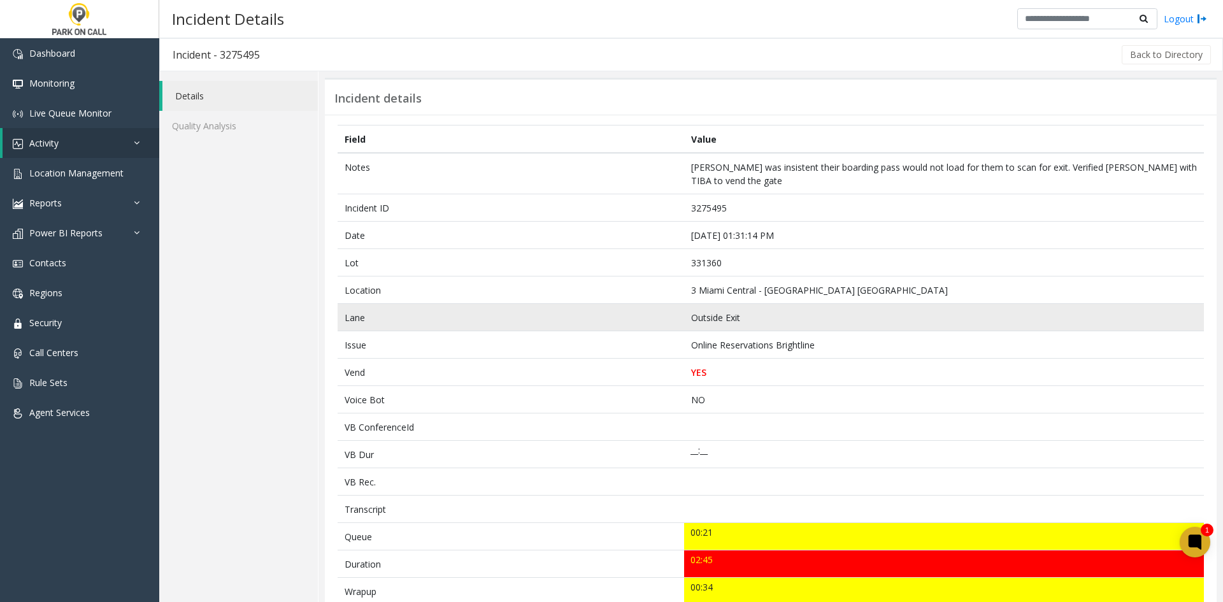
scroll to position [64, 0]
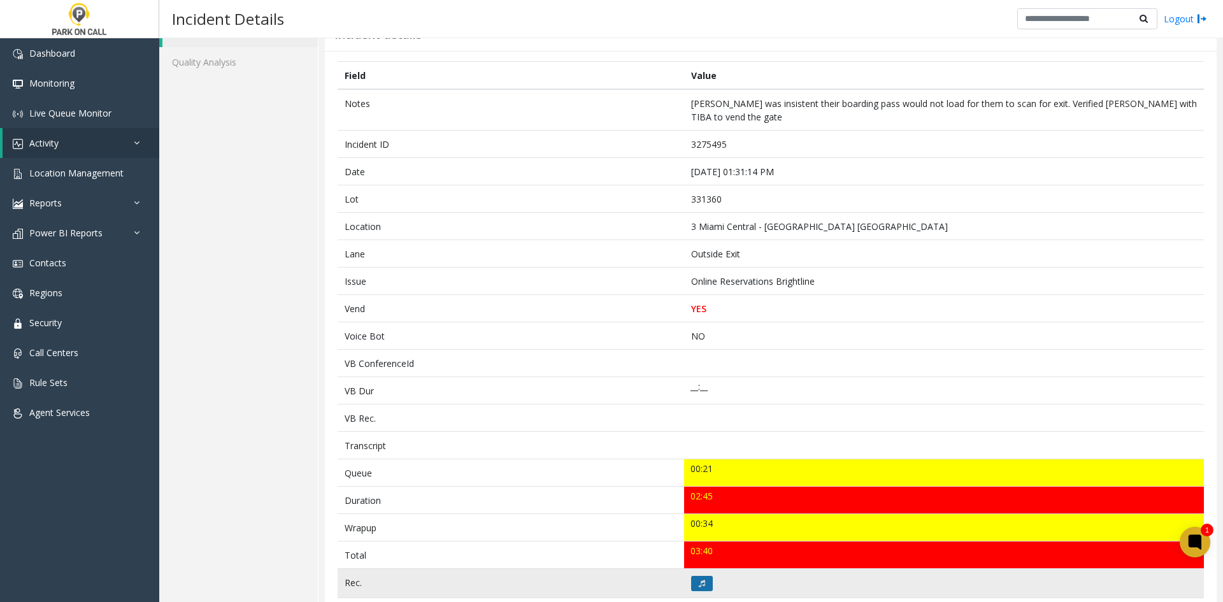
click at [691, 579] on button at bounding box center [702, 583] width 22 height 15
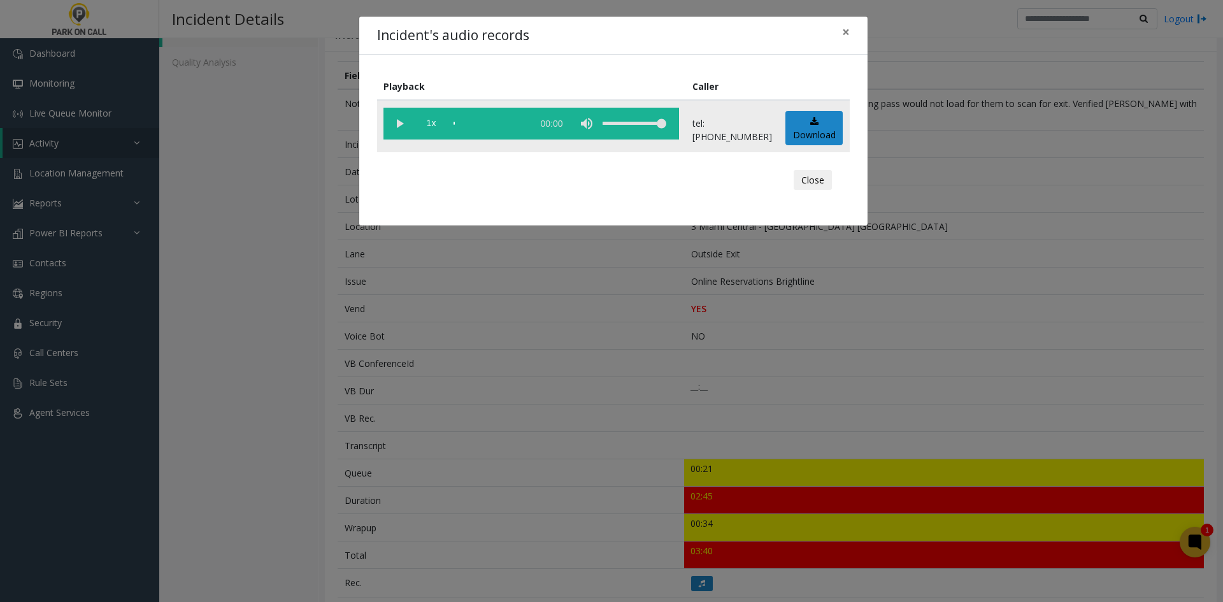
click at [408, 130] on vg-play-pause at bounding box center [400, 124] width 32 height 32
click at [436, 129] on span "1x" at bounding box center [431, 124] width 32 height 32
click at [436, 129] on span "1.5x" at bounding box center [431, 124] width 32 height 32
click at [583, 336] on div "Incident's audio records × Playback Caller 2x 02:56 tel:[PHONE_NUMBER] Download…" at bounding box center [611, 301] width 1223 height 602
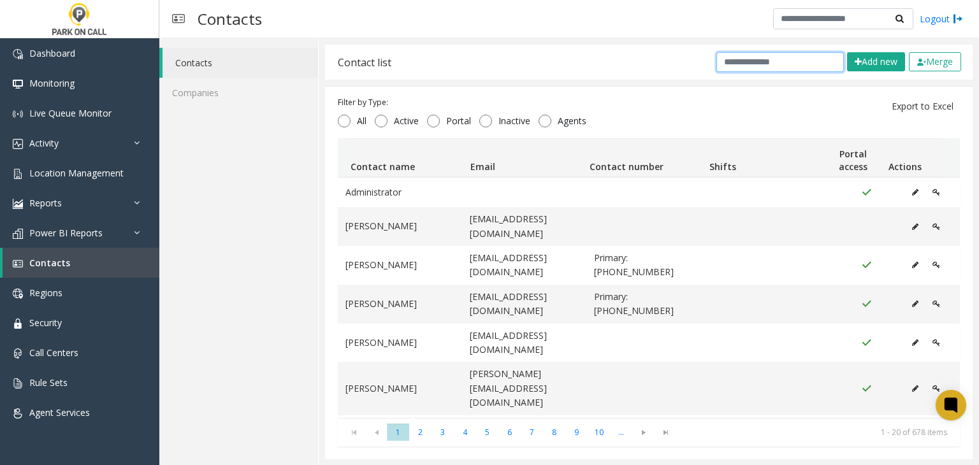
click at [739, 58] on input "text" at bounding box center [779, 62] width 127 height 20
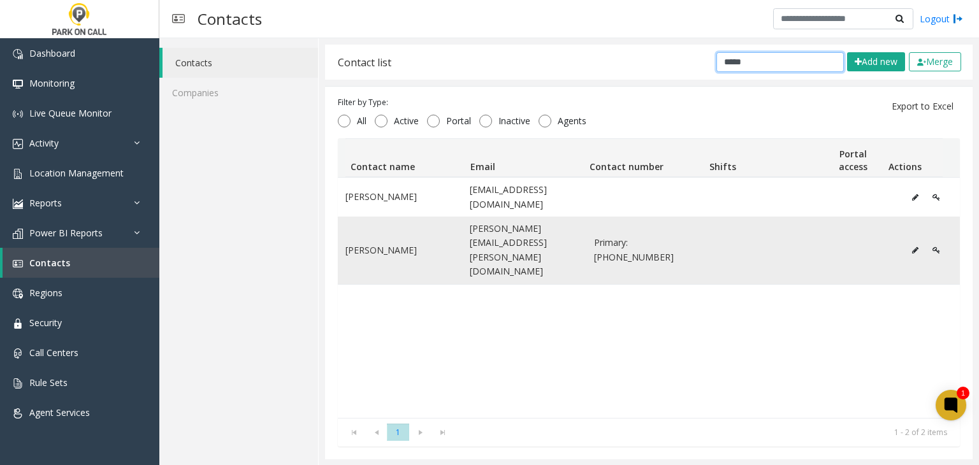
type input "*****"
click at [912, 247] on icon "Data table" at bounding box center [915, 251] width 6 height 8
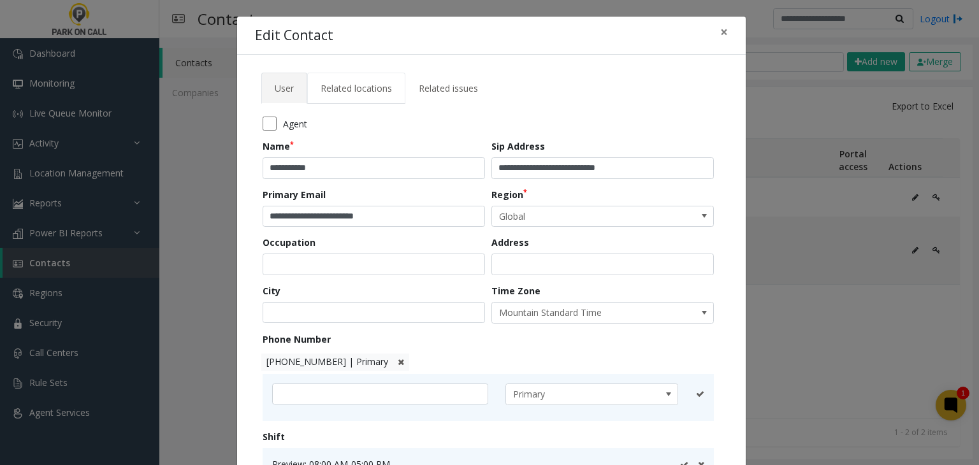
click at [375, 100] on link "Related locations" at bounding box center [356, 88] width 98 height 31
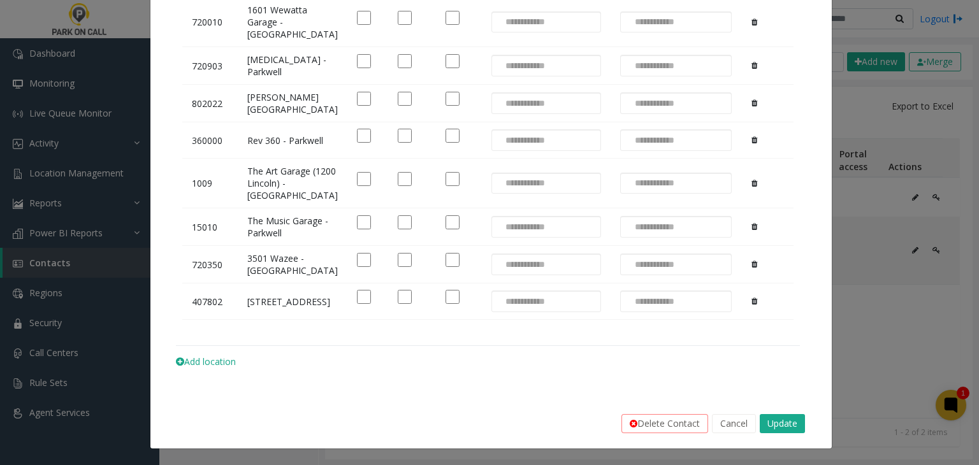
scroll to position [255, 0]
click at [251, 273] on td "3501 Wazee - Parkwell" at bounding box center [293, 265] width 110 height 38
drag, startPoint x: 251, startPoint y: 273, endPoint x: 252, endPoint y: 285, distance: 11.5
click at [252, 284] on td "3501 Wazee - Parkwell" at bounding box center [293, 265] width 110 height 38
copy td "3501 Wazee"
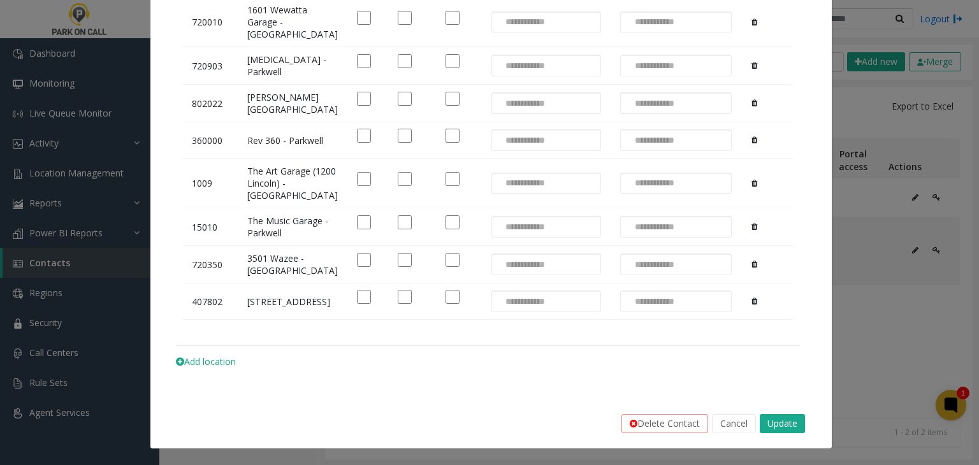
click at [261, 320] on td "1001 17th St Garage - Parkwell" at bounding box center [293, 302] width 110 height 36
drag, startPoint x: 261, startPoint y: 325, endPoint x: 267, endPoint y: 347, distance: 22.6
click at [267, 320] on td "1001 17th St Garage - Parkwell" at bounding box center [293, 302] width 110 height 36
copy td "1001 17th St Garage"
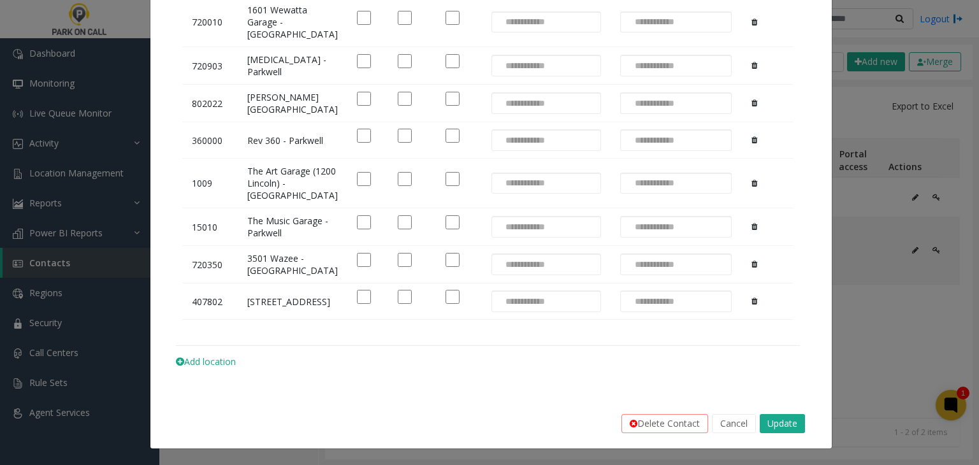
click at [250, 196] on td "The Art Garage (1200 Lincoln) - Parkwell" at bounding box center [293, 184] width 110 height 50
drag, startPoint x: 250, startPoint y: 196, endPoint x: 275, endPoint y: 208, distance: 28.2
click at [275, 208] on td "The Art Garage (1200 Lincoln) - Parkwell" at bounding box center [293, 184] width 110 height 50
copy td "The Art Garage"
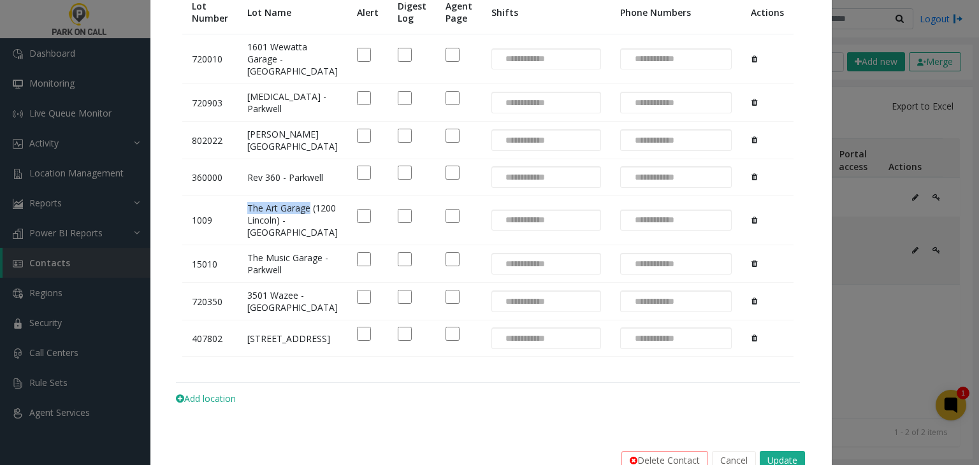
scroll to position [127, 0]
click at [250, 196] on td "Rev 360 - Parkwell" at bounding box center [293, 177] width 110 height 36
drag, startPoint x: 250, startPoint y: 202, endPoint x: 264, endPoint y: 203, distance: 14.1
click at [264, 196] on td "Rev 360 - Parkwell" at bounding box center [293, 177] width 110 height 36
copy td "Rev 360"
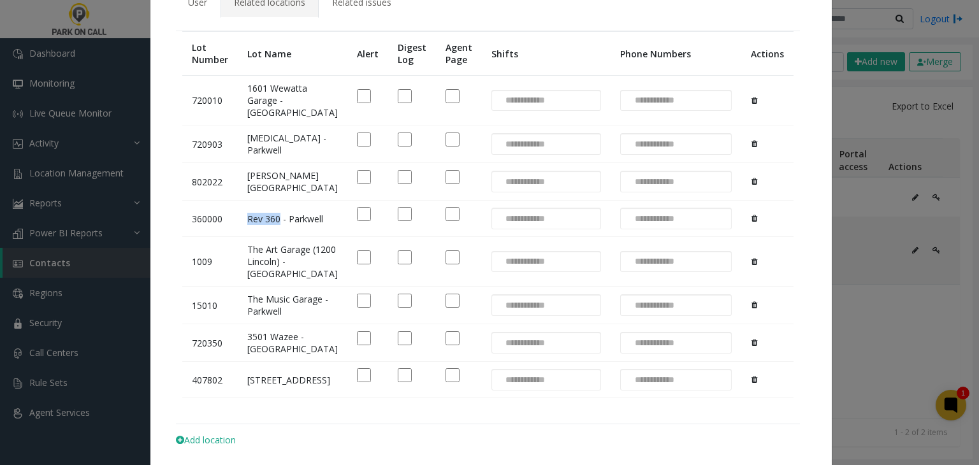
scroll to position [64, 0]
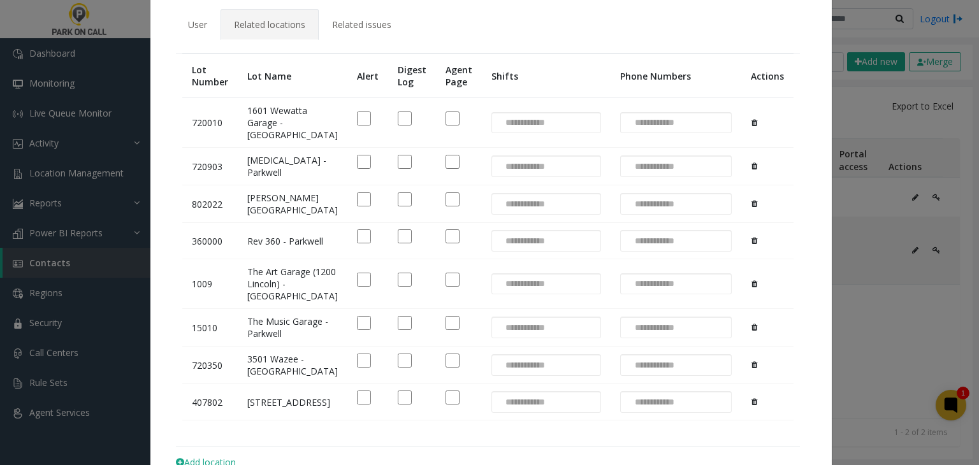
click at [254, 209] on td "Stout Street Garage - Parkwell" at bounding box center [293, 204] width 110 height 38
drag, startPoint x: 254, startPoint y: 209, endPoint x: 265, endPoint y: 233, distance: 26.2
click at [265, 223] on td "Stout Street Garage - Parkwell" at bounding box center [293, 204] width 110 height 38
copy td "Stout Street Garage"
click at [250, 166] on td "T3 - Parkwell" at bounding box center [293, 167] width 110 height 38
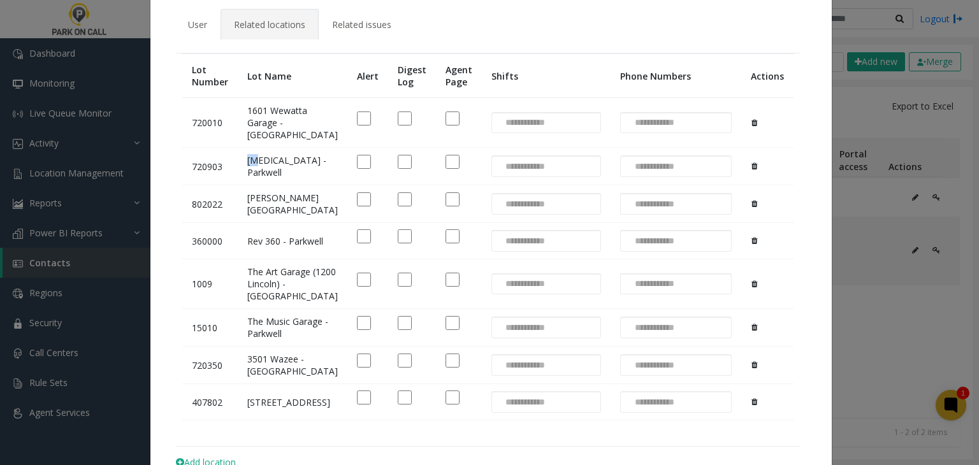
click at [250, 166] on td "T3 - Parkwell" at bounding box center [293, 167] width 110 height 38
copy td "T3"
click at [257, 111] on td "1601 Wewatta Garage - Parkwell" at bounding box center [293, 123] width 110 height 50
drag, startPoint x: 257, startPoint y: 111, endPoint x: 255, endPoint y: 136, distance: 25.0
click at [255, 136] on td "1601 Wewatta Garage - Parkwell" at bounding box center [293, 123] width 110 height 50
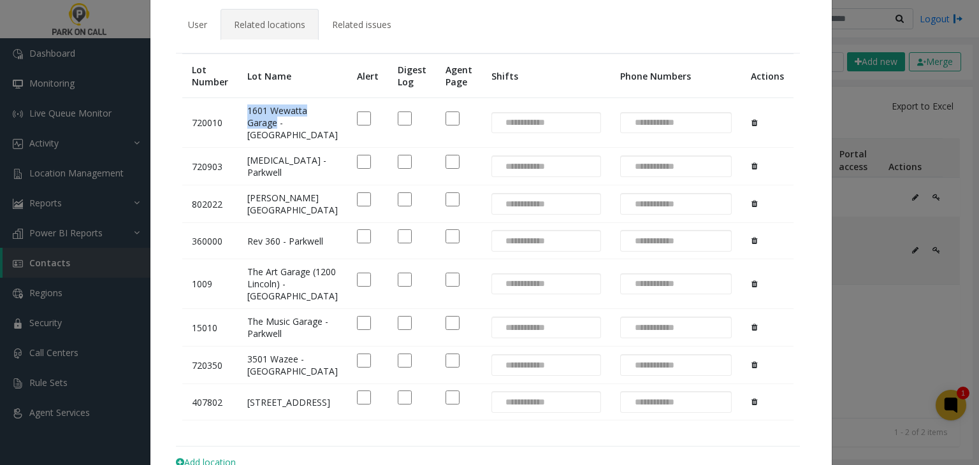
copy td "1601 Wewatta Garage"
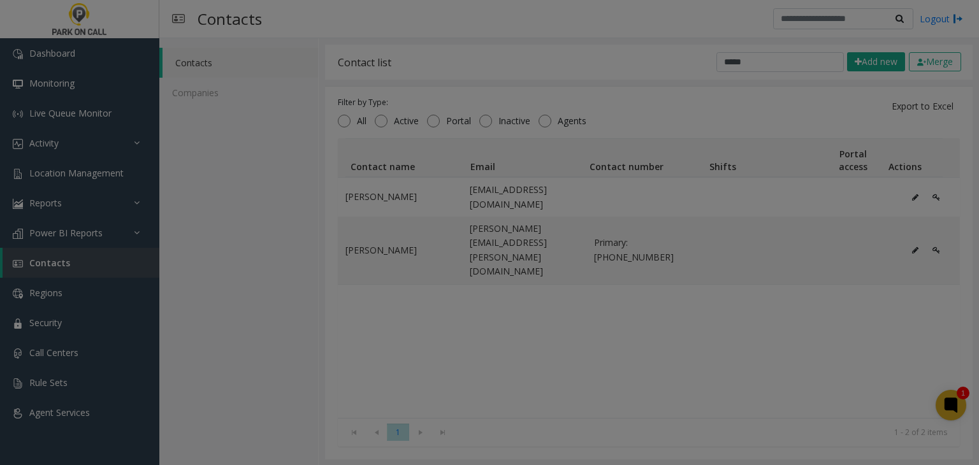
scroll to position [0, 0]
